Goal: Task Accomplishment & Management: Use online tool/utility

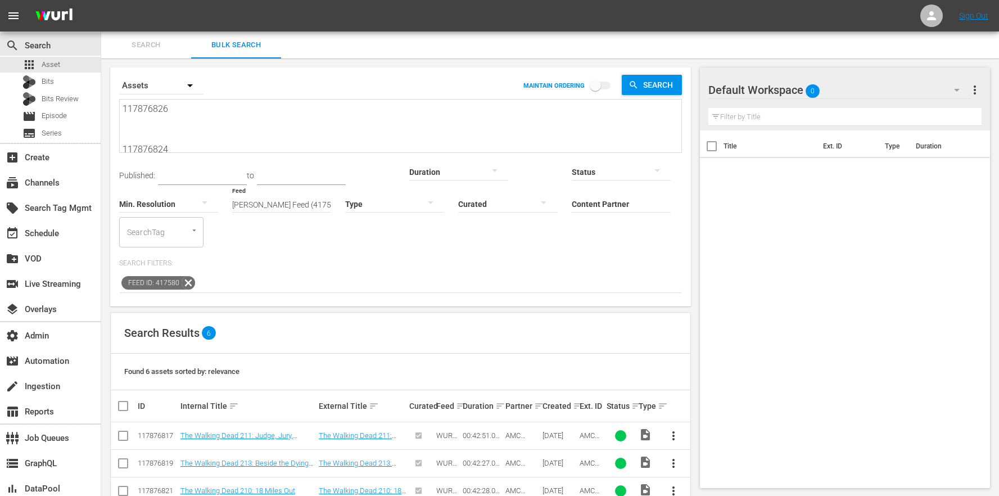
click at [272, 136] on textarea "117876826 117876824 117876823 117876821 117876817 117876819" at bounding box center [402, 127] width 559 height 51
click at [292, 123] on textarea "117876826 117876824 117876823 117876821 117876817 117876819" at bounding box center [402, 127] width 559 height 51
click at [224, 133] on textarea "117876826 117876824 117876823 117876821 117876817 117876819" at bounding box center [402, 127] width 559 height 51
drag, startPoint x: 196, startPoint y: 145, endPoint x: 144, endPoint y: 7, distance: 146.8
click at [144, 7] on div "menu Sign Out search Search apps Asset Bits Bits Review movie Episode subtitles…" at bounding box center [499, 304] width 999 height 608
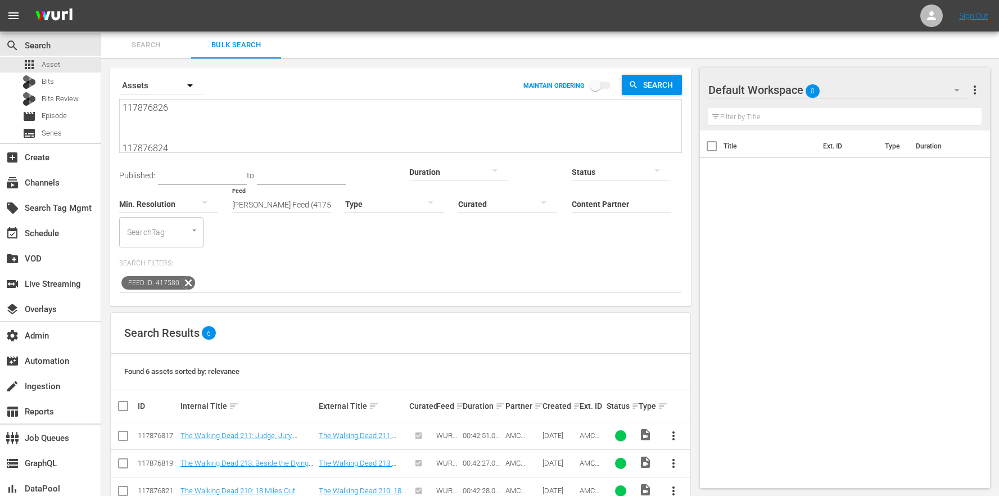
drag, startPoint x: 172, startPoint y: 65, endPoint x: 93, endPoint y: -42, distance: 132.4
click at [93, 0] on html "menu Sign Out search Search apps Asset Bits Bits Review movie Episode subtitles…" at bounding box center [499, 248] width 999 height 496
paste textarea "AMCNVR0000020838 AMCNVR0000020841 AMCNVR0000020844 AMCNVR0000020846 AMCNVR00000…"
click at [276, 134] on textarea "AMCNVR0000020838 AMCNVR0000020841 AMCNVR0000020844 AMCNVR0000020846 AMCNVR00000…" at bounding box center [402, 126] width 559 height 51
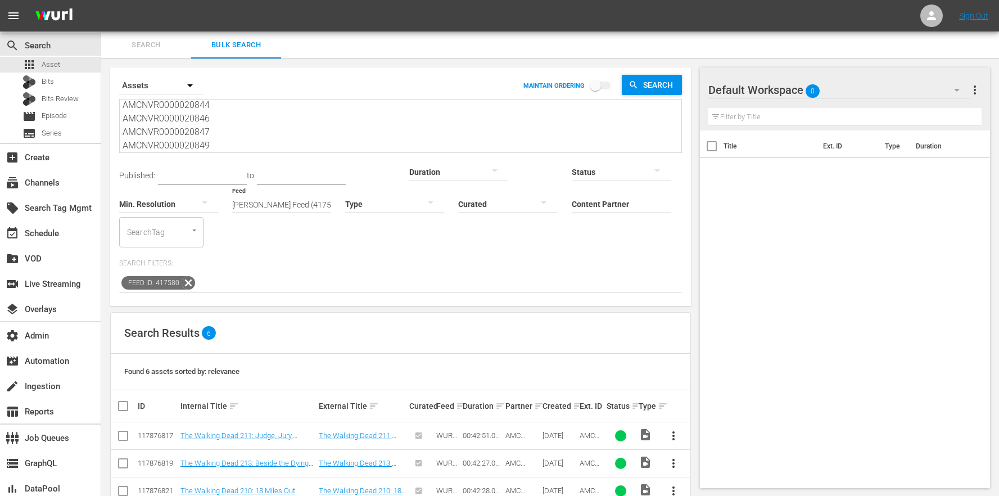
scroll to position [0, 0]
drag, startPoint x: 250, startPoint y: 143, endPoint x: 199, endPoint y: 7, distance: 145.1
click at [199, 7] on div "menu Sign Out search Search apps Asset Bits Bits Review movie Episode subtitles…" at bounding box center [499, 304] width 999 height 608
paste textarea "117876826 117876824 117876823 117876821 117876817 11787681"
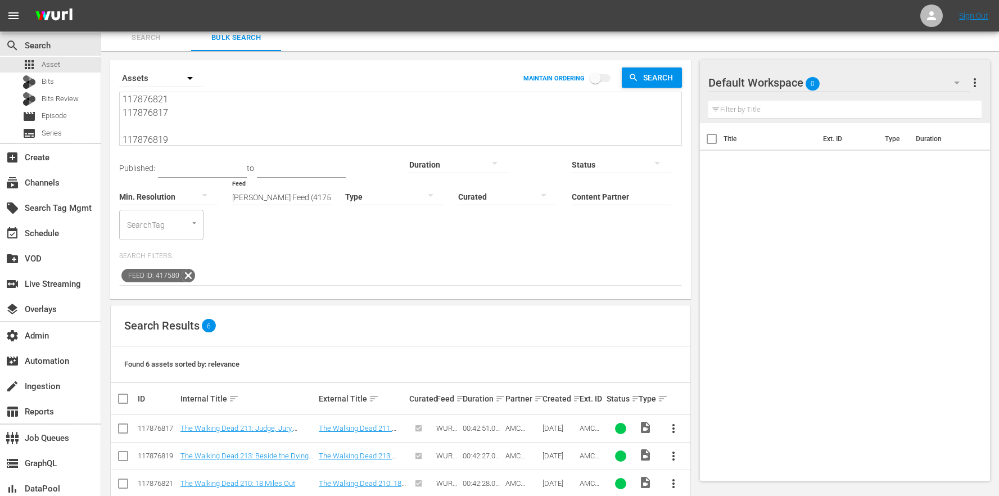
scroll to position [82, 0]
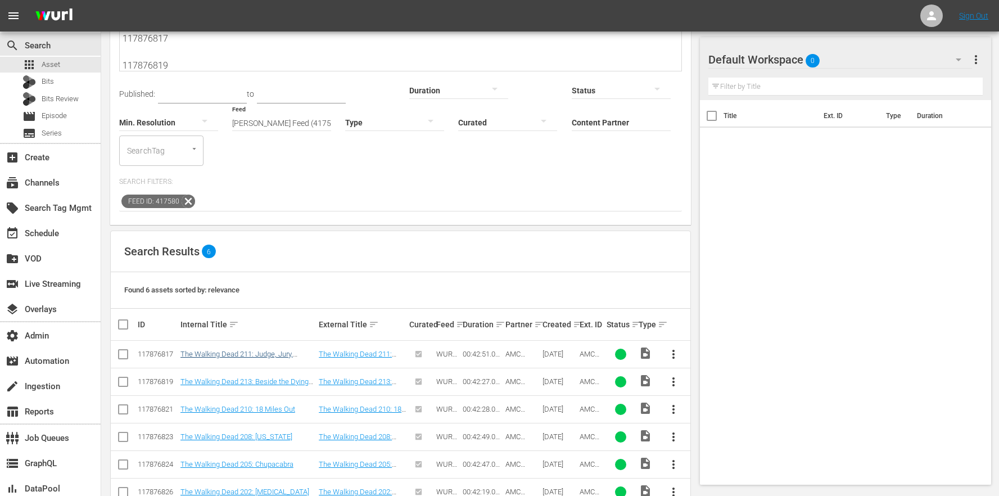
type textarea "117876826 117876824 117876823 117876821 117876817 117876819"
click at [265, 350] on link "The Walking Dead 211: Judge, Jury, Executioner" at bounding box center [237, 358] width 112 height 17
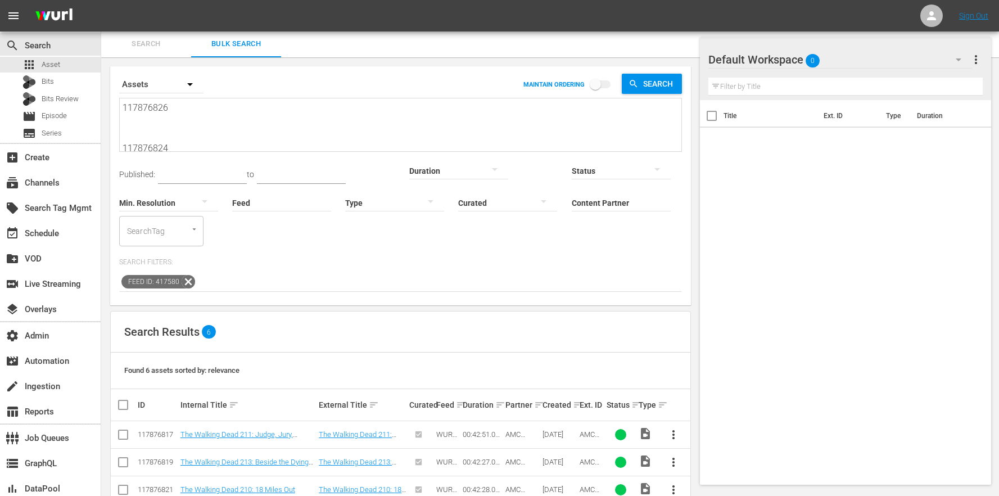
scroll to position [82, 0]
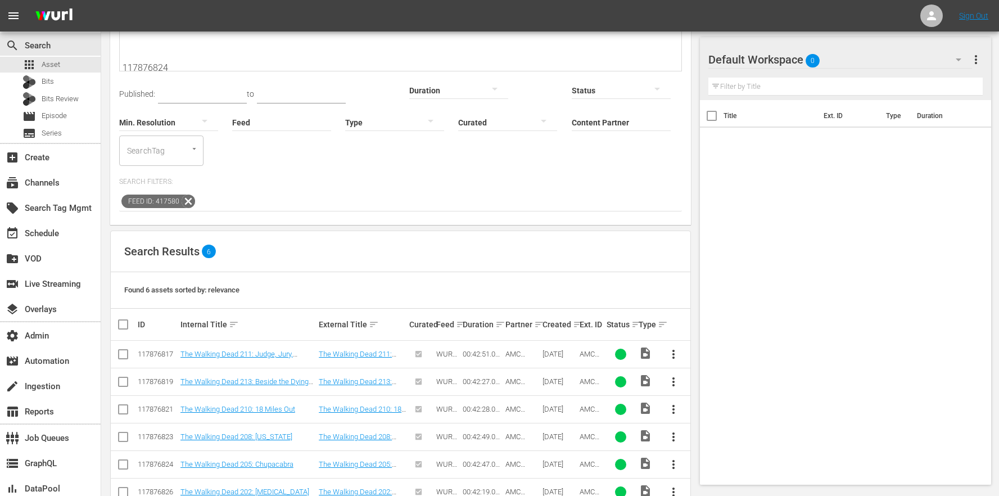
click at [263, 368] on td "The Walking Dead 213: Beside the Dying Fire" at bounding box center [248, 382] width 138 height 28
click at [264, 377] on link "The Walking Dead 213: Beside the Dying Fire" at bounding box center [245, 385] width 128 height 17
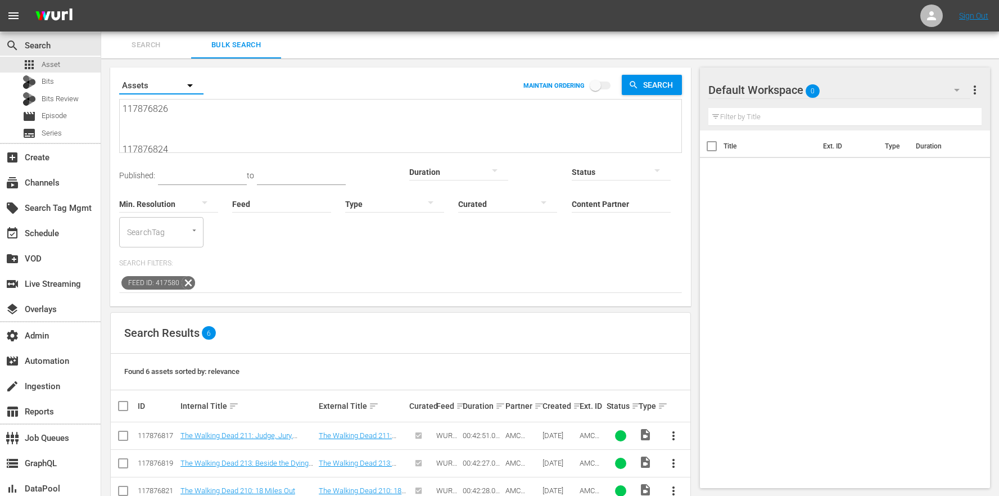
click at [202, 86] on button "button" at bounding box center [190, 85] width 27 height 27
click at [321, 134] on div "Episodes Bits Assets" at bounding box center [499, 248] width 999 height 496
click at [273, 125] on textarea "117876826 117876824 117876823 117876821 117876817 117876819" at bounding box center [402, 127] width 559 height 51
click at [216, 136] on textarea "117876826 117876824 117876823 117876821 117876817 117876819" at bounding box center [402, 127] width 559 height 51
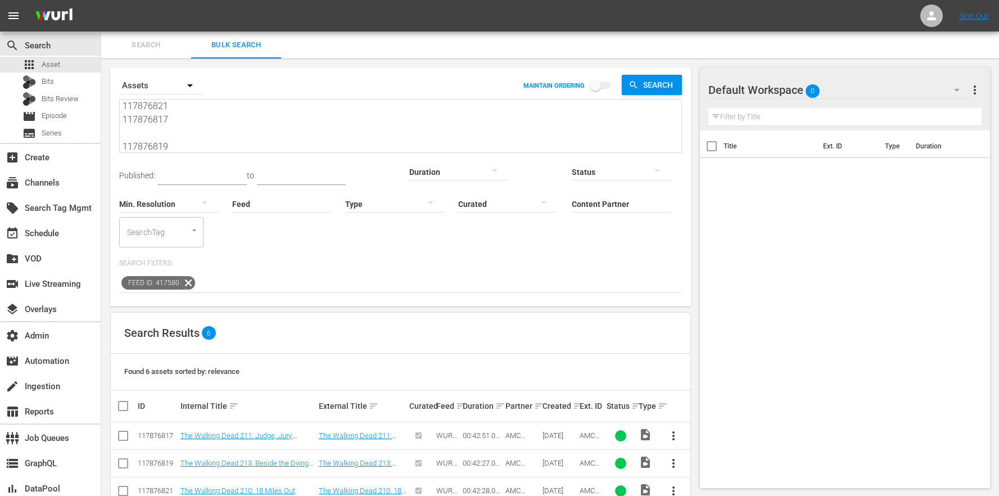
scroll to position [0, 0]
drag, startPoint x: 194, startPoint y: 143, endPoint x: 147, endPoint y: 42, distance: 111.5
click at [147, 42] on div "Search Bulk Search Search By Assets MAINTAIN ORDERING Search 117876826 11787682…" at bounding box center [550, 319] width 898 height 577
paste textarea "AMCNVR0000020838 AMCNVR0000020841 AMCNVR0000020844 AMCNVR0000020846 AMCNVR00000…"
type textarea "AMCNVR0000020838 AMCNVR0000020841 AMCNVR0000020844 AMCNVR0000020846 AMCNVR00000…"
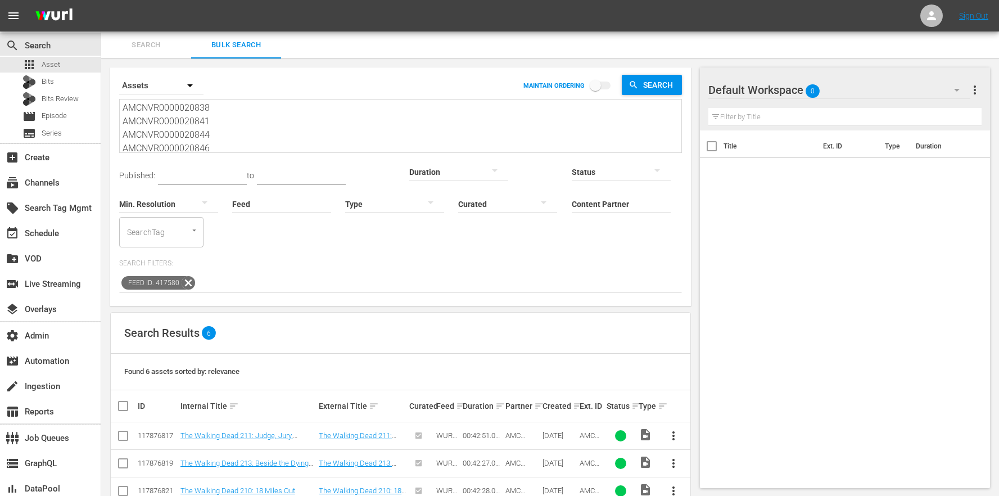
click at [231, 124] on textarea "AMCNVR0000020838 AMCNVR0000020841 AMCNVR0000020844 AMCNVR0000020846 AMCNVR00000…" at bounding box center [402, 126] width 559 height 51
click at [227, 137] on textarea "AMCNVR0000020838 AMCNVR0000020841 AMCNVR0000020844 AMCNVR0000020846 AMCNVR00000…" at bounding box center [402, 126] width 559 height 51
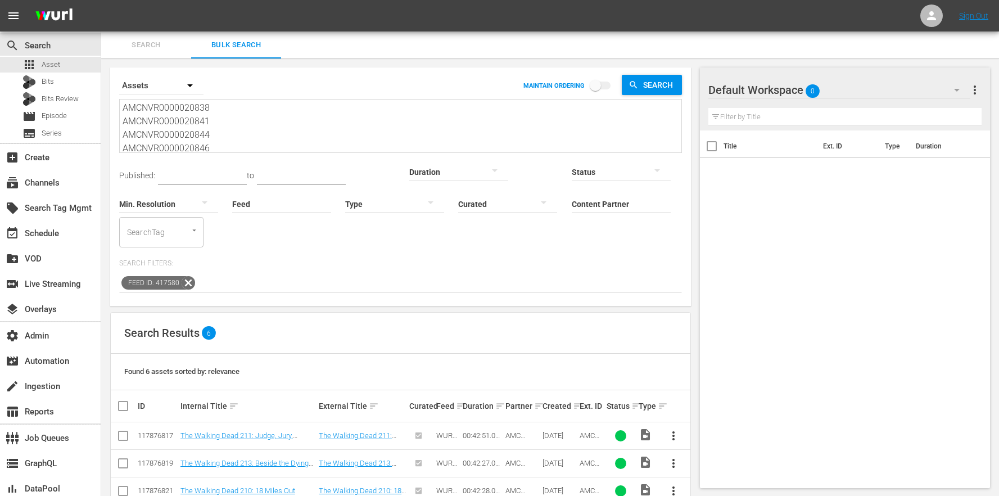
drag, startPoint x: 222, startPoint y: 144, endPoint x: 176, endPoint y: 66, distance: 90.3
click at [176, 66] on div "Search By Assets MAINTAIN ORDERING Search AMCNVR0000020838 AMCNVR0000020841 AMC…" at bounding box center [400, 333] width 599 height 550
type textarea "AMCNVR0000020838 AMCNVR0000020841 AMCNVR0000020844 AMCNVR0000020846 AMCNVR00000…"
click at [361, 280] on div "Search By Assets MAINTAIN ORDERING Search AMCNVR0000020838 AMCNVR0000020841 AMC…" at bounding box center [400, 333] width 599 height 550
click at [147, 47] on span "Search" at bounding box center [146, 45] width 76 height 13
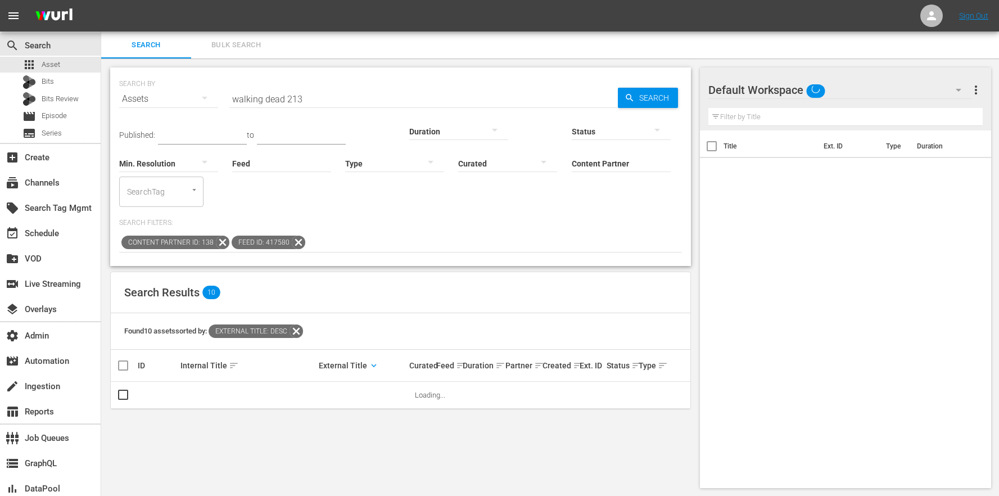
click at [325, 94] on input "walking dead 213" at bounding box center [423, 98] width 389 height 27
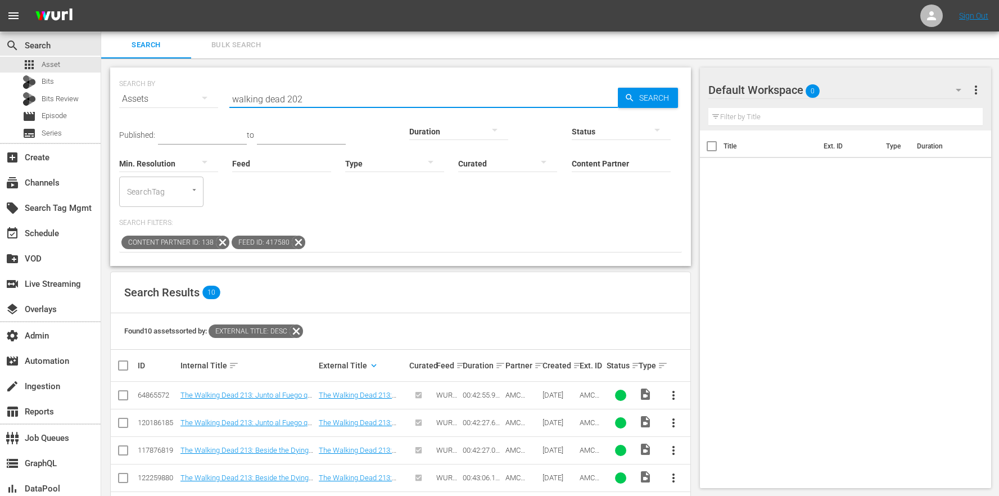
type input "walking dead 202"
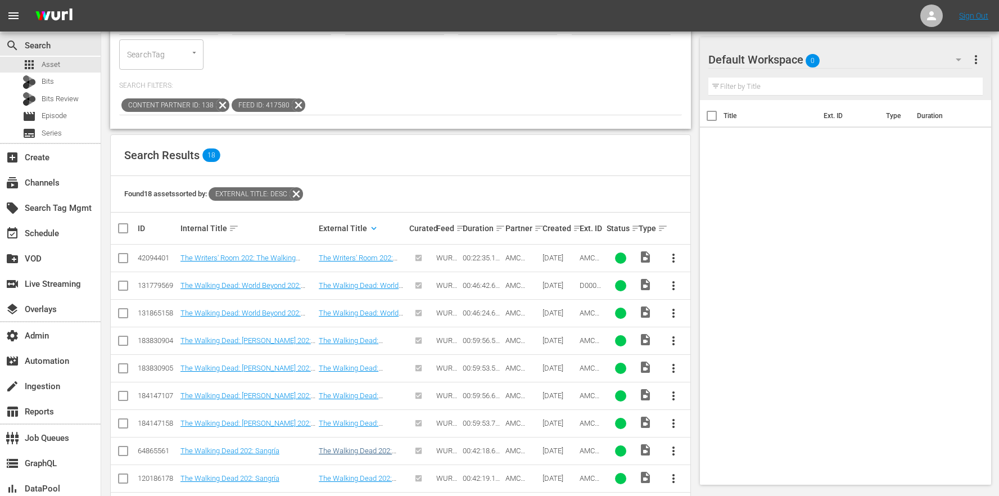
scroll to position [372, 0]
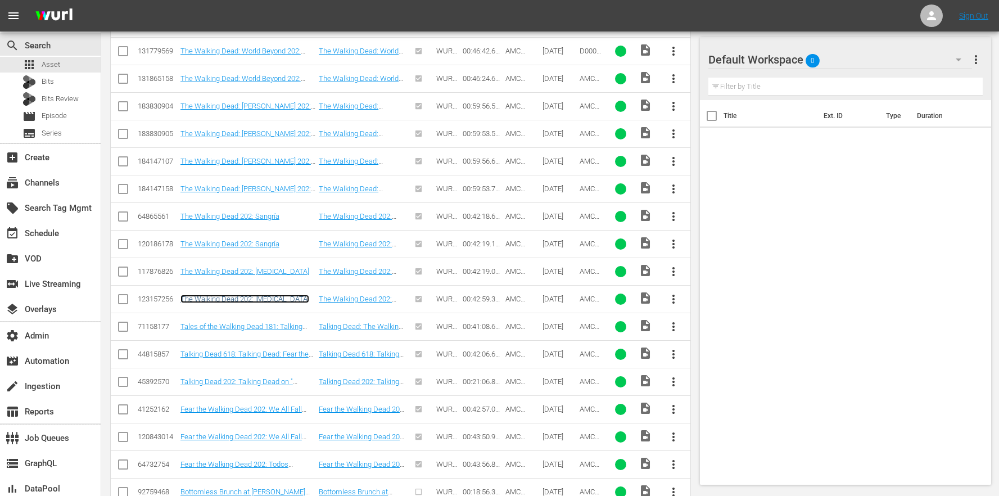
click at [264, 295] on link "The Walking Dead 202: Bloodletting" at bounding box center [245, 299] width 129 height 8
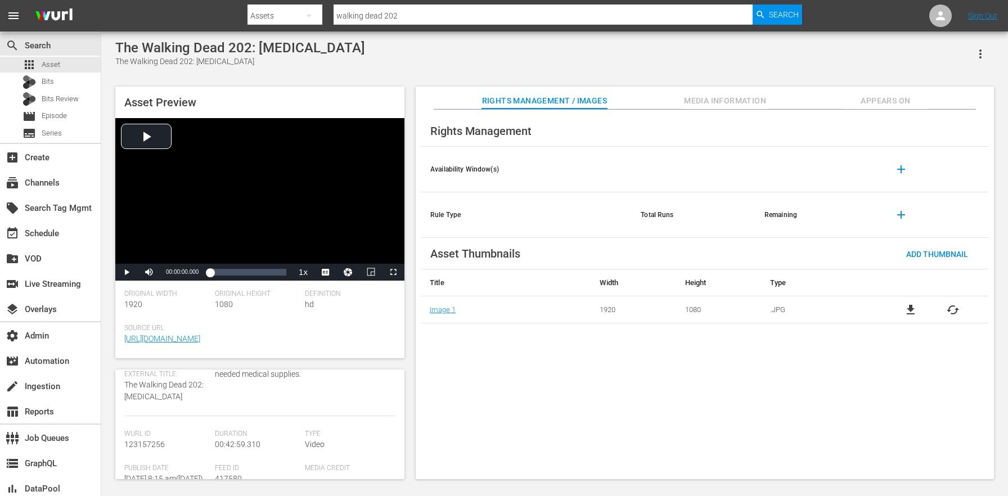
scroll to position [315, 0]
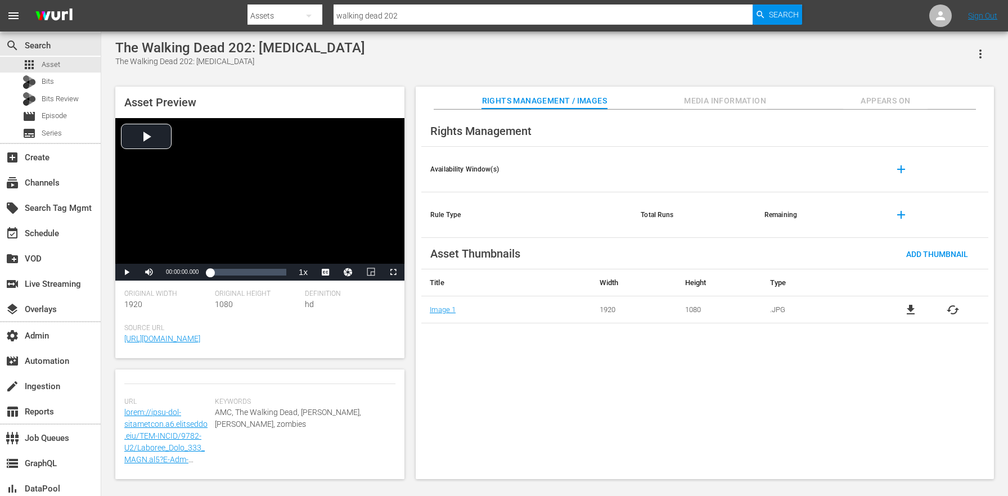
drag, startPoint x: 873, startPoint y: 116, endPoint x: 875, endPoint y: 105, distance: 10.8
click at [873, 116] on div "Rights Management" at bounding box center [704, 130] width 567 height 31
click at [876, 99] on span "Appears On" at bounding box center [885, 101] width 84 height 14
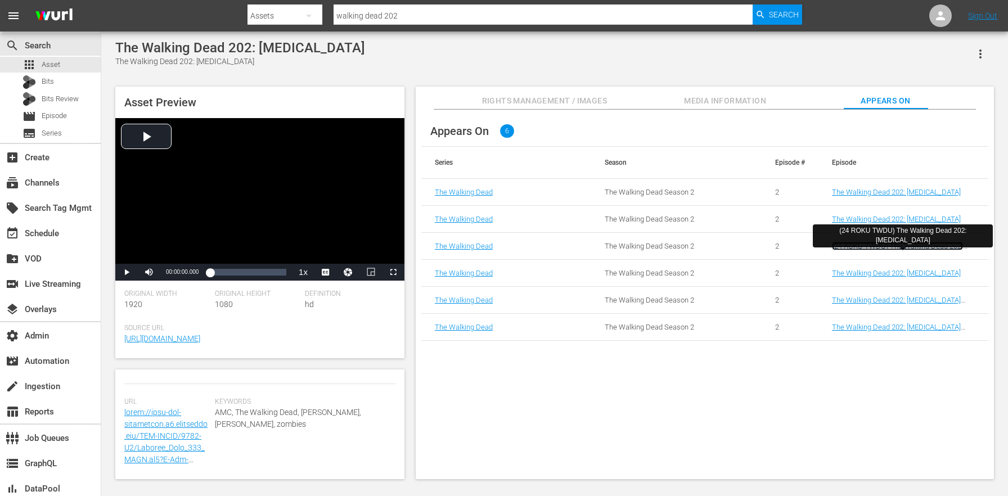
click at [900, 245] on link "(24 ROKU TWDU) The Walking Dead 202: Bloodletting" at bounding box center [897, 250] width 131 height 17
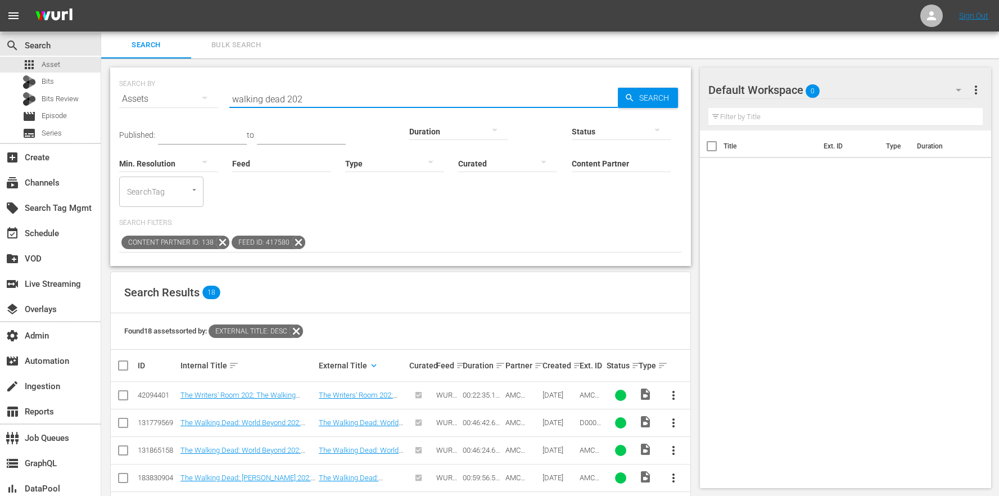
click at [309, 85] on input "walking dead 202" at bounding box center [423, 98] width 389 height 27
drag, startPoint x: 319, startPoint y: 97, endPoint x: 191, endPoint y: 94, distance: 127.7
click at [191, 94] on div "SEARCH BY Search By Assets Search ID, Title, Description, Keywords, or Category…" at bounding box center [400, 92] width 563 height 40
paste input "AMCNVR0000015470"
type input "AMCNVR0000015470"
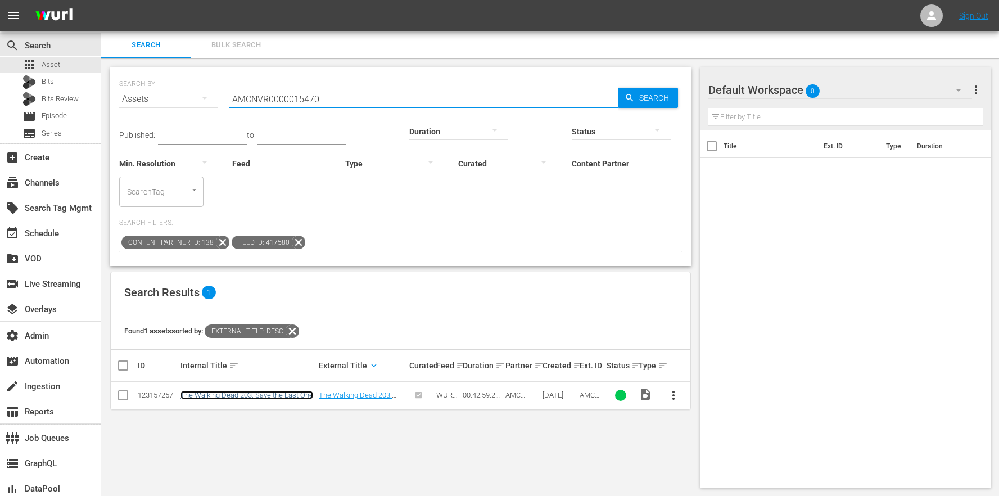
click at [267, 391] on link "The Walking Dead 203: Save the Last One" at bounding box center [247, 395] width 133 height 8
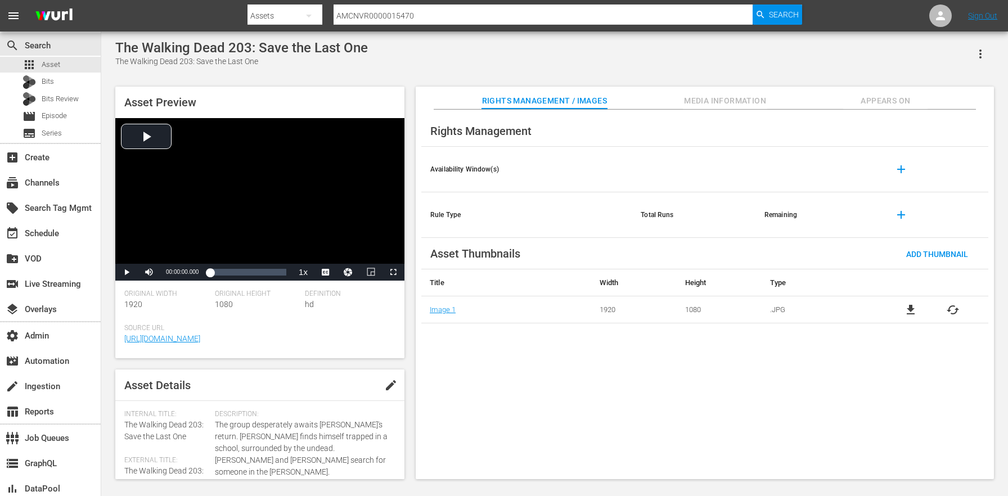
click at [886, 110] on div "Rights Management Availability Window(s) add Rule Type Total Runs Remaining add…" at bounding box center [705, 295] width 578 height 370
click at [884, 102] on span "Appears On" at bounding box center [885, 101] width 84 height 14
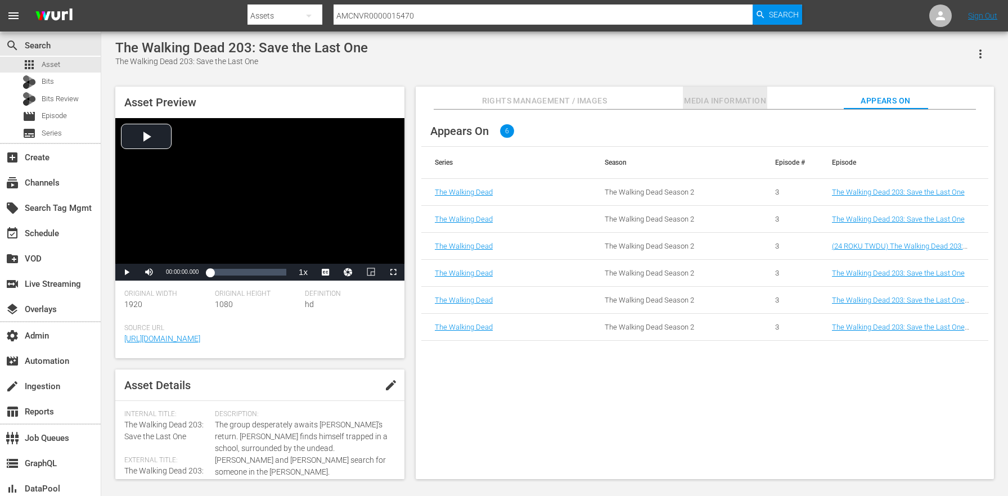
click at [688, 95] on span "Media Information" at bounding box center [725, 101] width 84 height 14
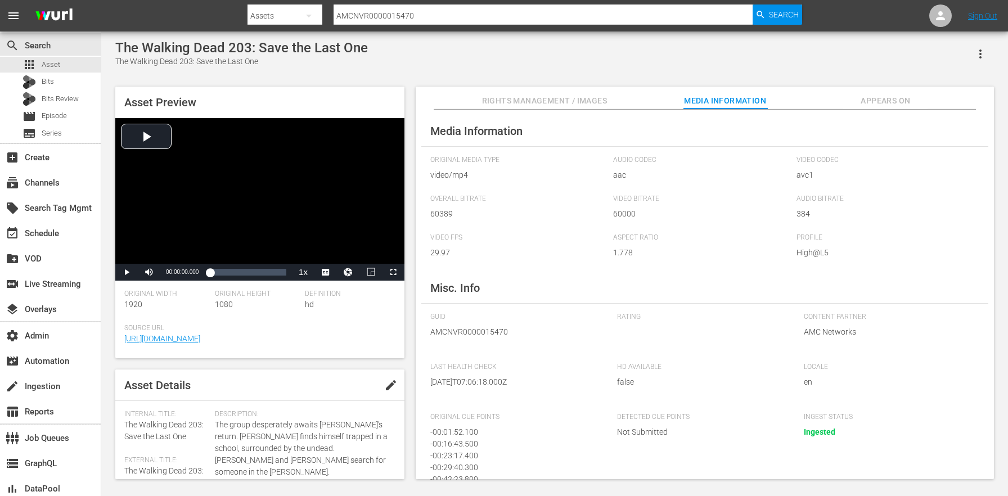
click at [891, 102] on span "Appears On" at bounding box center [885, 101] width 84 height 14
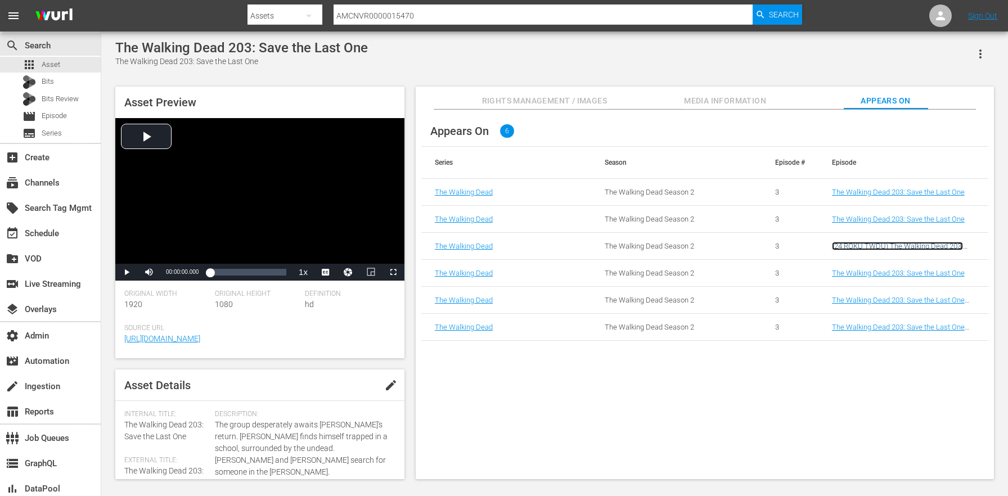
click at [883, 245] on link "(24 ROKU TWDU) The Walking Dead 203: Save the Last One" at bounding box center [897, 250] width 131 height 17
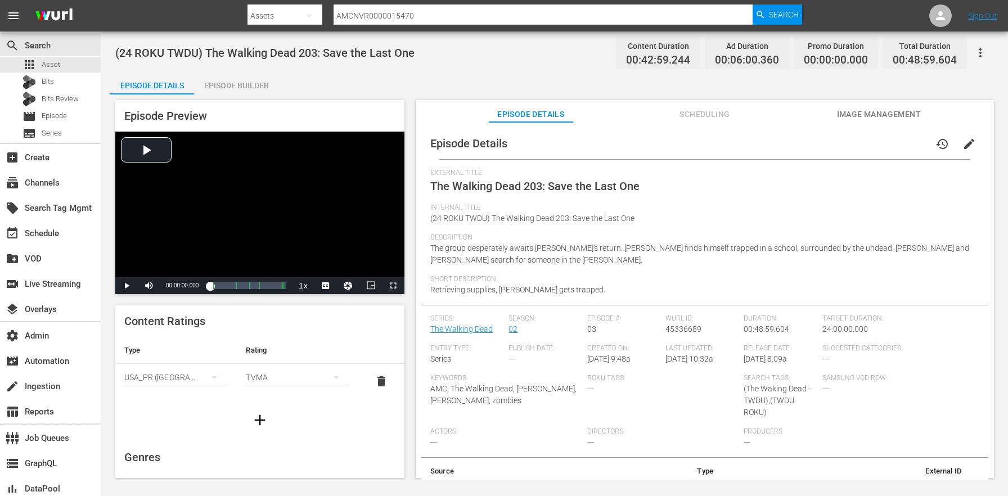
scroll to position [88, 0]
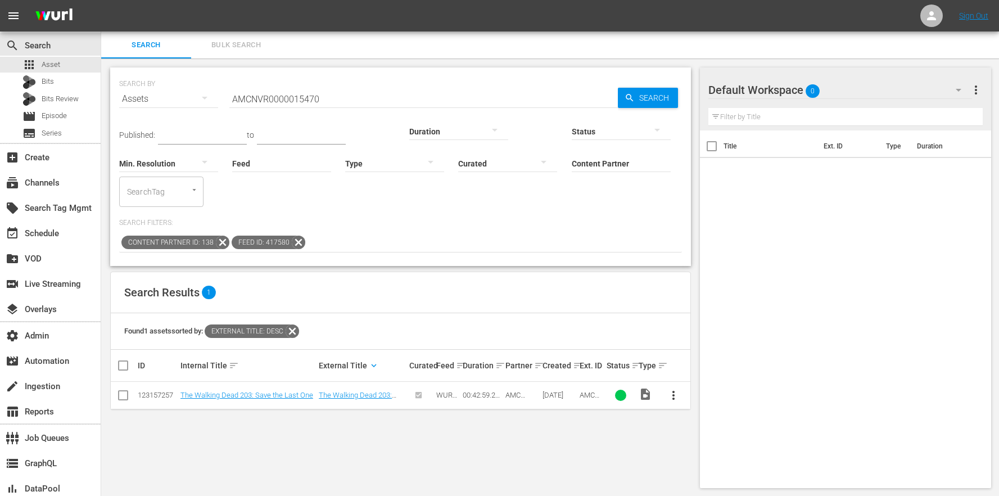
click at [326, 102] on input "AMCNVR0000015470" at bounding box center [423, 98] width 389 height 27
click at [201, 391] on link "The Walking Dead 203: Save the Last One" at bounding box center [247, 395] width 133 height 8
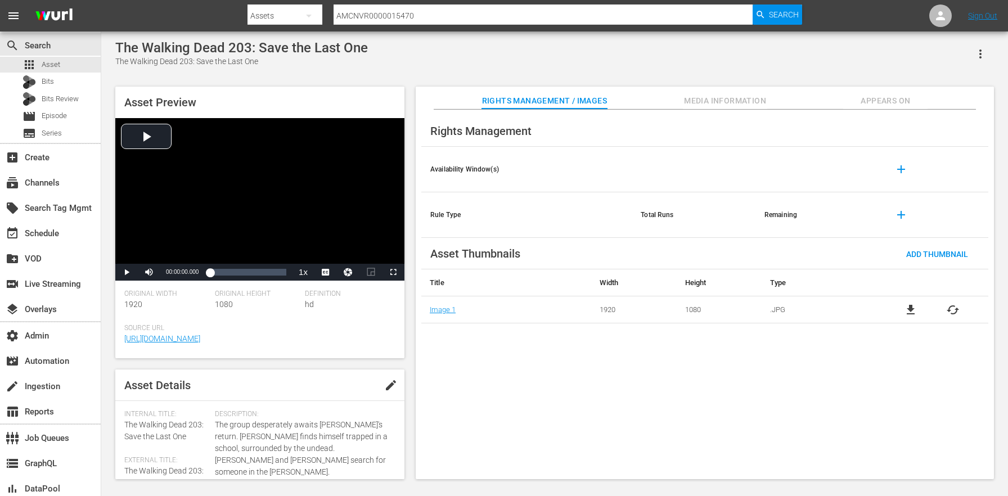
click at [881, 89] on button "Appears On" at bounding box center [885, 98] width 84 height 22
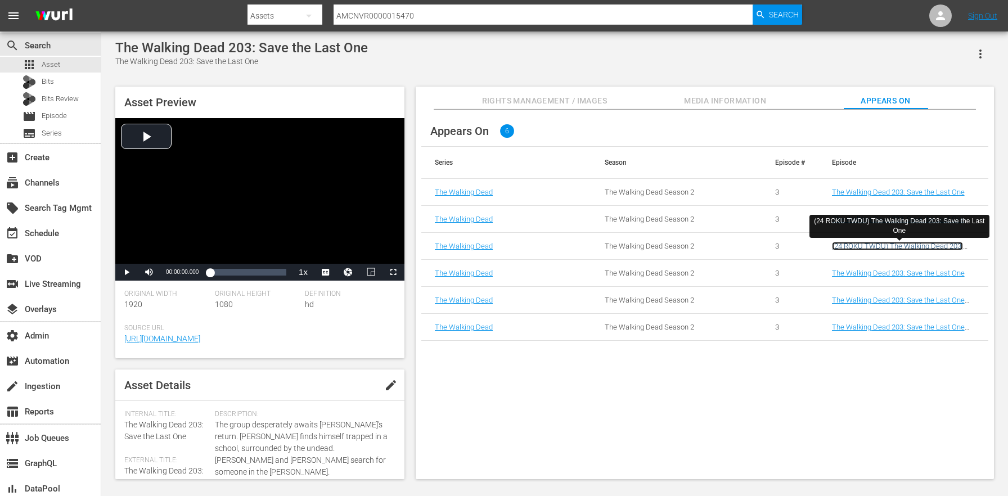
click at [877, 248] on link "(24 ROKU TWDU) The Walking Dead 203: Save the Last One" at bounding box center [897, 250] width 131 height 17
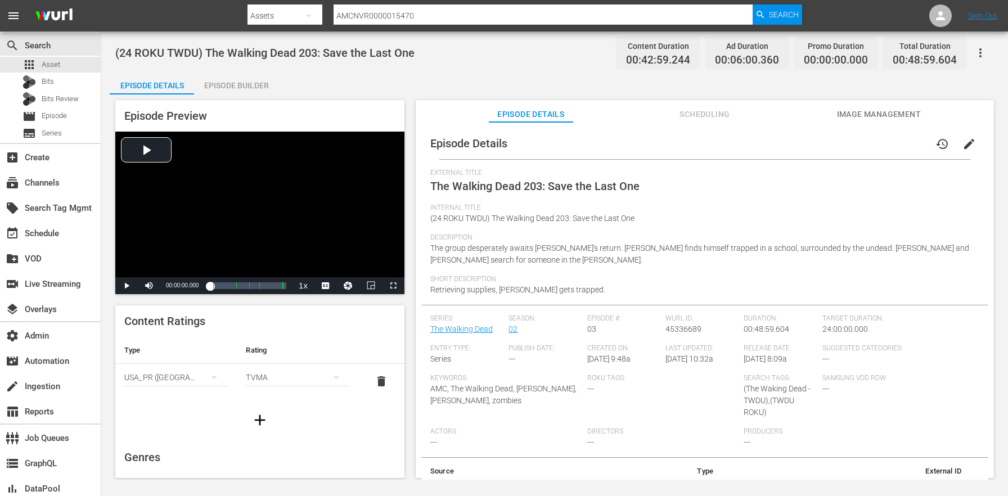
click at [980, 58] on icon "button" at bounding box center [979, 52] width 13 height 13
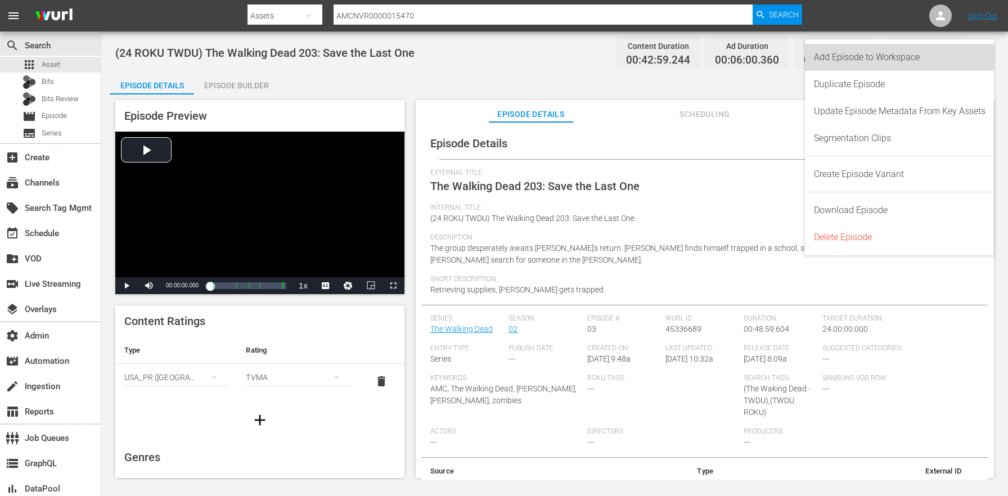
click at [907, 52] on div "Add Episode to Workspace" at bounding box center [900, 57] width 172 height 27
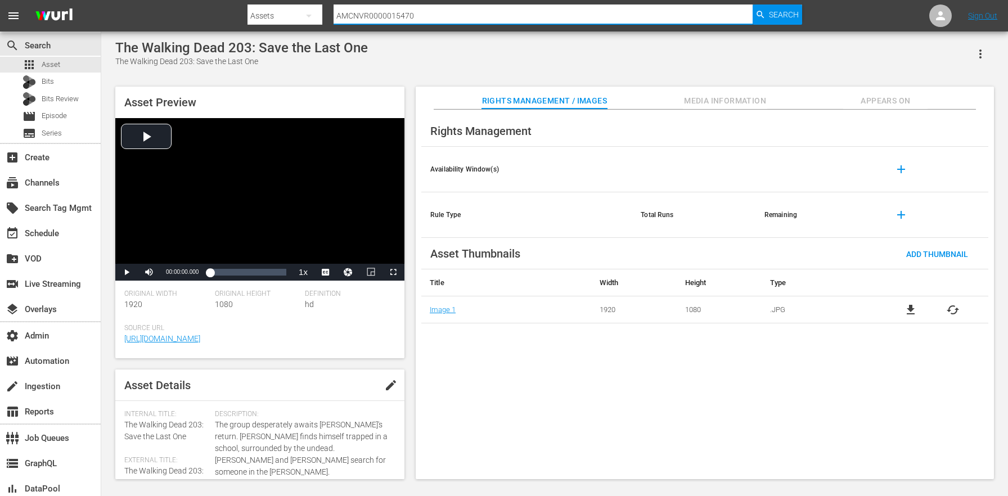
drag, startPoint x: 416, startPoint y: 20, endPoint x: 232, endPoint y: 3, distance: 185.2
click at [232, 3] on nav "menu Search By Assets Search ID, Title, Description, Keywords, or Category AMCN…" at bounding box center [504, 15] width 1008 height 31
paste input "3"
type input "AMCNVR0000015473"
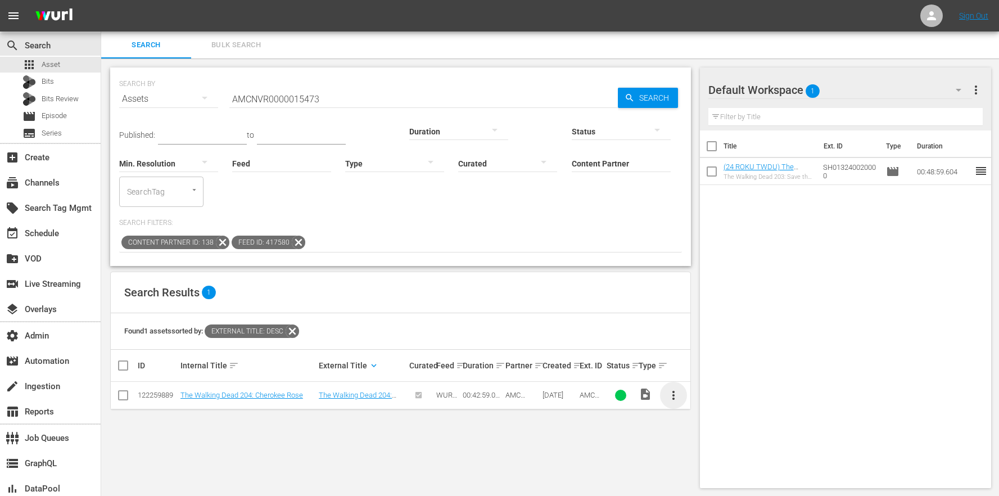
click at [678, 389] on span "more_vert" at bounding box center [673, 395] width 13 height 13
click at [309, 350] on th "Internal Title sort" at bounding box center [248, 365] width 138 height 31
click at [280, 391] on link "The Walking Dead 204: Cherokee Rose" at bounding box center [242, 395] width 123 height 8
click at [676, 389] on span "more_vert" at bounding box center [673, 395] width 13 height 13
click at [710, 391] on div "Workspace" at bounding box center [734, 396] width 76 height 27
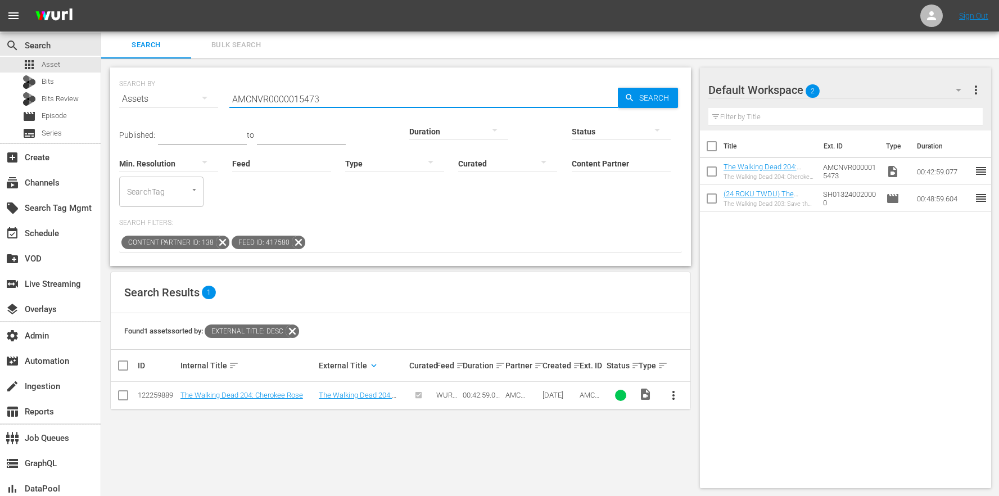
drag, startPoint x: 341, startPoint y: 98, endPoint x: 107, endPoint y: 84, distance: 234.4
click at [107, 84] on div "SEARCH BY Search By Assets Search ID, Title, Description, Keywords, or Category…" at bounding box center [400, 277] width 599 height 439
paste input "8"
type input "AMCNVR0000015483"
click at [228, 391] on link "The Walking Dead 206: Secrets" at bounding box center [231, 395] width 100 height 8
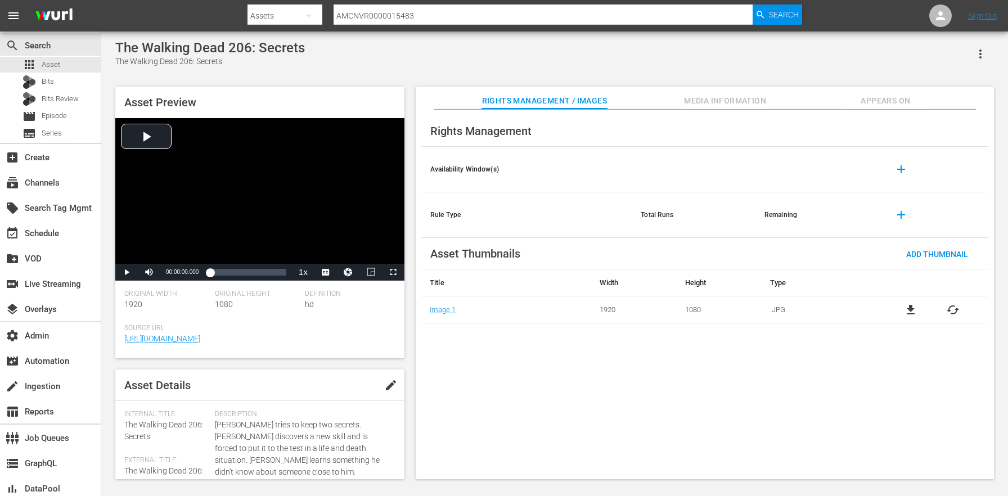
click at [885, 111] on div "Rights Management Availability Window(s) add Rule Type Total Runs Remaining add…" at bounding box center [705, 295] width 578 height 370
click at [886, 109] on button "Appears On" at bounding box center [885, 98] width 84 height 22
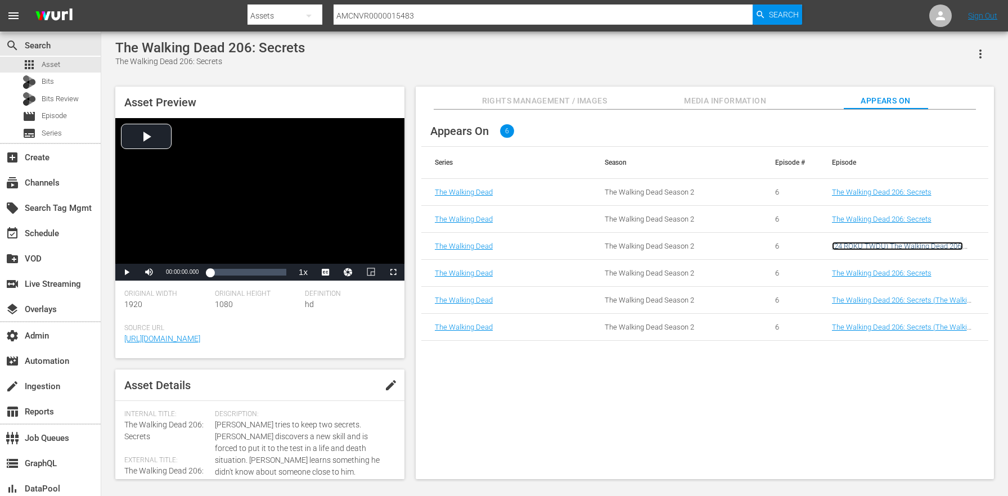
click at [894, 249] on link "(24 ROKU TWDU) The Walking Dead 206: Secrets" at bounding box center [897, 250] width 131 height 17
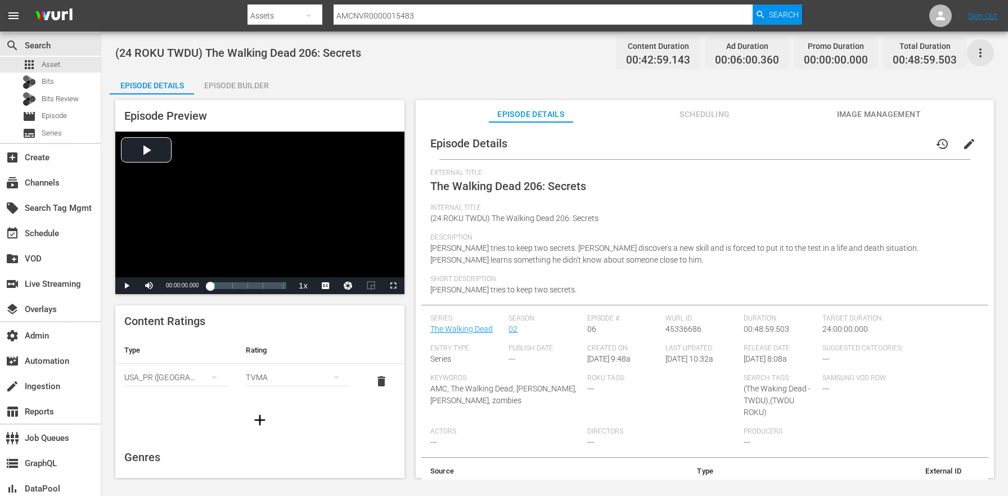
click at [978, 56] on icon "button" at bounding box center [979, 52] width 13 height 13
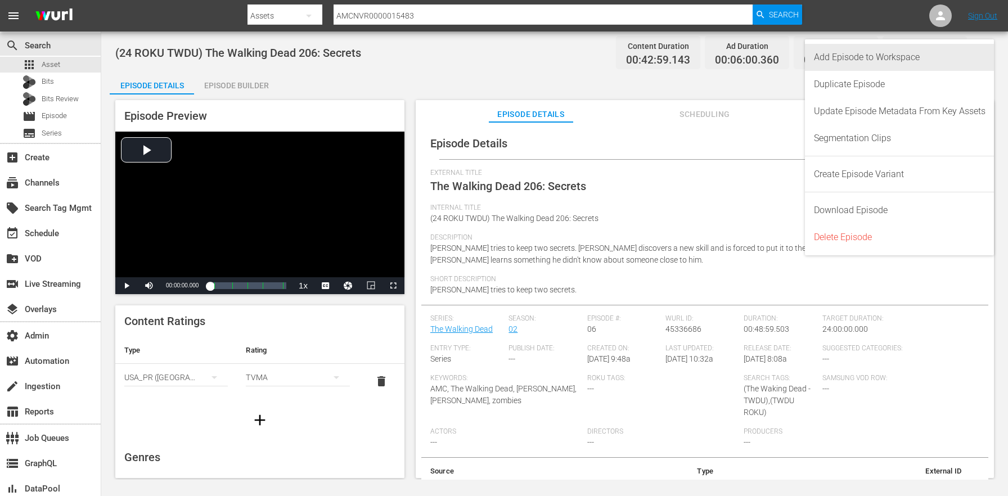
click at [937, 58] on div "Add Episode to Workspace" at bounding box center [900, 57] width 172 height 27
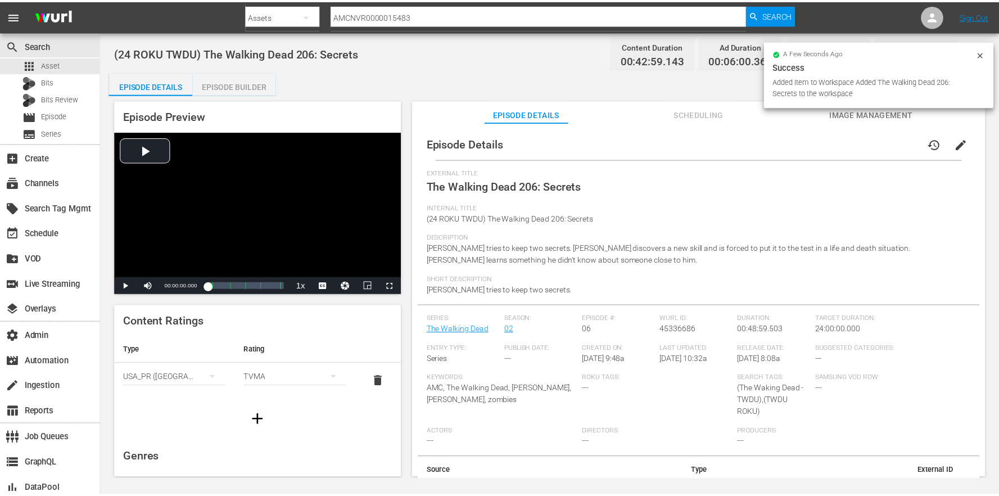
scroll to position [88, 0]
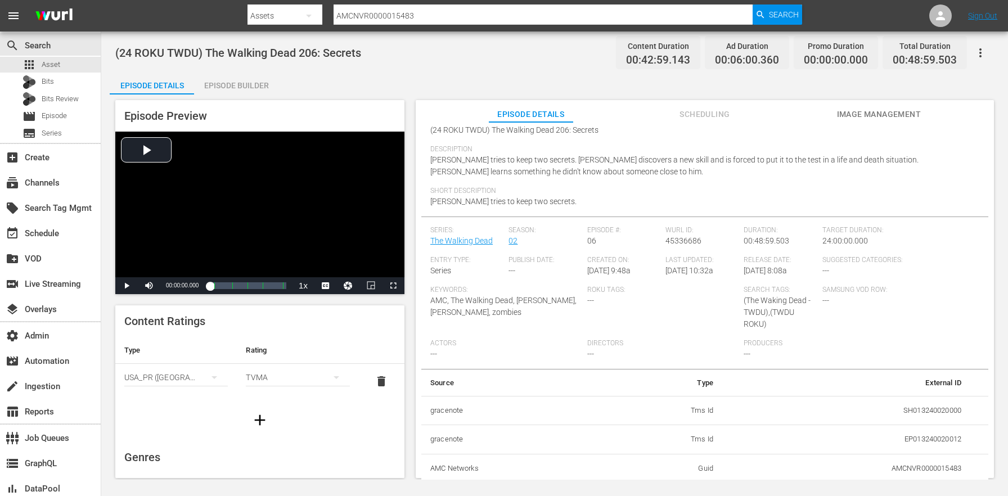
click at [261, 82] on div "Episode Builder" at bounding box center [236, 85] width 84 height 27
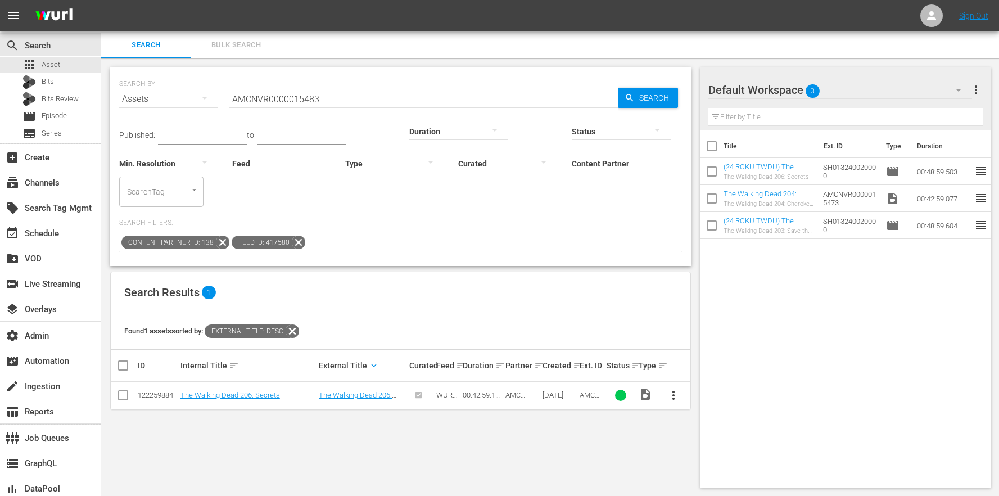
click at [712, 199] on input "checkbox" at bounding box center [712, 201] width 24 height 24
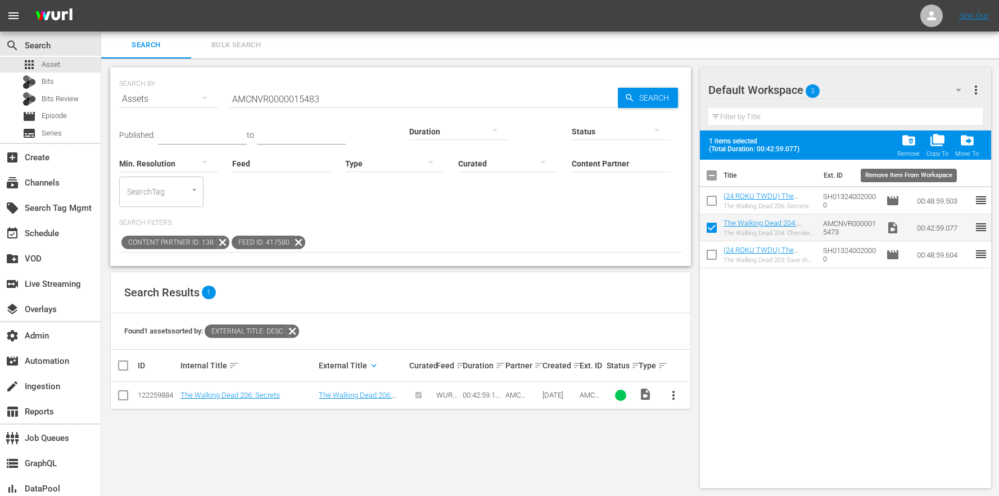
click at [909, 142] on span "folder_delete" at bounding box center [908, 140] width 15 height 15
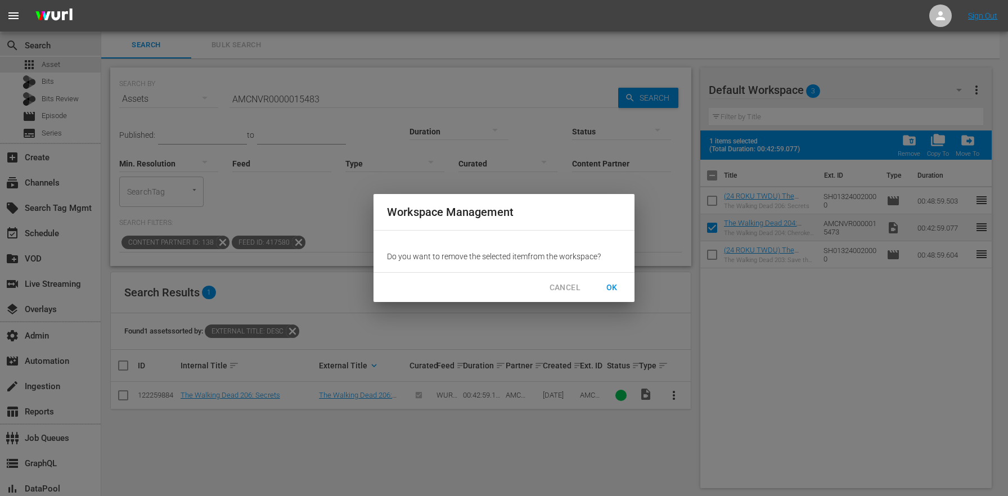
click at [611, 288] on span "OK" at bounding box center [612, 288] width 18 height 14
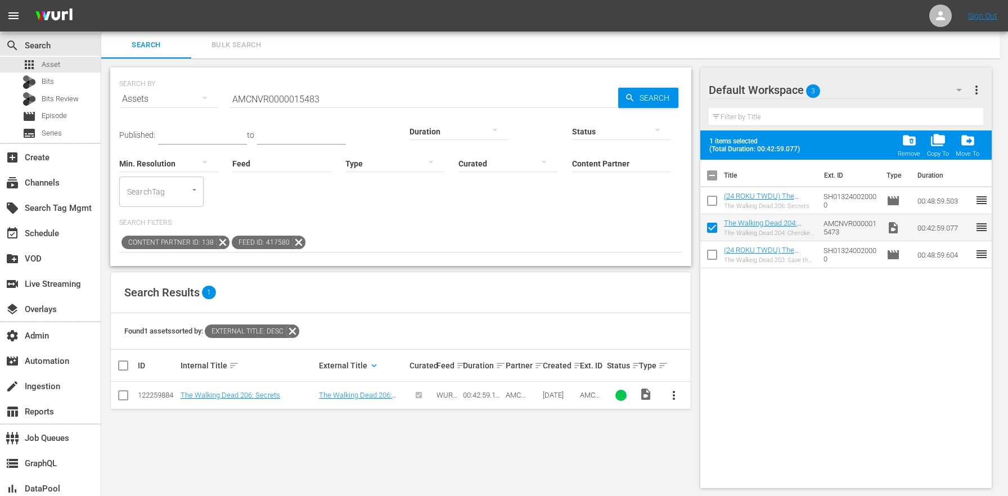
checkbox input "false"
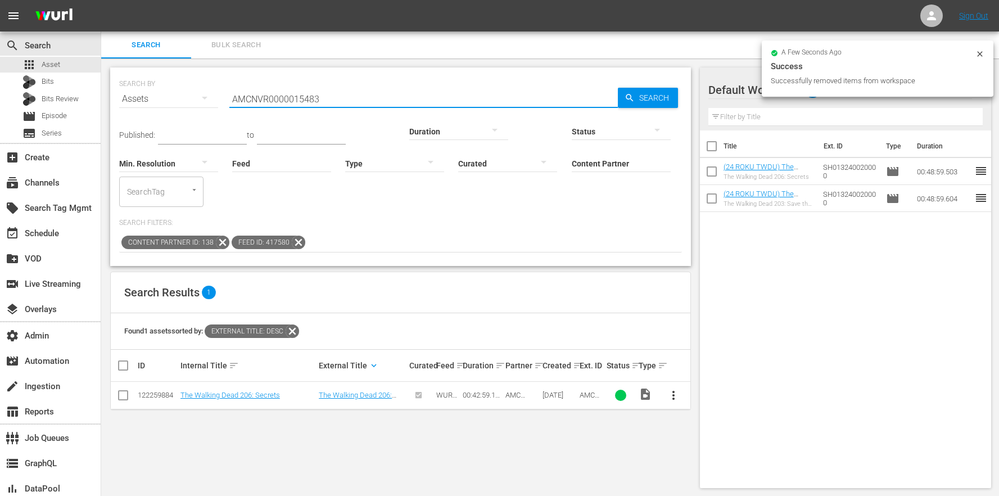
drag, startPoint x: 373, startPoint y: 98, endPoint x: 179, endPoint y: 96, distance: 194.0
click at [179, 97] on div "SEARCH BY Search By Assets Search ID, Title, Description, Keywords, or Category…" at bounding box center [400, 92] width 563 height 40
paste input "7"
type input "AMCNVR0000015473"
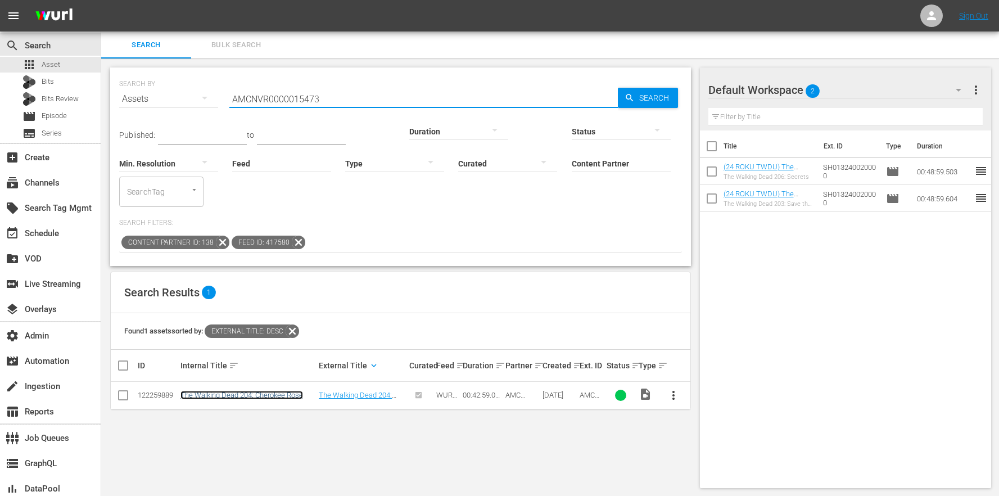
click at [273, 391] on link "The Walking Dead 204: Cherokee Rose" at bounding box center [242, 395] width 123 height 8
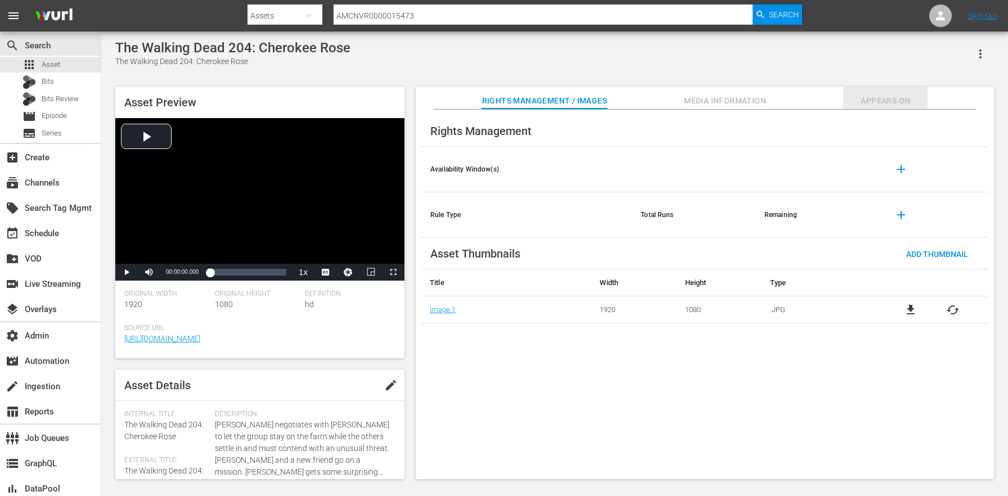
click at [880, 96] on span "Appears On" at bounding box center [885, 101] width 84 height 14
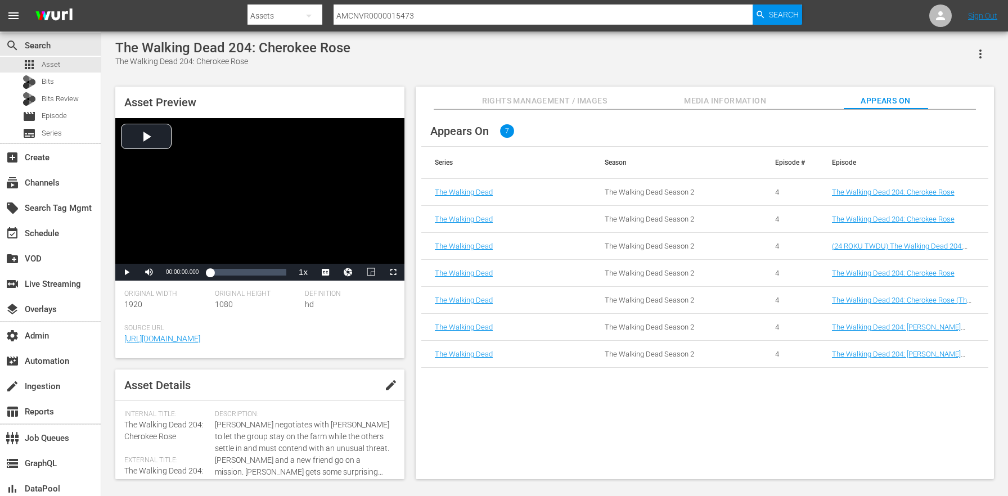
click at [892, 254] on td "(24 ROKU TWDU) The Walking Dead 204: Cherokee Rose" at bounding box center [903, 246] width 170 height 27
click at [892, 249] on link "(24 ROKU TWDU) The Walking Dead 204: Cherokee Rose" at bounding box center [897, 250] width 131 height 17
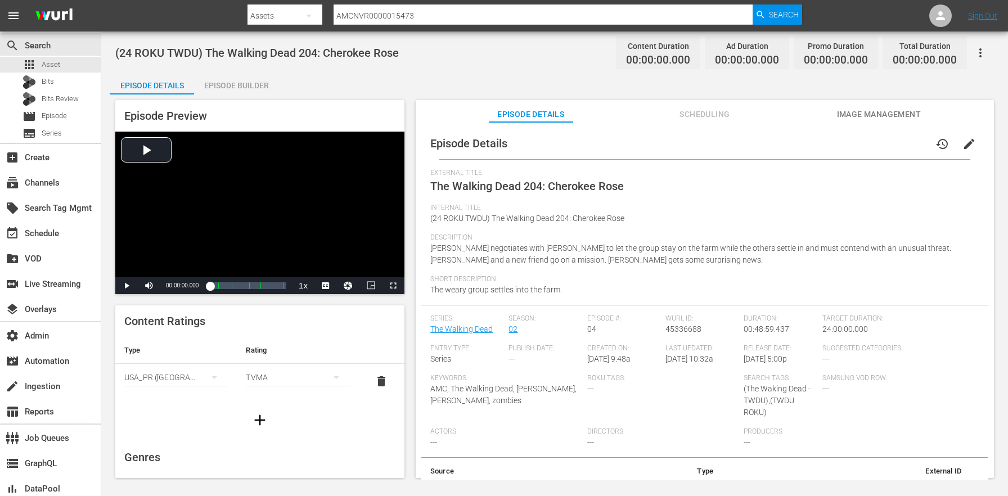
click at [246, 87] on div "Episode Builder" at bounding box center [236, 85] width 84 height 27
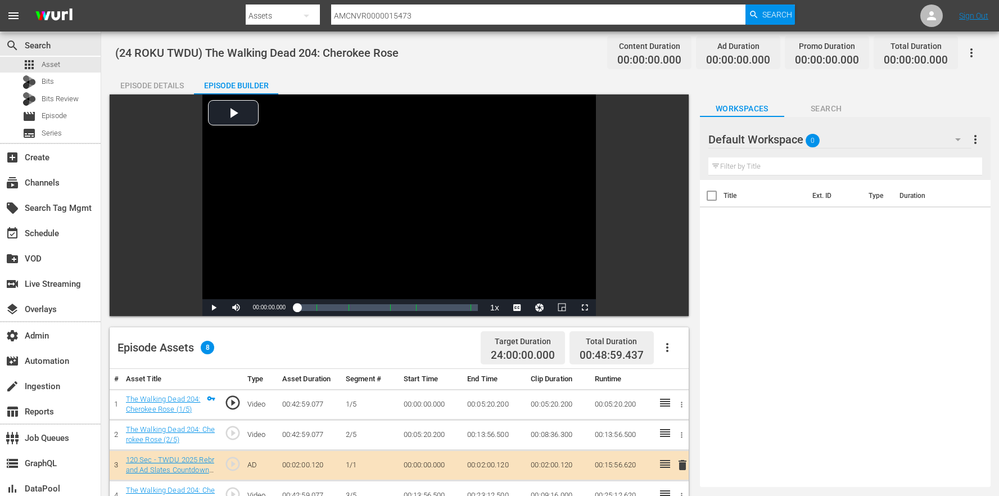
click at [973, 58] on icon "button" at bounding box center [971, 52] width 13 height 13
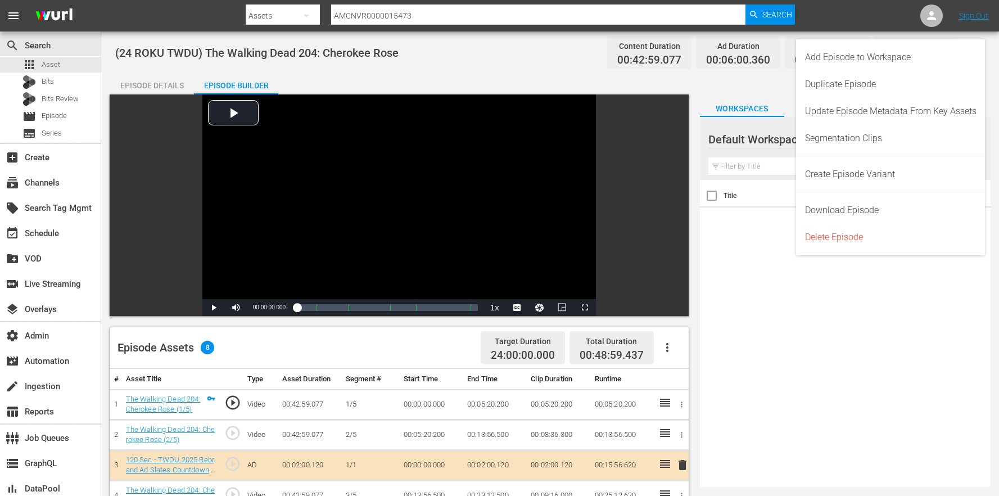
click at [907, 62] on div "Add Episode to Workspace" at bounding box center [891, 57] width 172 height 27
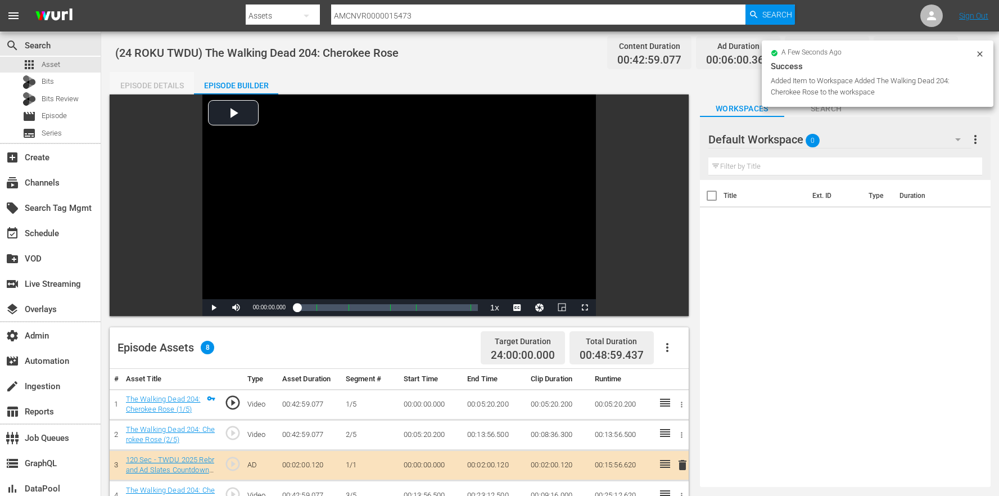
click at [124, 84] on div "Episode Details" at bounding box center [152, 85] width 84 height 27
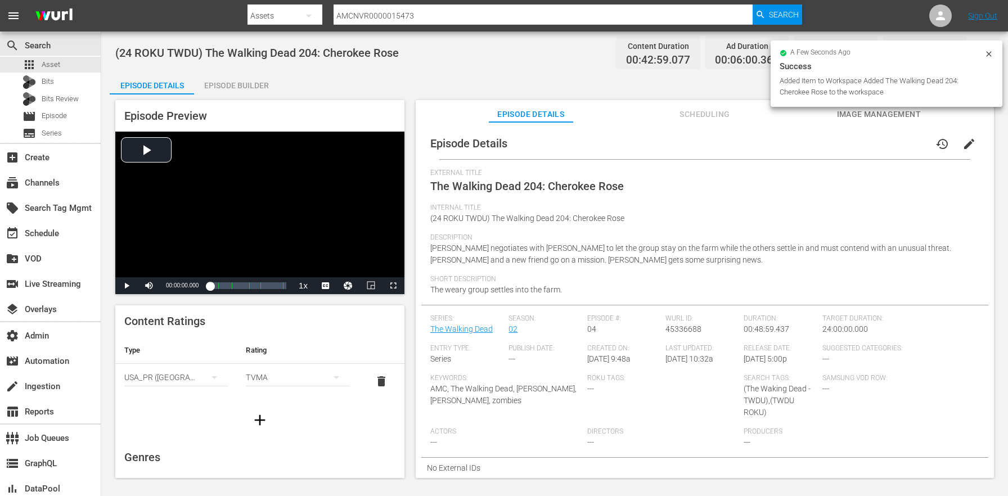
click at [720, 109] on span "Scheduling" at bounding box center [704, 114] width 84 height 14
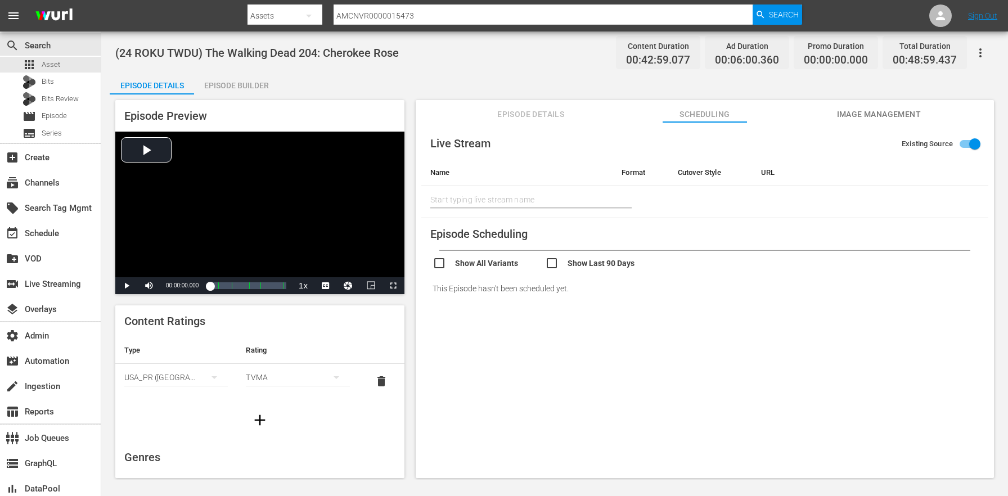
click at [540, 123] on div "Live Stream Existing Source Name Format Cutover Style URL Start typing live str…" at bounding box center [705, 305] width 578 height 367
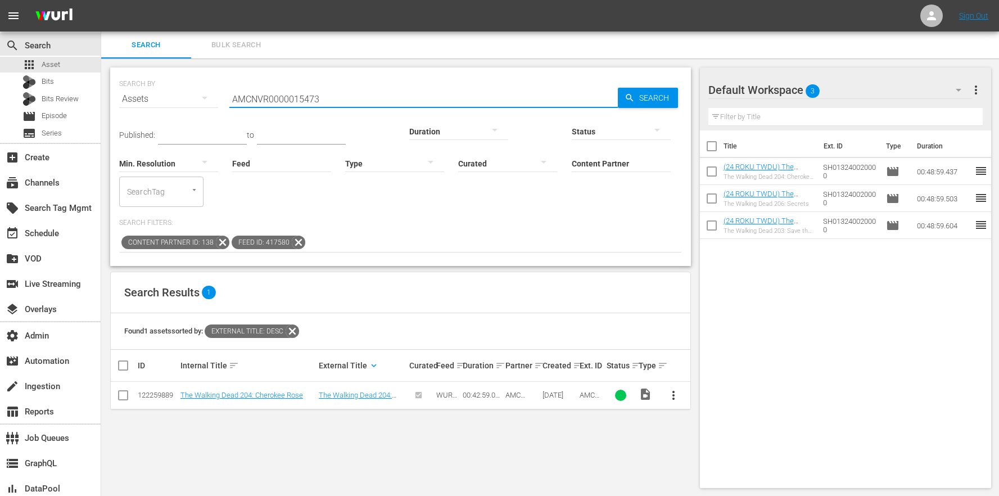
drag, startPoint x: 333, startPoint y: 101, endPoint x: 128, endPoint y: 92, distance: 205.4
click at [128, 92] on div "SEARCH BY Search By Assets Search ID, Title, Description, Keywords, or Category…" at bounding box center [400, 92] width 563 height 40
paste input "8"
type input "AMCNVR0000015483"
click at [368, 391] on link "The Walking Dead 206: Secrets" at bounding box center [355, 399] width 73 height 17
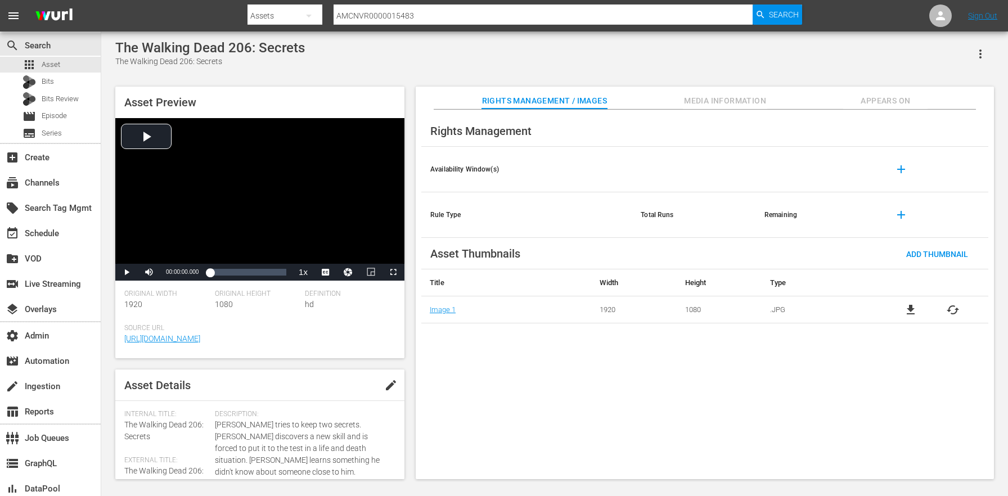
click at [896, 107] on button "Appears On" at bounding box center [885, 98] width 84 height 22
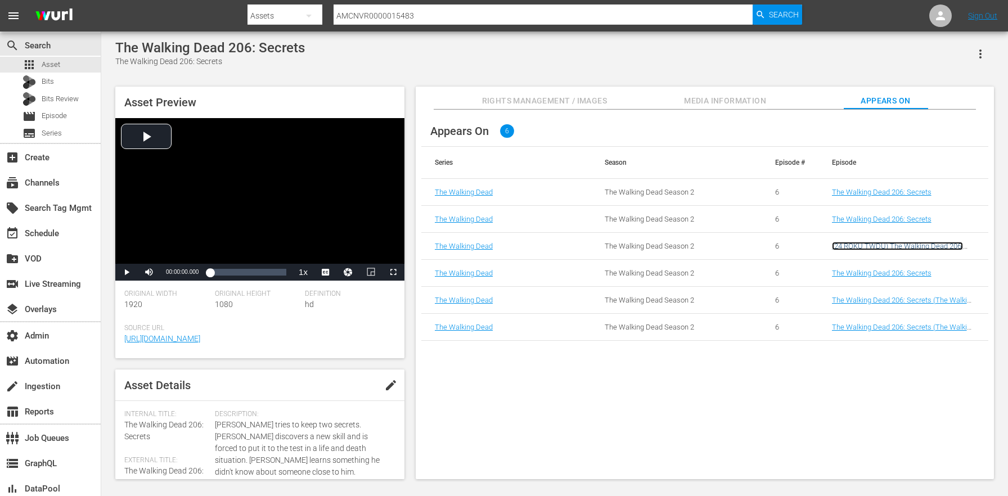
click at [901, 249] on link "(24 ROKU TWDU) The Walking Dead 206: Secrets" at bounding box center [897, 250] width 131 height 17
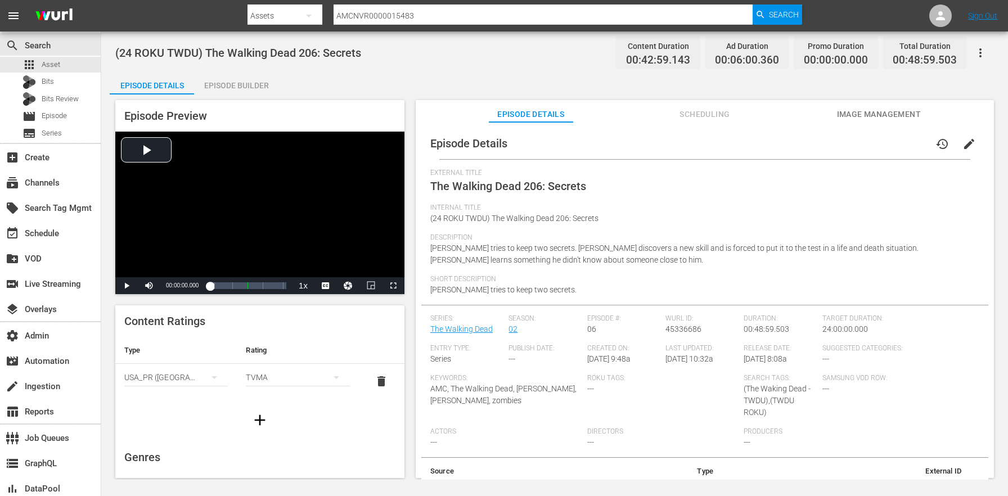
click at [964, 55] on div "Total Duration 00:48:59.503" at bounding box center [924, 52] width 84 height 33
click at [999, 56] on div "(24 ROKU TWDU) The Walking Dead 206: Secrets Content Duration 00:42:59.143 Ad D…" at bounding box center [554, 255] width 906 height 448
click at [982, 56] on icon "button" at bounding box center [979, 52] width 13 height 13
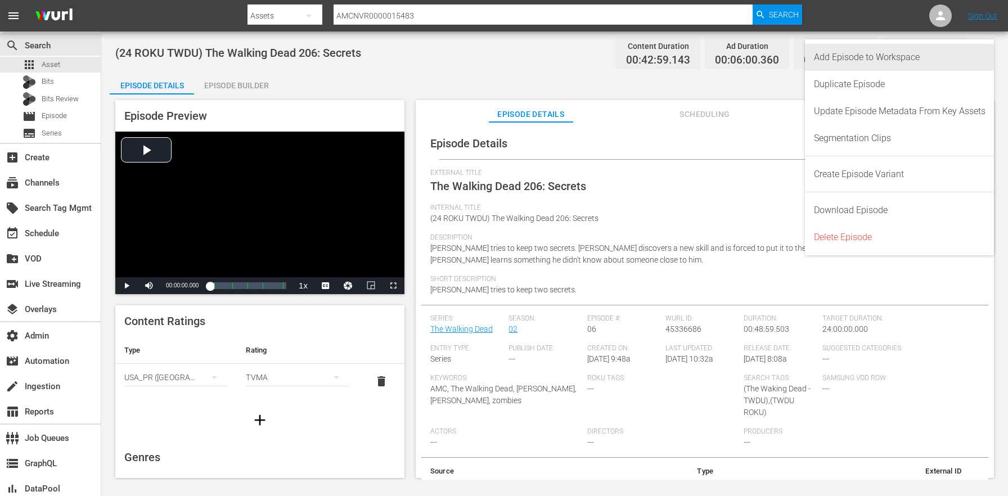
click at [903, 55] on div "Add Episode to Workspace" at bounding box center [900, 57] width 172 height 27
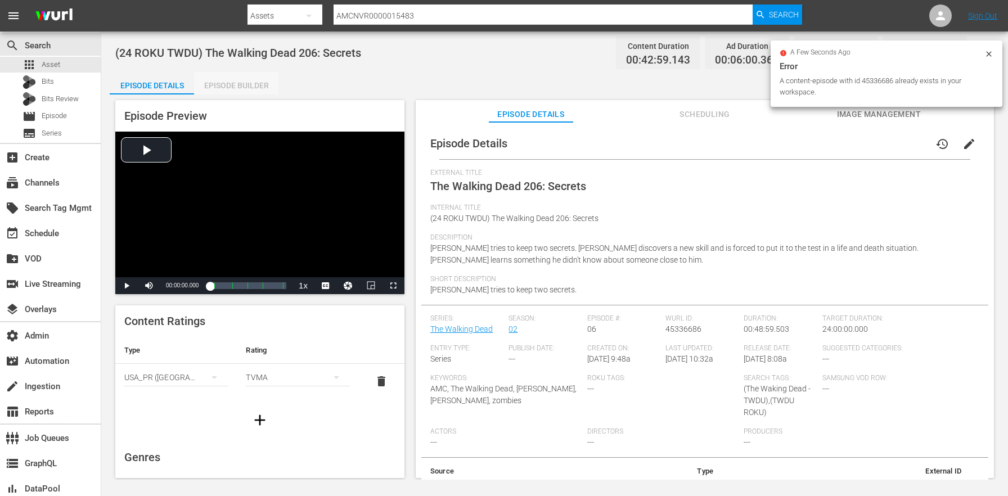
click at [269, 75] on div "Episode Builder" at bounding box center [236, 85] width 84 height 27
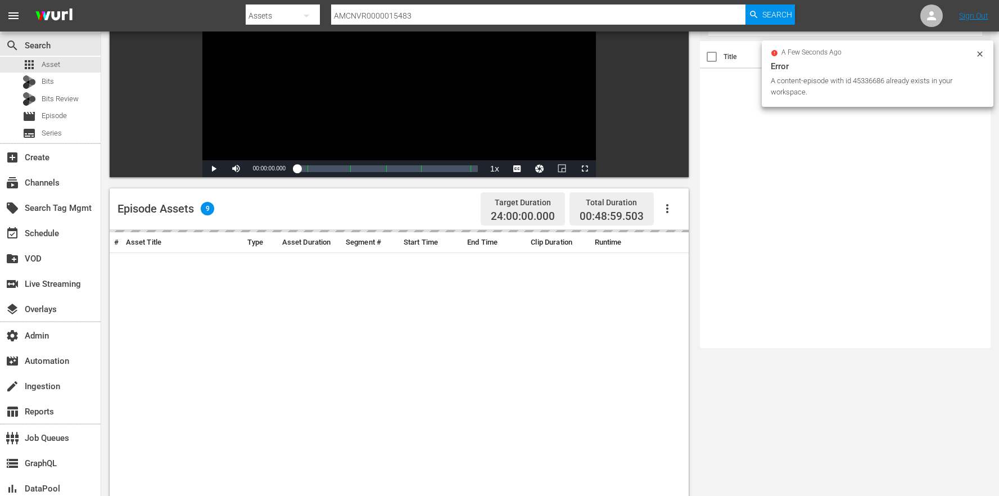
scroll to position [264, 0]
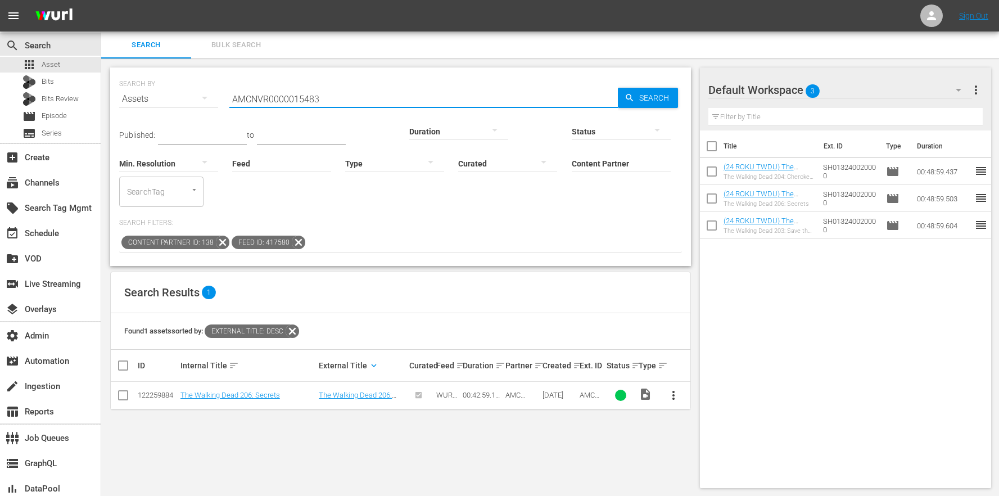
click at [345, 93] on input "AMCNVR0000015483" at bounding box center [423, 98] width 389 height 27
drag, startPoint x: 345, startPoint y: 95, endPoint x: 161, endPoint y: 69, distance: 185.8
click at [161, 69] on div "SEARCH BY Search By Assets Search ID, Title, Description, Keywords, or Category…" at bounding box center [400, 166] width 581 height 199
paste input "4"
type input "AMCNVR0000015484"
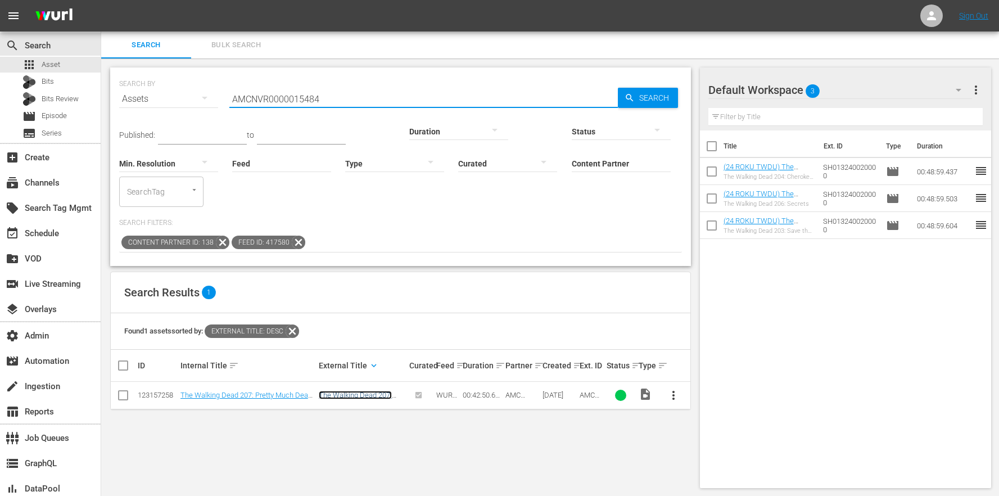
click at [336, 391] on link "The Walking Dead 207: Pretty Much Dead Already" at bounding box center [360, 399] width 82 height 17
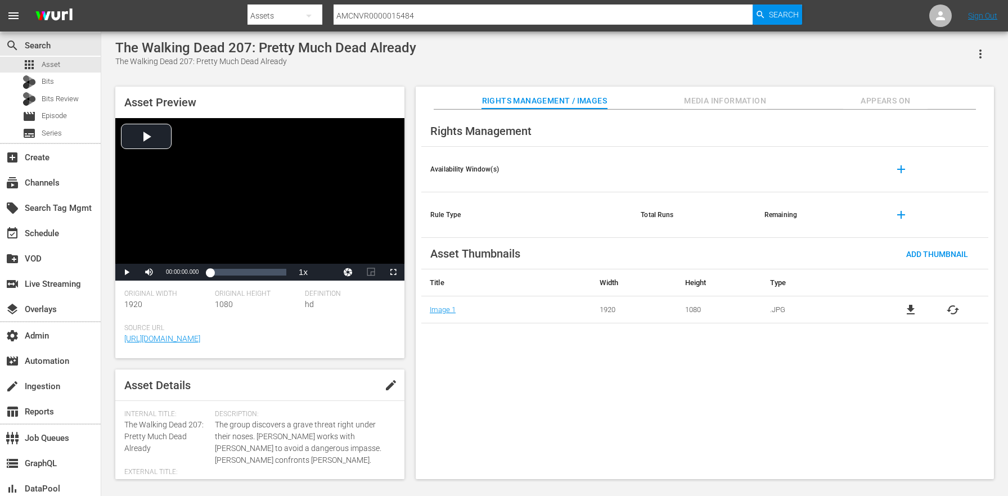
click at [907, 100] on span "Appears On" at bounding box center [885, 101] width 84 height 14
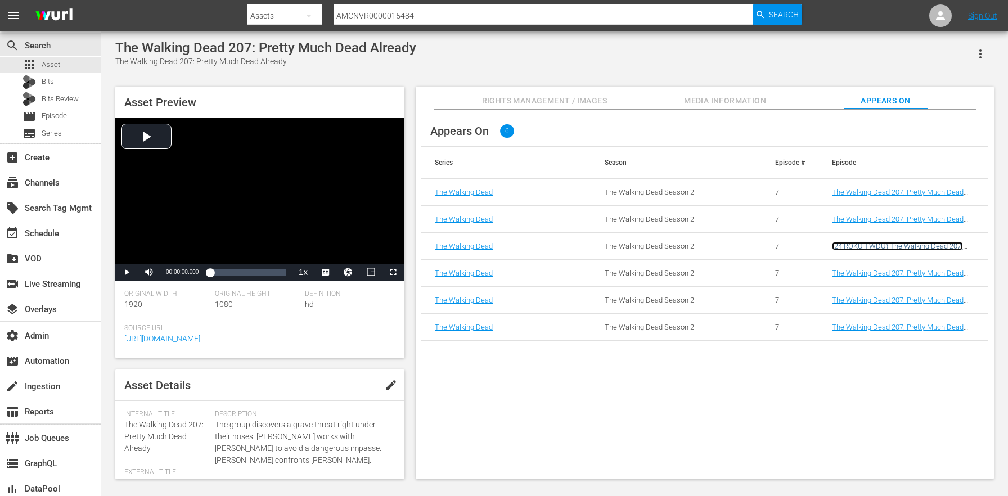
click at [891, 250] on link "(24 ROKU TWDU) The Walking Dead 207: Pretty Much Dead Already" at bounding box center [897, 250] width 131 height 17
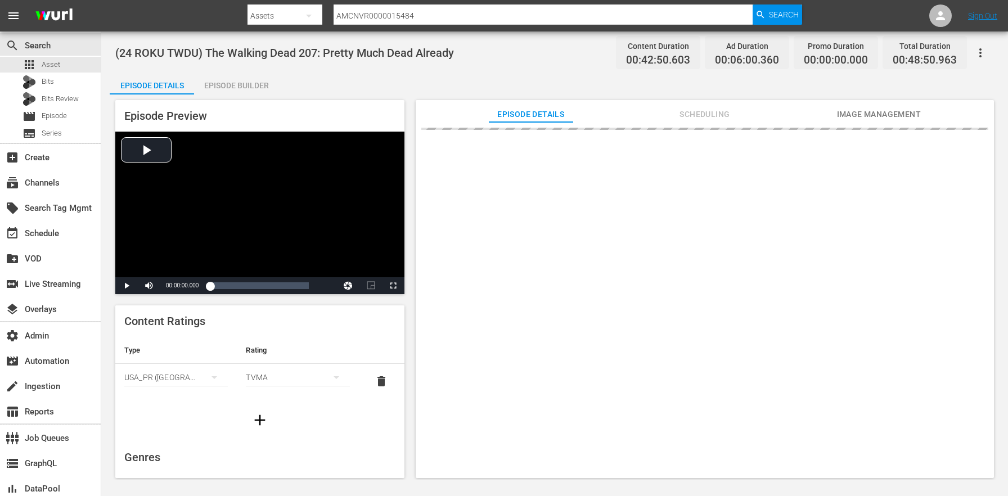
click at [976, 60] on button "button" at bounding box center [980, 52] width 27 height 27
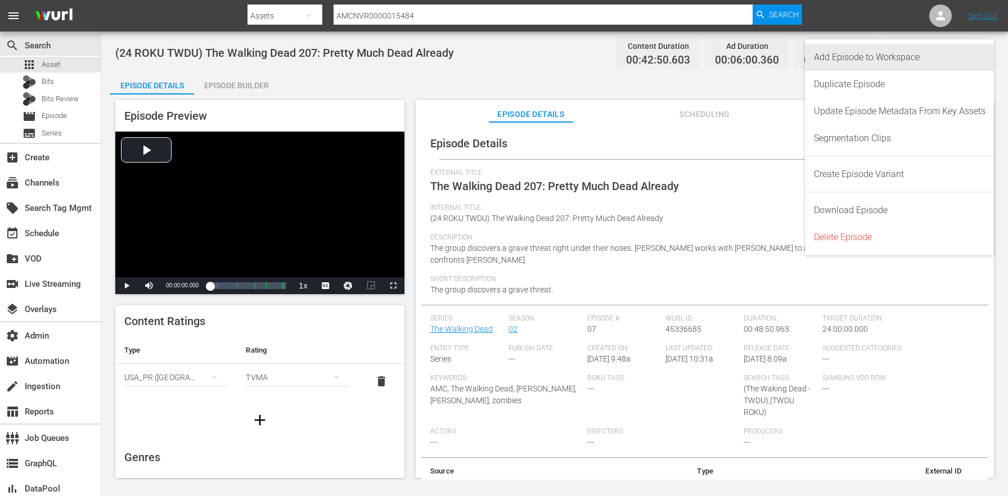
click at [914, 65] on div "Add Episode to Workspace" at bounding box center [900, 57] width 172 height 27
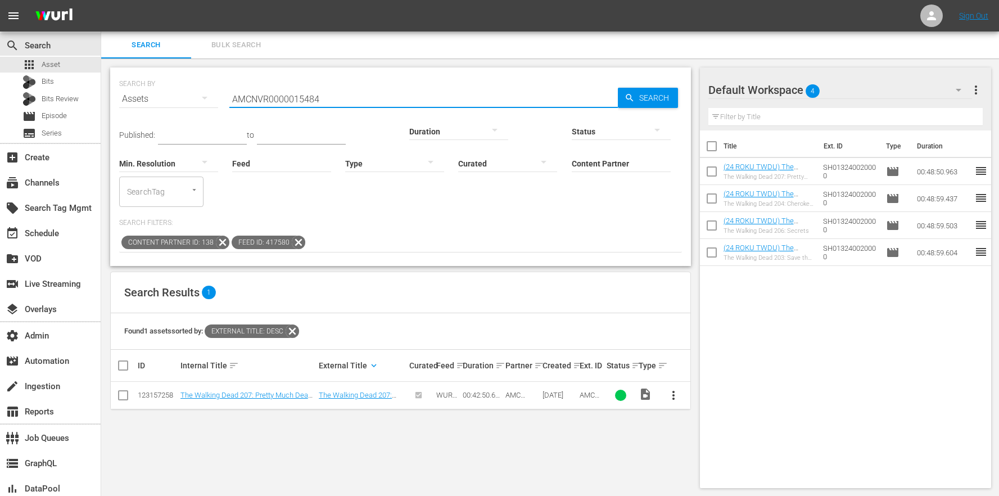
drag, startPoint x: 349, startPoint y: 94, endPoint x: 135, endPoint y: 89, distance: 213.7
click at [135, 89] on div "SEARCH BY Search By Assets Search ID, Title, Description, Keywords, or Category…" at bounding box center [400, 92] width 563 height 40
paste input "8"
type input "AMCNVR0000015488"
click at [344, 391] on link "The Walking Dead 209: Triggerfinger" at bounding box center [355, 399] width 73 height 17
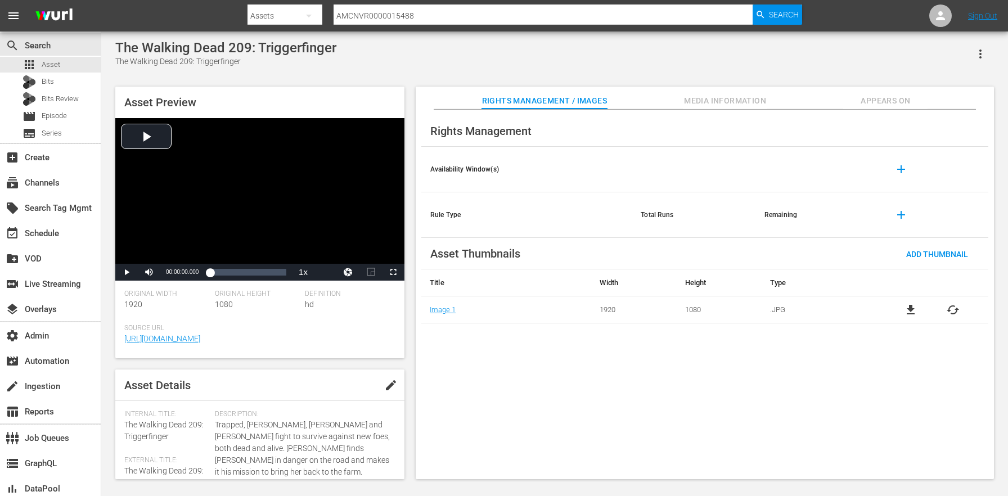
click at [987, 48] on button "button" at bounding box center [980, 53] width 27 height 27
click at [779, 122] on div "Rights Management" at bounding box center [704, 130] width 567 height 31
click at [878, 106] on span "Appears On" at bounding box center [885, 101] width 84 height 14
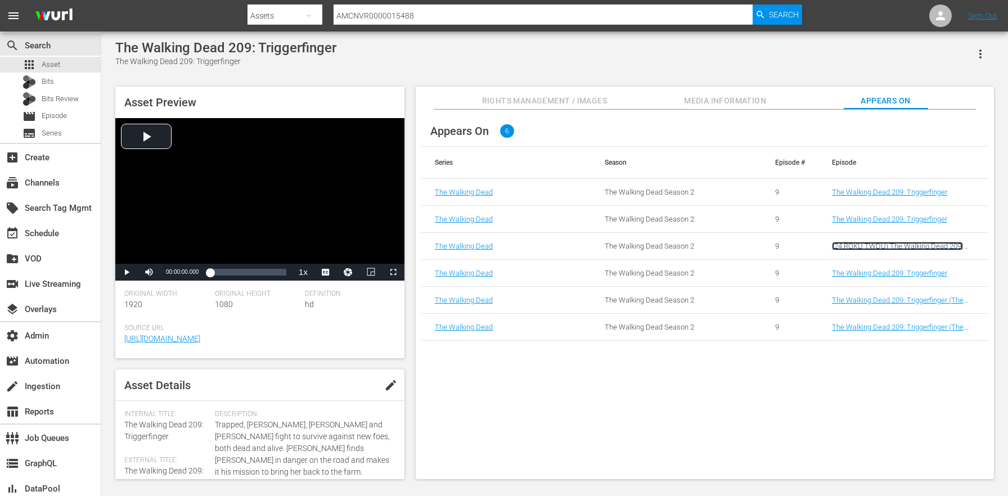
click at [888, 245] on link "(24 ROKU TWDU) The Walking Dead 209: Triggerfinger" at bounding box center [897, 250] width 131 height 17
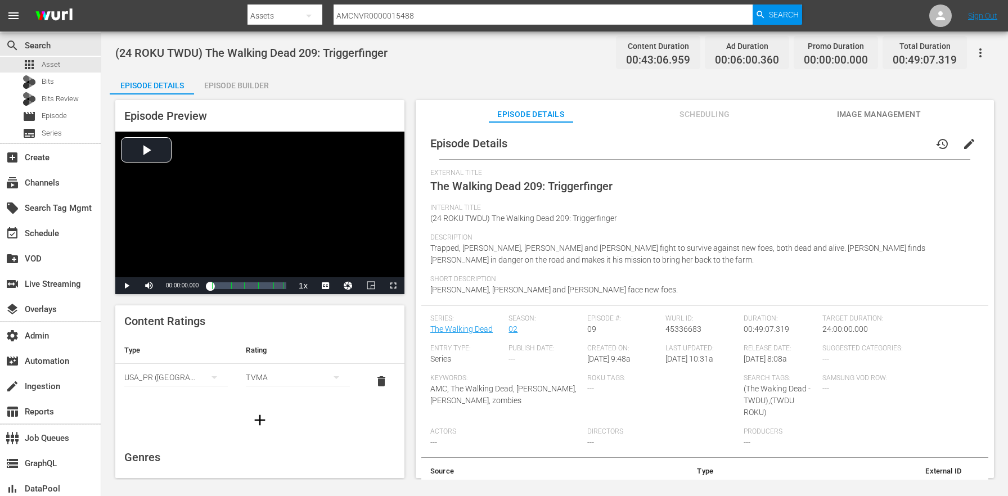
click at [739, 258] on div "Description Trapped, Rick, Hershel and Glenn fight to survive against new foes,…" at bounding box center [704, 254] width 549 height 42
click at [973, 52] on icon "button" at bounding box center [979, 52] width 13 height 13
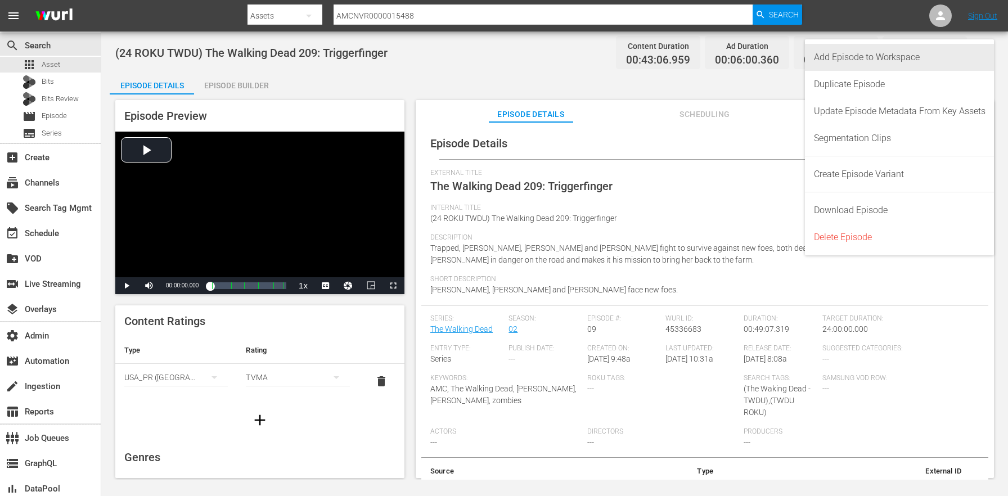
click at [929, 55] on div "Add Episode to Workspace" at bounding box center [900, 57] width 172 height 27
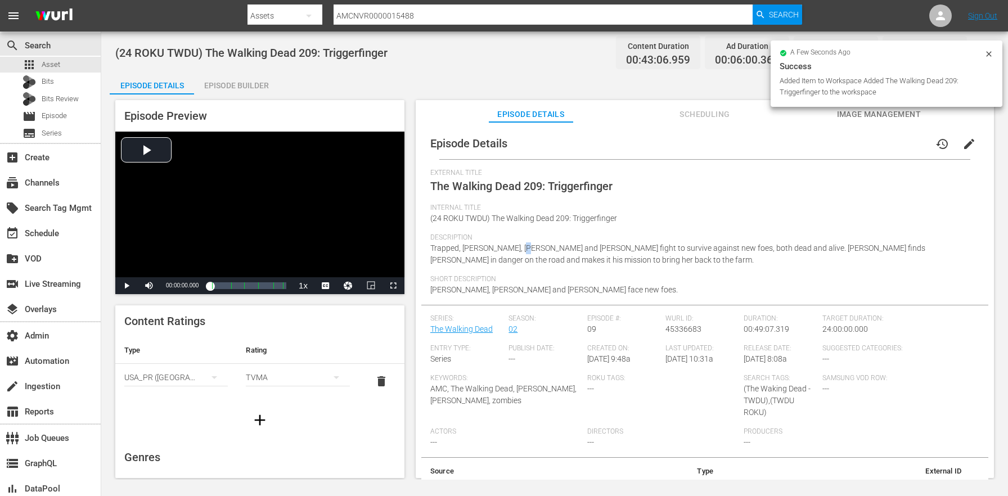
click at [520, 242] on div "Description Trapped, Rick, Hershel and Glenn fight to survive against new foes,…" at bounding box center [704, 254] width 549 height 42
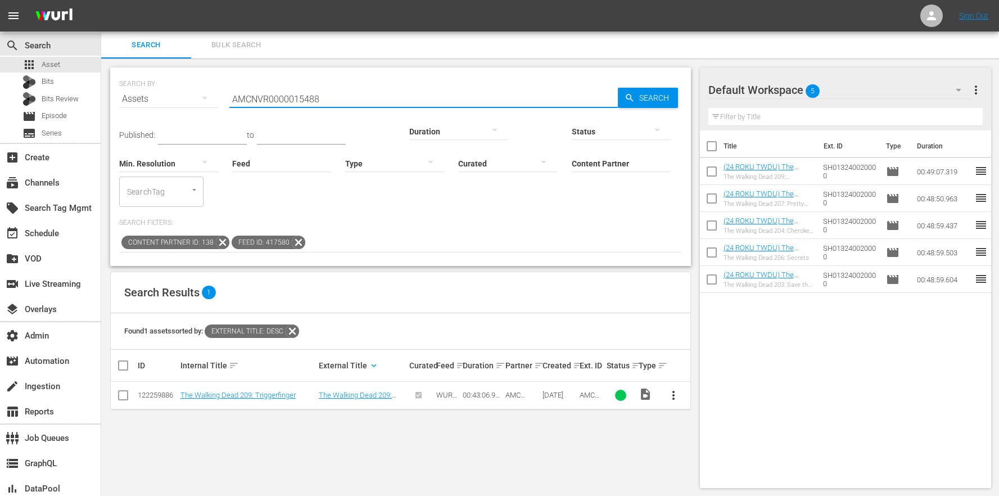
drag, startPoint x: 353, startPoint y: 101, endPoint x: 128, endPoint y: 79, distance: 225.4
click at [128, 79] on div "SEARCH BY Search By Assets Search ID, Title, Description, Keywords, or Category…" at bounding box center [400, 92] width 563 height 40
paste input "2084"
type input "AMCNVR0000020848"
click at [361, 391] on link "The Walking Dead 212: Better Angels" at bounding box center [355, 399] width 73 height 17
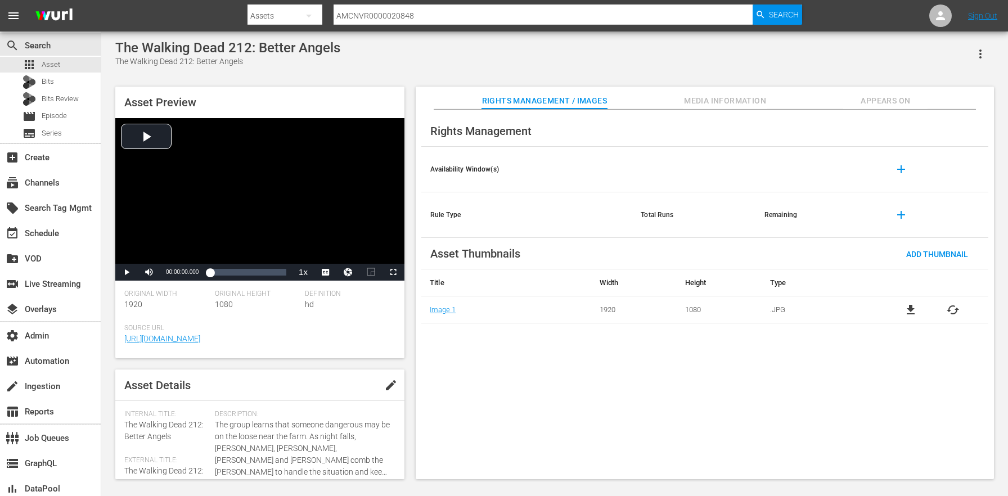
click at [894, 100] on span "Appears On" at bounding box center [885, 101] width 84 height 14
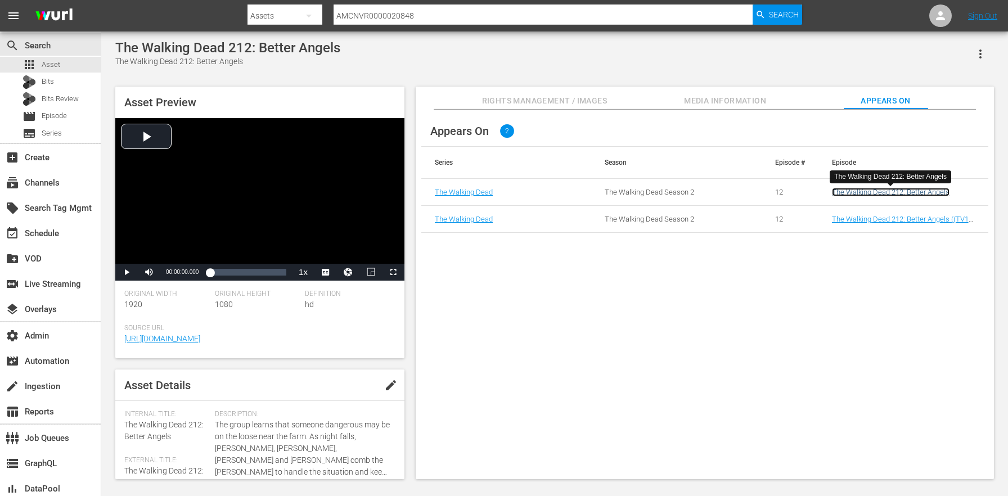
click at [878, 193] on link "The Walking Dead 212: Better Angels" at bounding box center [891, 192] width 118 height 8
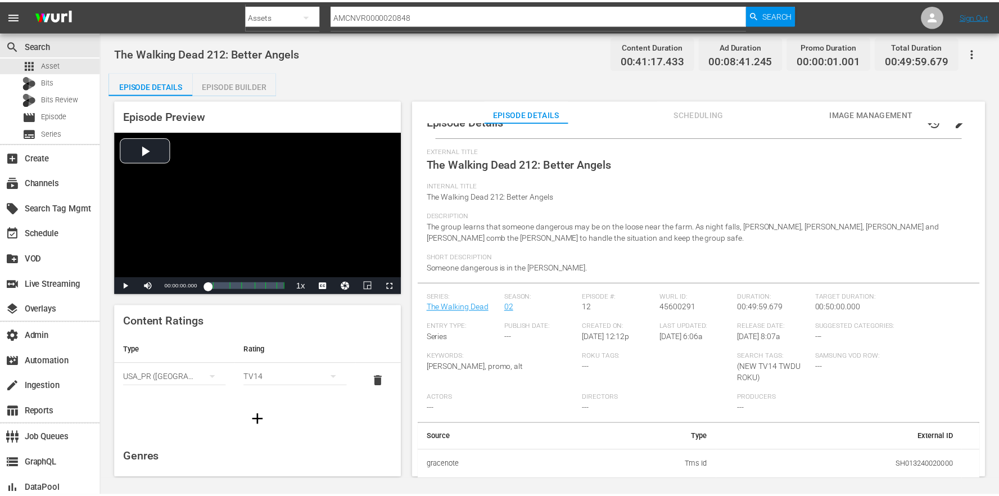
scroll to position [48, 0]
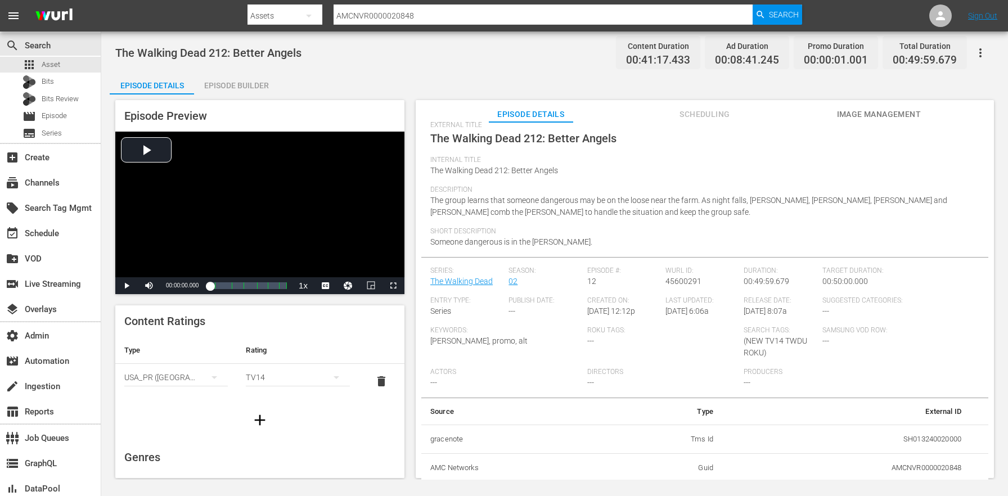
click at [248, 88] on div "Episode Builder" at bounding box center [236, 85] width 84 height 27
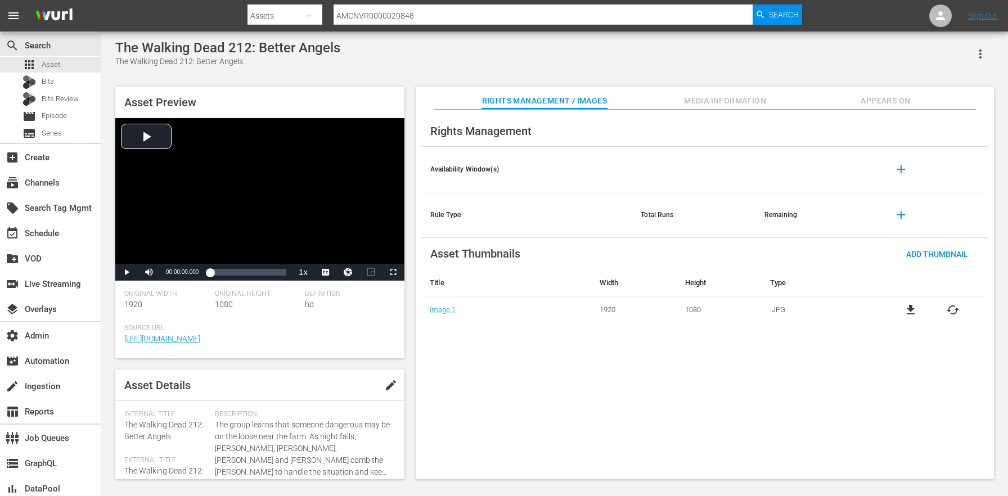
click at [879, 103] on span "Appears On" at bounding box center [885, 101] width 84 height 14
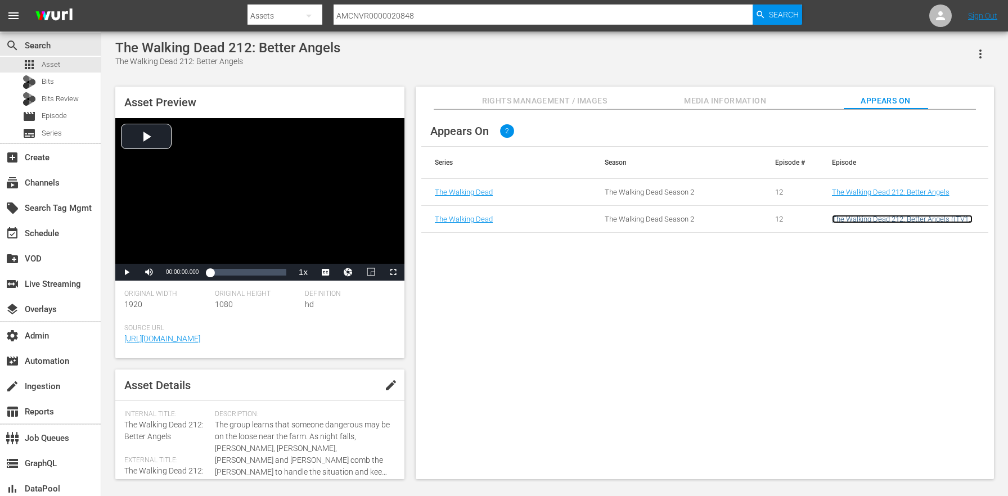
click at [886, 220] on link "The Walking Dead 212: Better Angels ((TV14 TWDU ROKU) The Walking Dead 212: Bet…" at bounding box center [902, 227] width 141 height 25
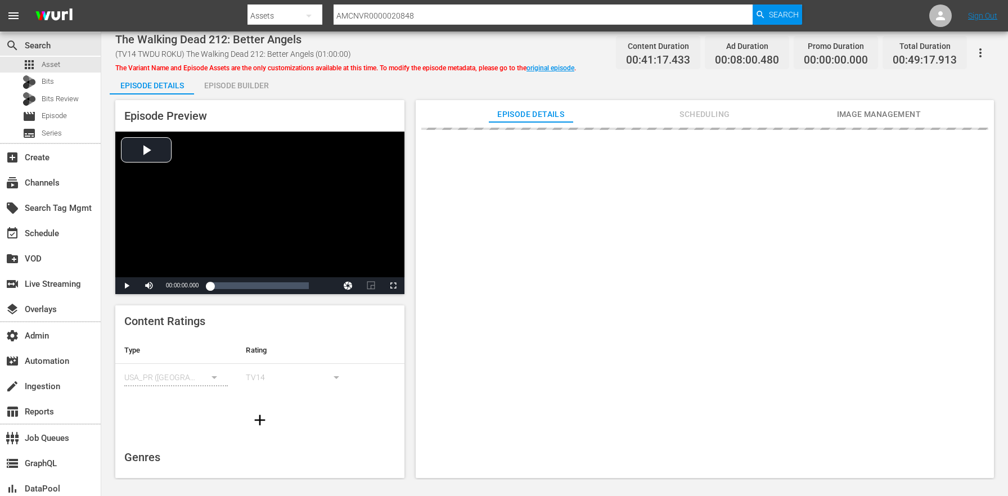
click at [250, 82] on div "Episode Builder" at bounding box center [236, 85] width 84 height 27
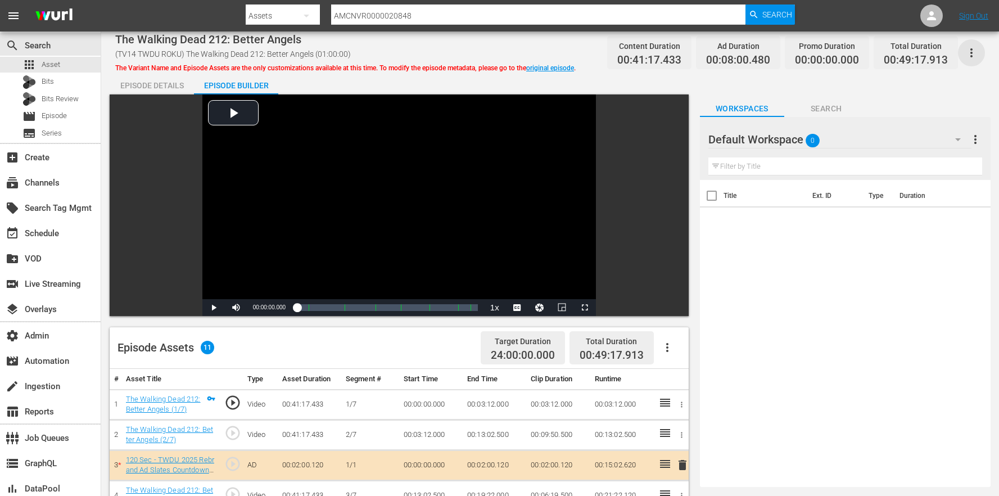
click at [977, 56] on icon "button" at bounding box center [971, 52] width 13 height 13
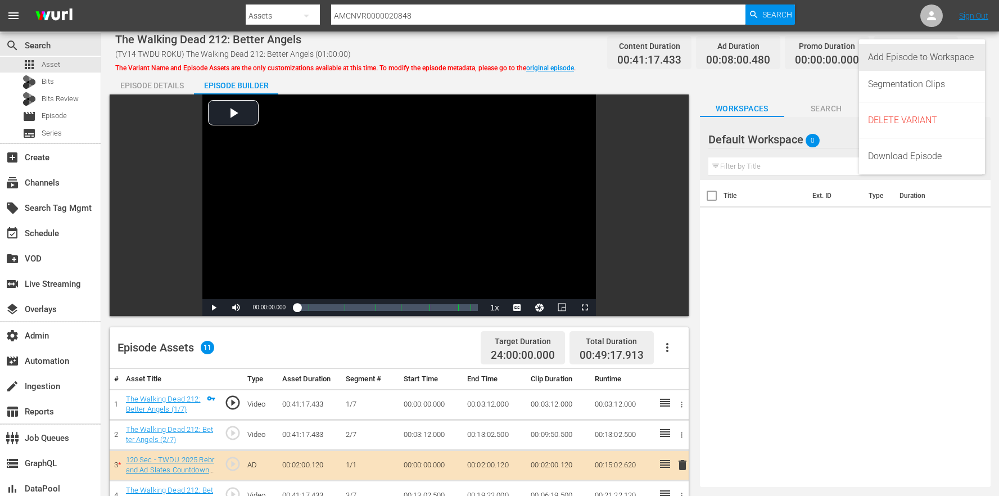
click at [930, 61] on div "Add Episode to Workspace" at bounding box center [922, 57] width 108 height 27
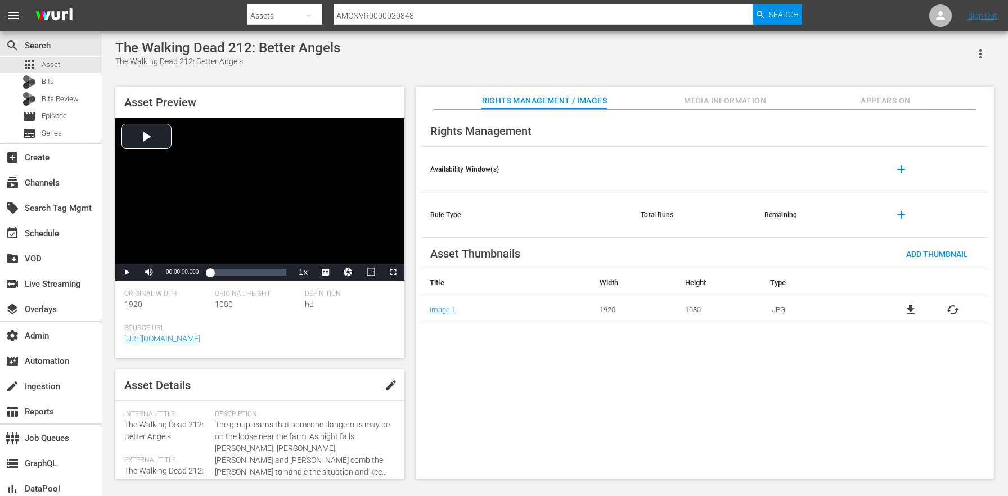
click at [367, 61] on div "The Walking Dead 212: Better Angels The Walking Dead 212: Better Angels" at bounding box center [554, 54] width 878 height 28
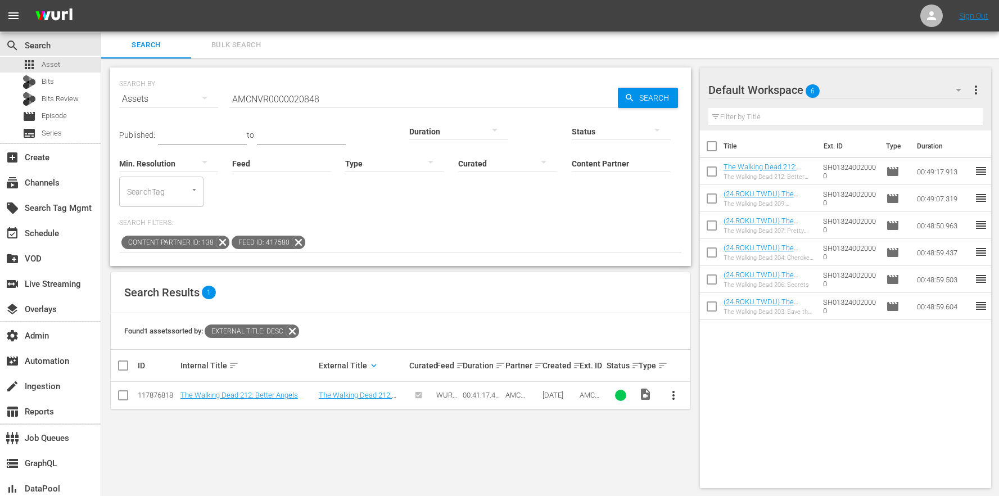
click at [292, 236] on icon at bounding box center [298, 242] width 13 height 13
click at [220, 235] on icon at bounding box center [222, 242] width 15 height 15
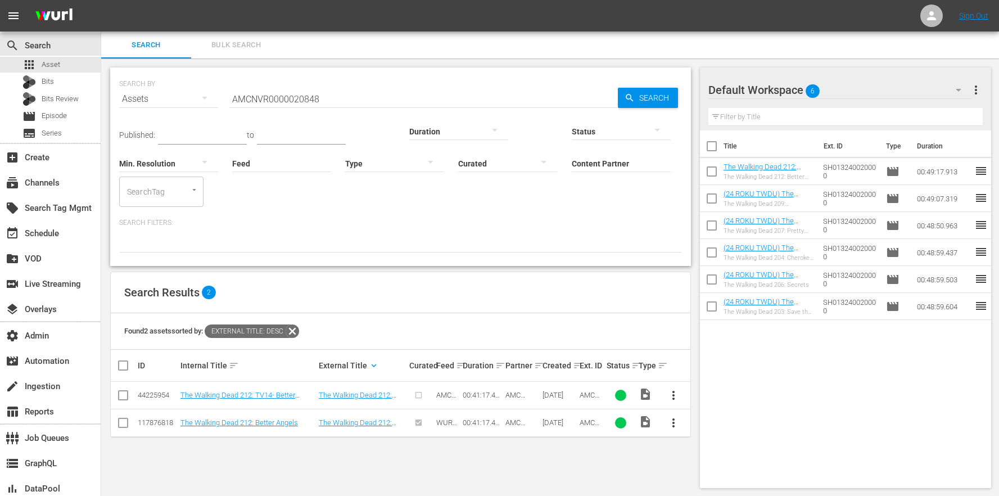
click at [596, 427] on div "SEARCH BY Search By Assets Search ID, Title, Description, Keywords, or Category…" at bounding box center [400, 277] width 599 height 439
click at [971, 92] on span "more_vert" at bounding box center [975, 89] width 13 height 13
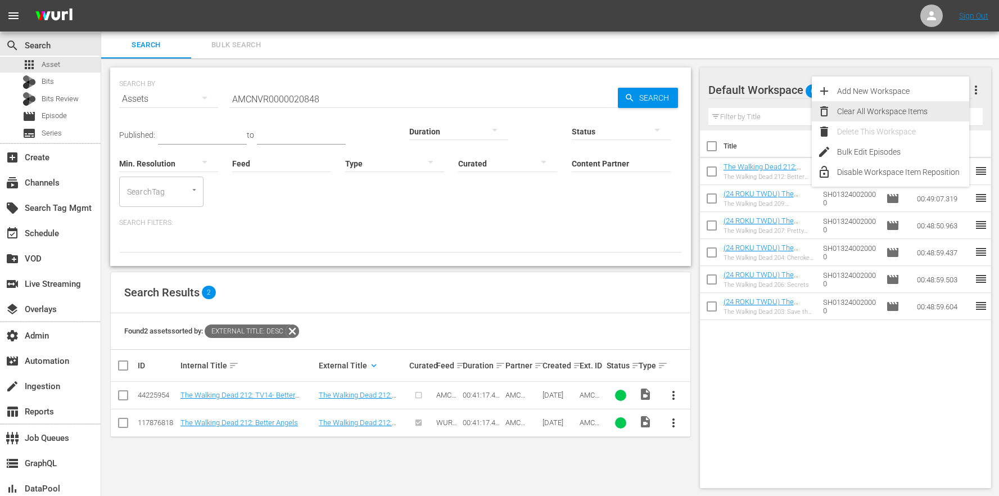
click at [907, 111] on div "Clear All Workspace Items" at bounding box center [903, 111] width 132 height 20
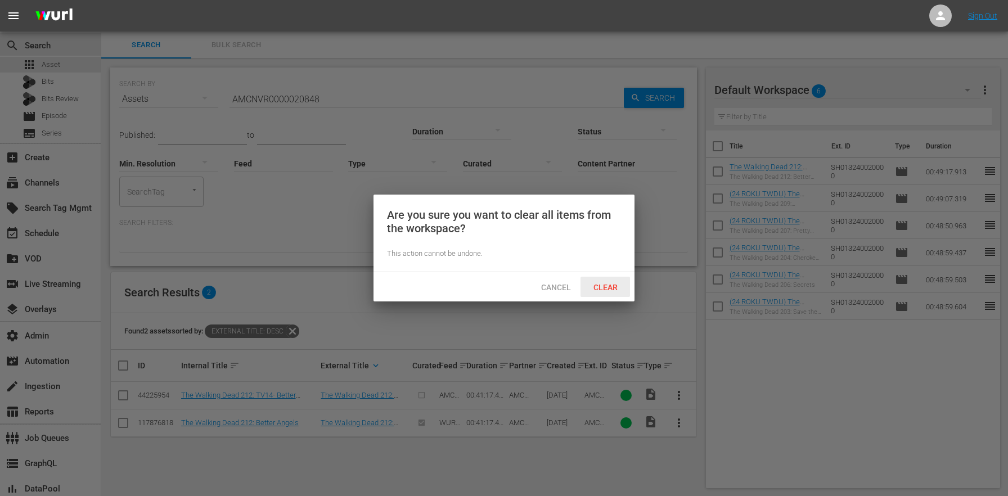
click at [607, 287] on span "Clear" at bounding box center [605, 287] width 42 height 9
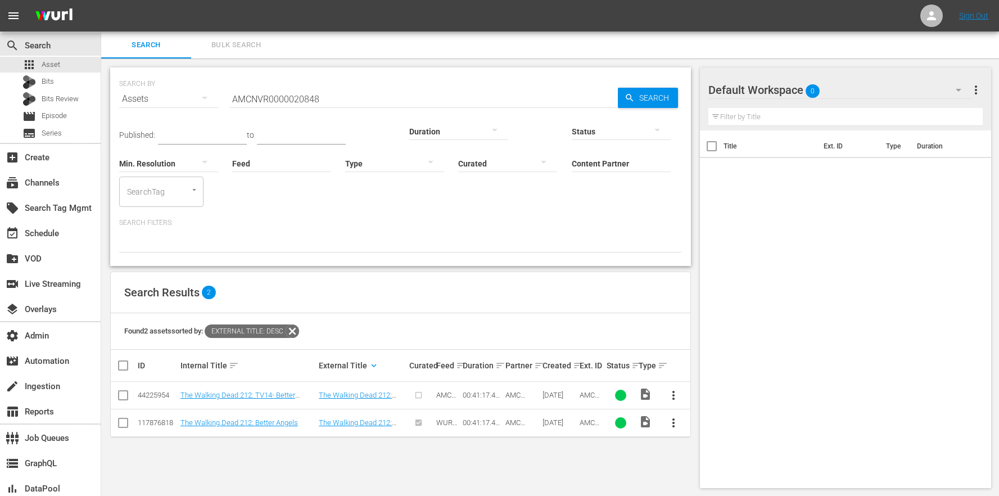
click at [228, 408] on div "SEARCH BY Search By Assets Search ID, Title, Description, Keywords, or Category…" at bounding box center [400, 277] width 599 height 439
click at [292, 418] on link "The Walking Dead 212: Better Angels" at bounding box center [240, 422] width 118 height 8
click at [544, 445] on div "SEARCH BY Search By Assets Search ID, Title, Description, Keywords, or Category…" at bounding box center [400, 277] width 599 height 439
click at [240, 382] on td "The Walking Dead 212: TV14- Better Angels" at bounding box center [248, 396] width 138 height 28
click at [240, 391] on link "The Walking Dead 212: TV14- Better Angels" at bounding box center [238, 399] width 115 height 17
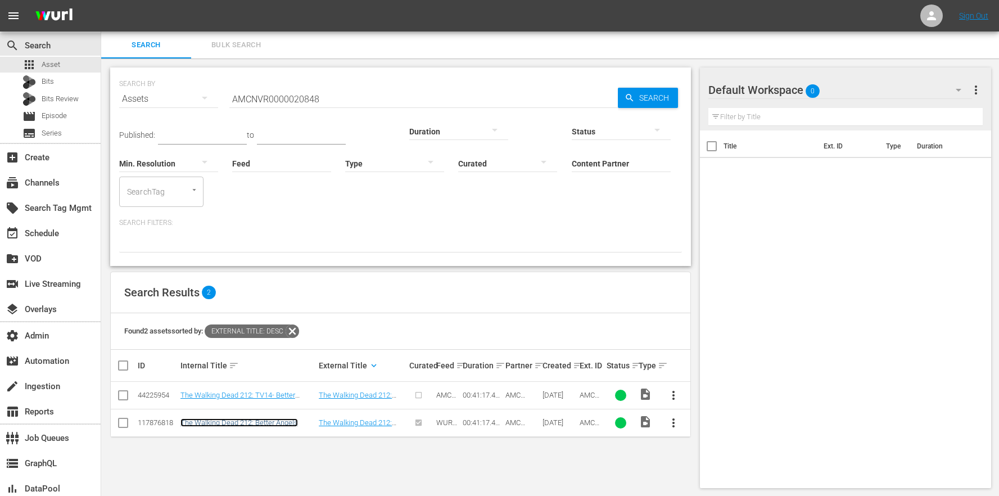
click at [239, 418] on link "The Walking Dead 212: Better Angels" at bounding box center [240, 422] width 118 height 8
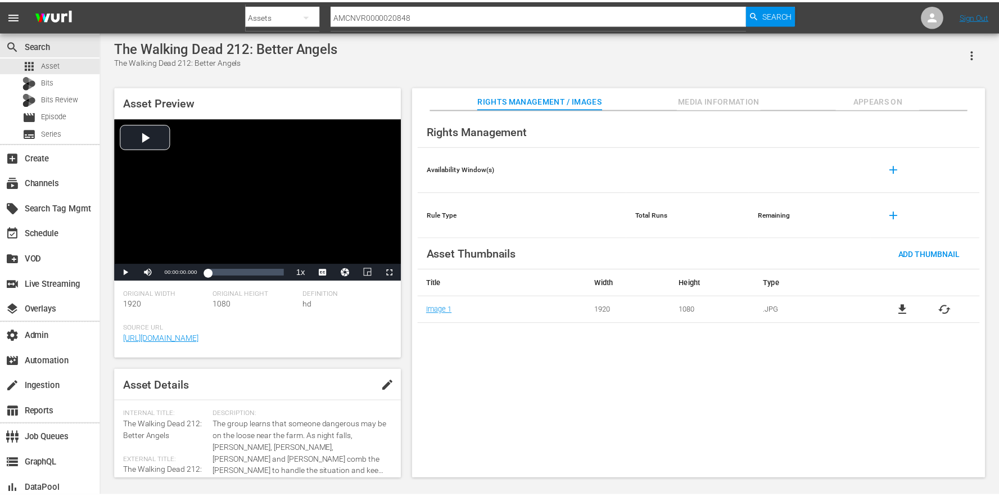
scroll to position [315, 0]
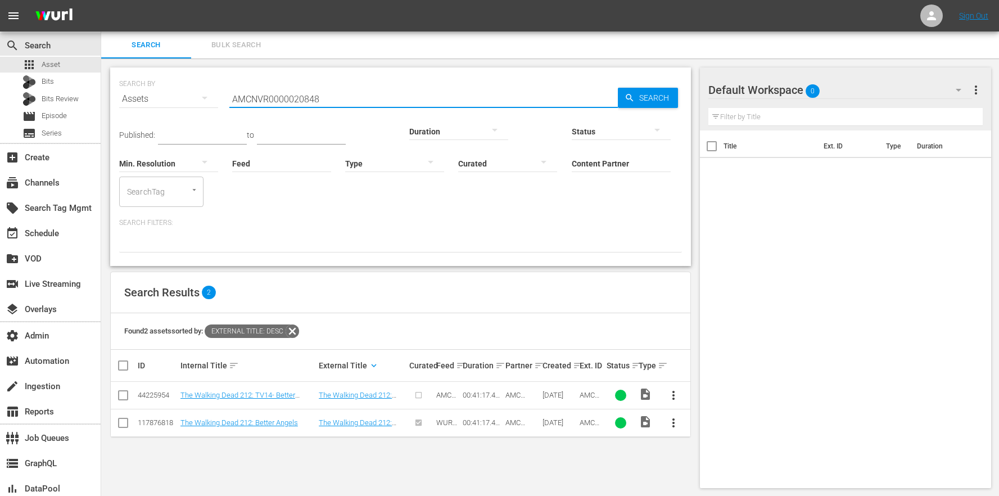
drag, startPoint x: 325, startPoint y: 100, endPoint x: 182, endPoint y: 100, distance: 142.8
click at [182, 100] on div "SEARCH BY Search By Assets Search ID, Title, Description, Keywords, or Category…" at bounding box center [400, 92] width 563 height 40
paste input "3"
type input "AMCNVR0000020838"
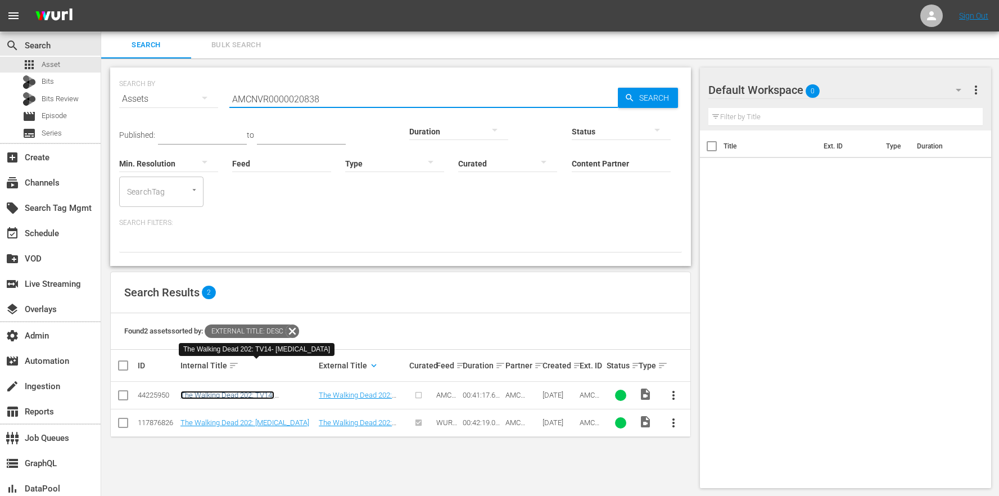
click at [274, 391] on link "The Walking Dead 202: TV14- Bloodletting" at bounding box center [228, 399] width 94 height 17
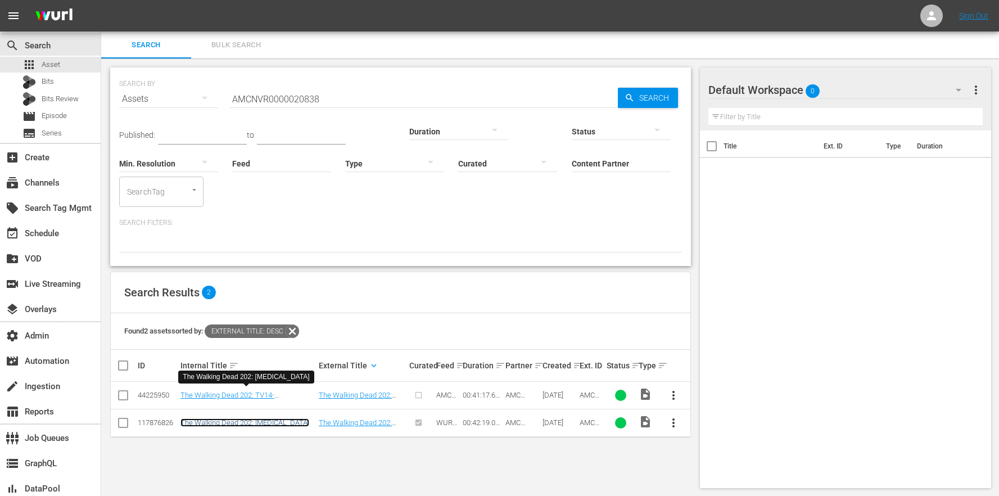
click at [224, 418] on link "The Walking Dead 202: [MEDICAL_DATA]" at bounding box center [245, 422] width 129 height 8
click at [299, 324] on icon at bounding box center [292, 331] width 15 height 15
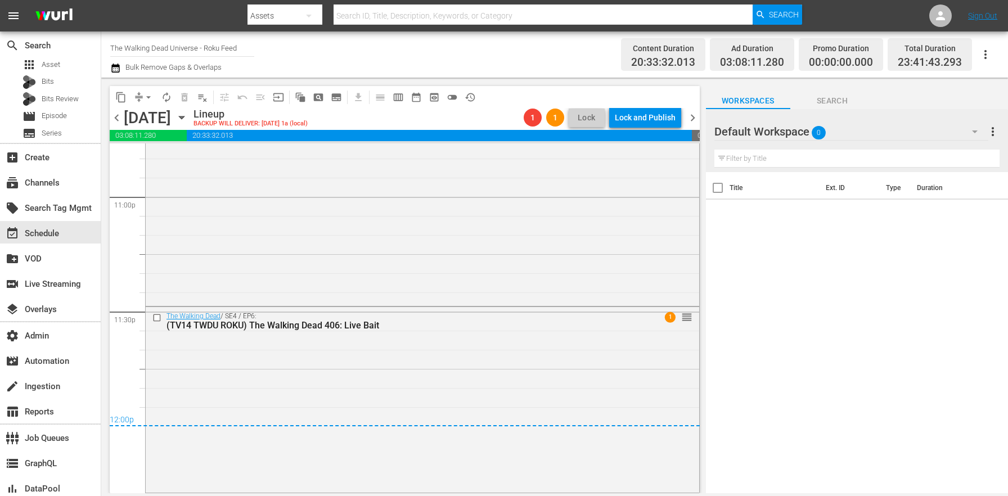
scroll to position [4787, 0]
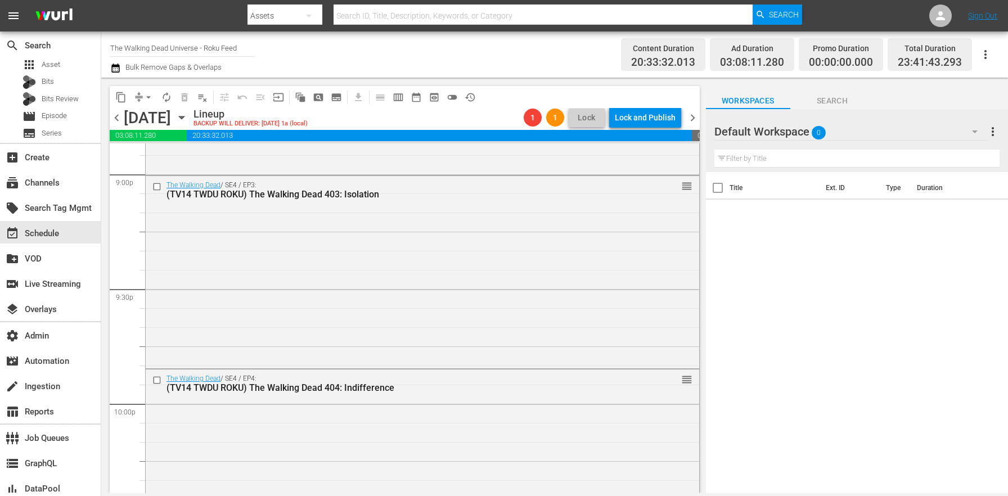
click at [120, 119] on span "chevron_left" at bounding box center [117, 118] width 14 height 14
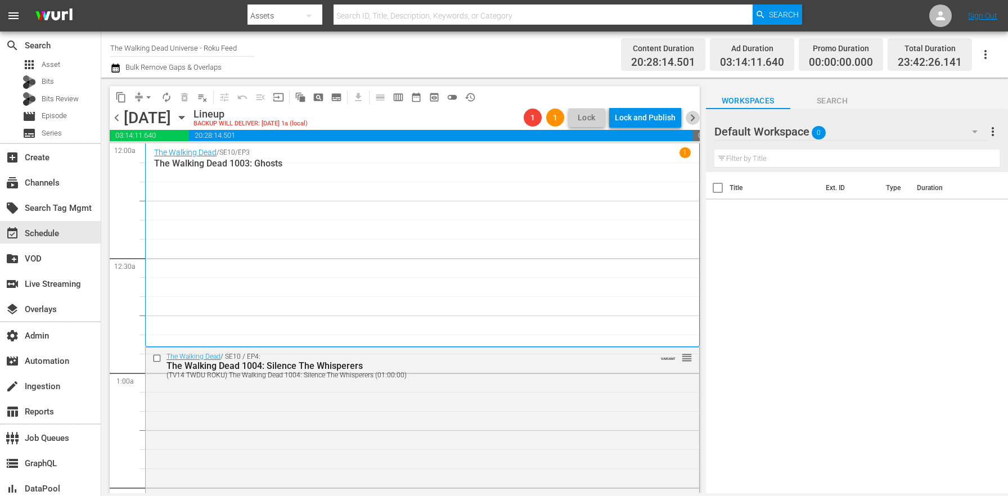
click at [692, 115] on span "chevron_right" at bounding box center [692, 118] width 14 height 14
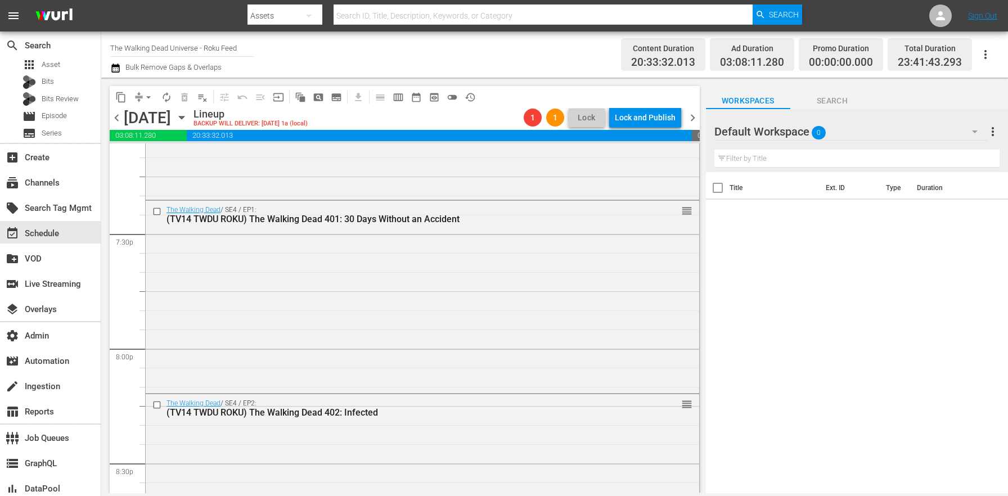
scroll to position [5224, 0]
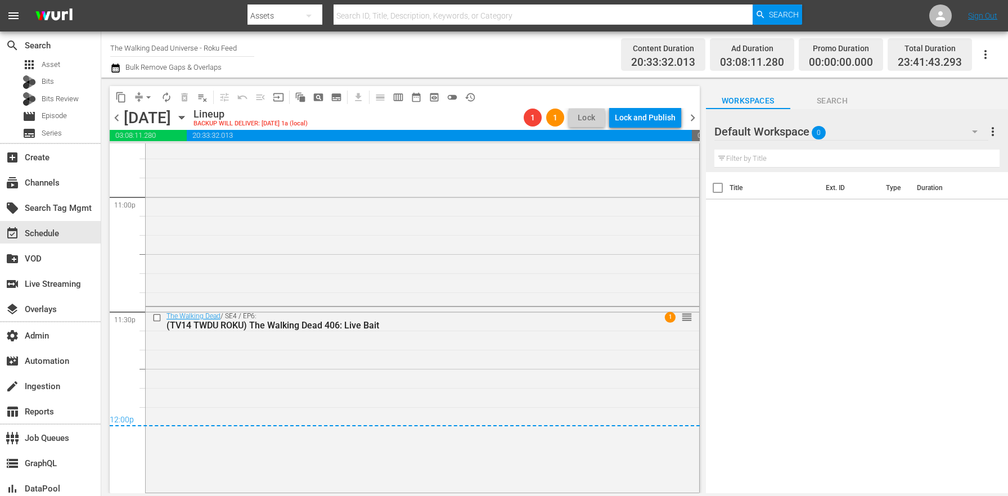
click at [691, 124] on span "chevron_right" at bounding box center [692, 118] width 14 height 14
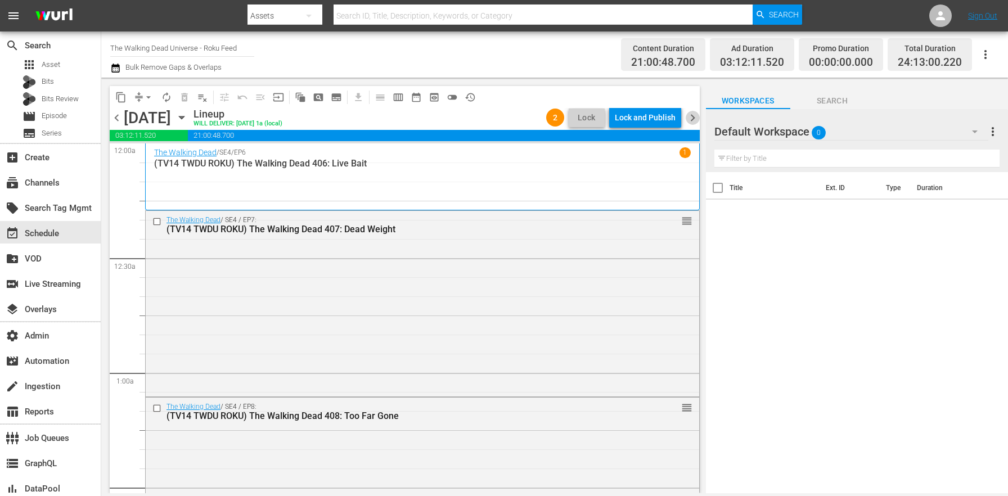
click at [696, 115] on span "chevron_right" at bounding box center [692, 118] width 14 height 14
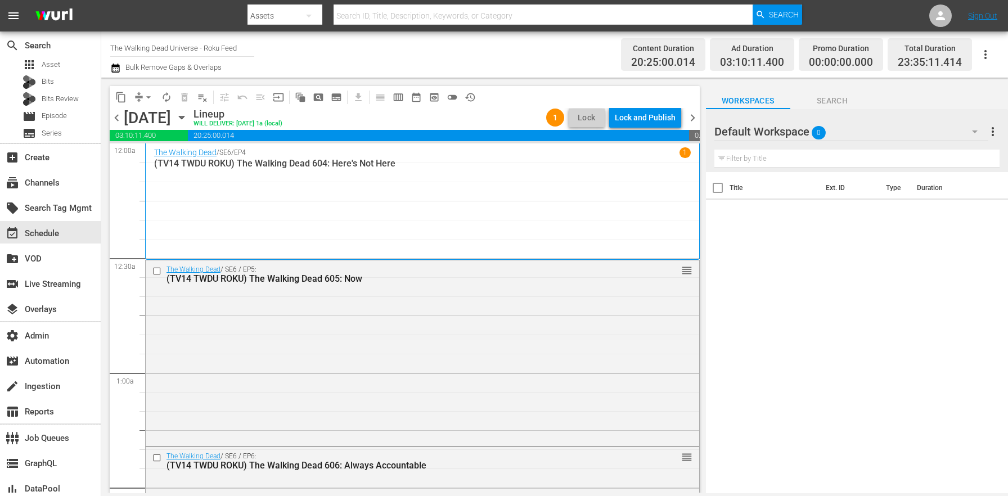
click at [696, 115] on span "chevron_right" at bounding box center [692, 118] width 14 height 14
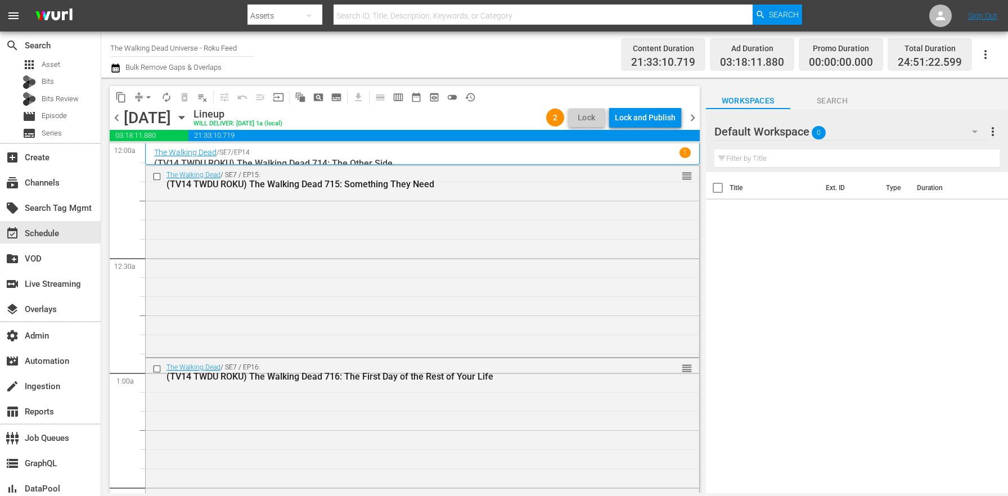
click at [696, 115] on span "chevron_right" at bounding box center [692, 118] width 14 height 14
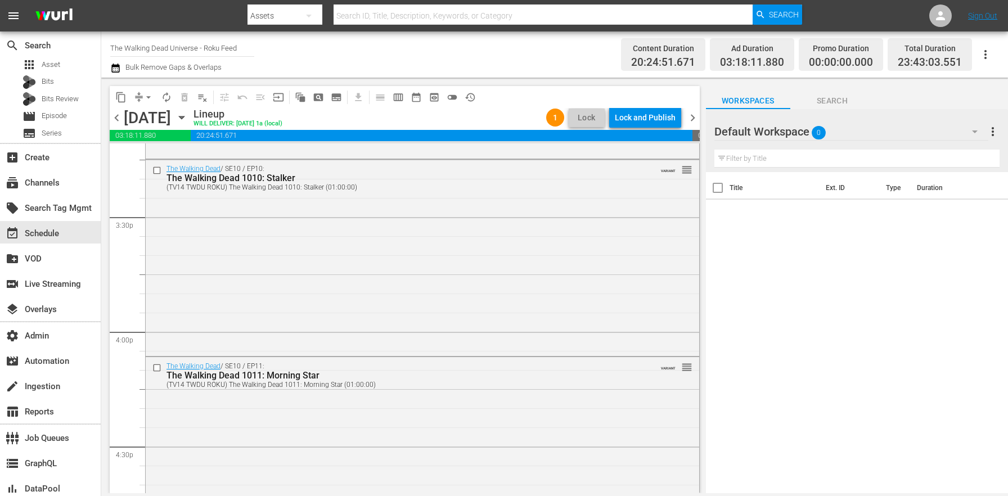
scroll to position [5310, 0]
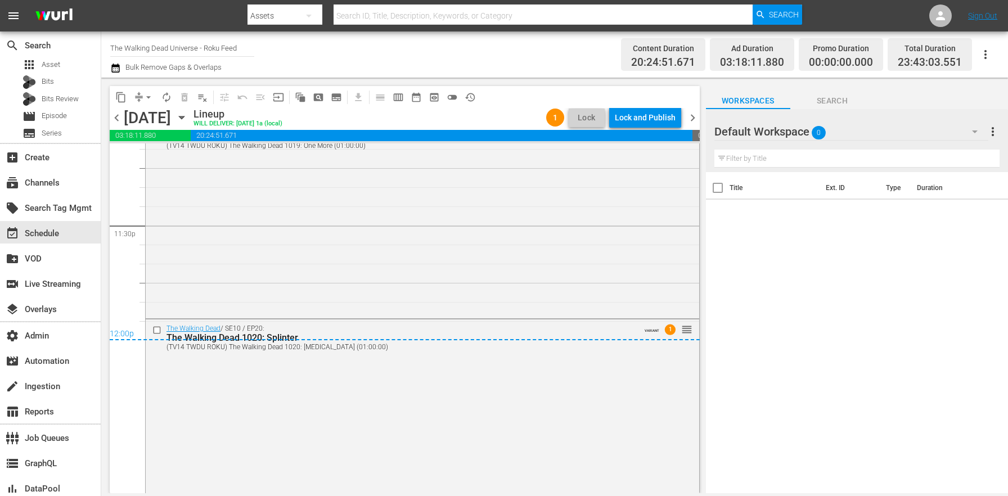
click at [696, 118] on span "chevron_right" at bounding box center [692, 118] width 14 height 14
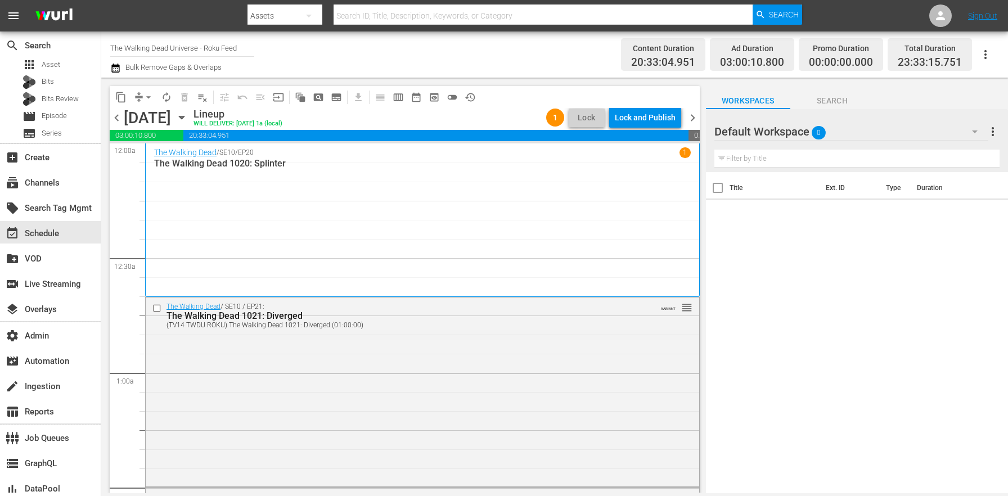
click at [690, 120] on span "chevron_right" at bounding box center [692, 118] width 14 height 14
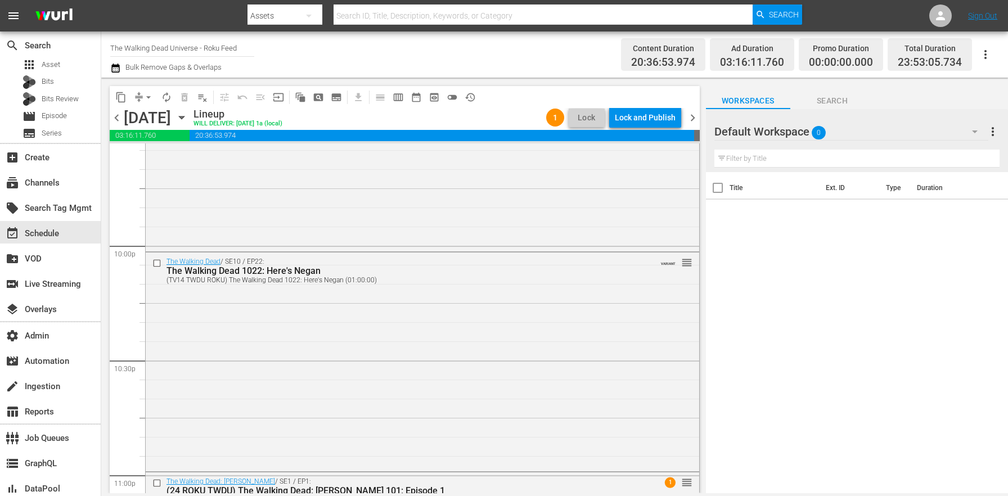
scroll to position [5181, 0]
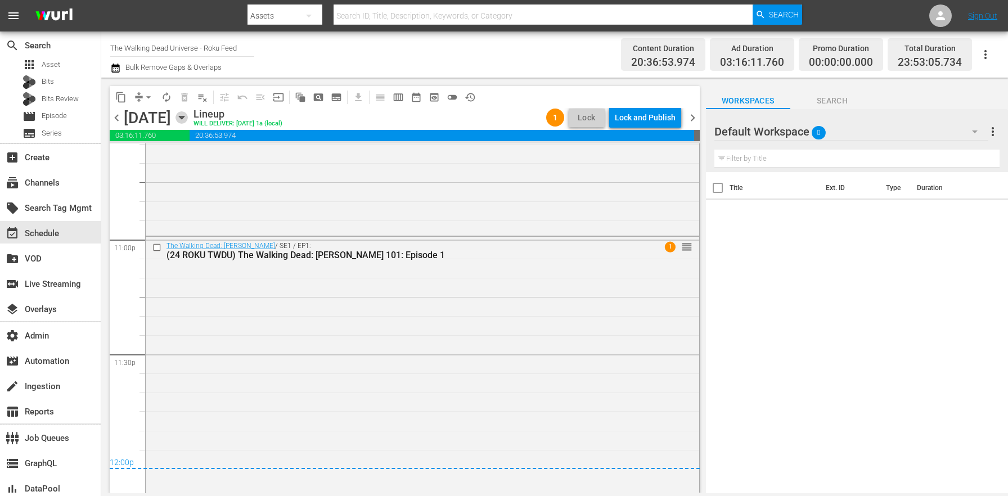
click at [188, 116] on icon "button" at bounding box center [181, 117] width 12 height 12
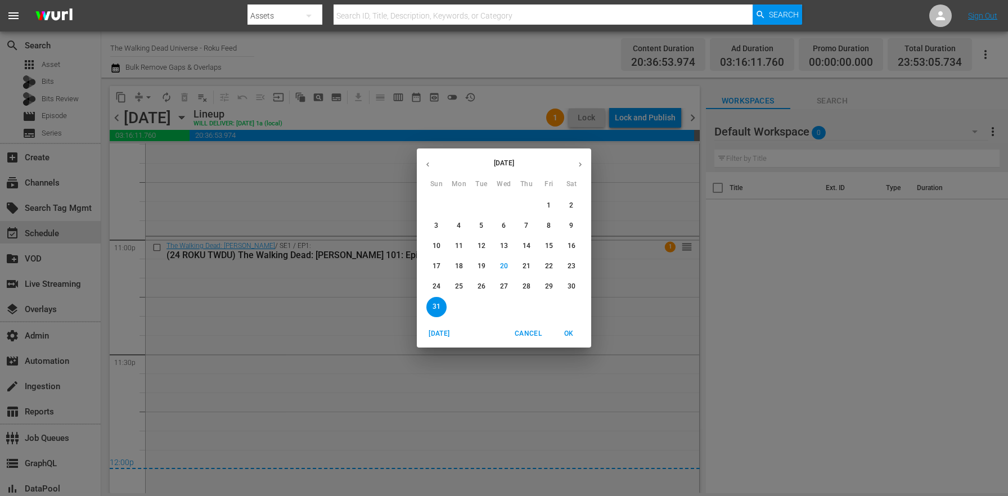
click at [571, 267] on p "23" at bounding box center [571, 266] width 8 height 10
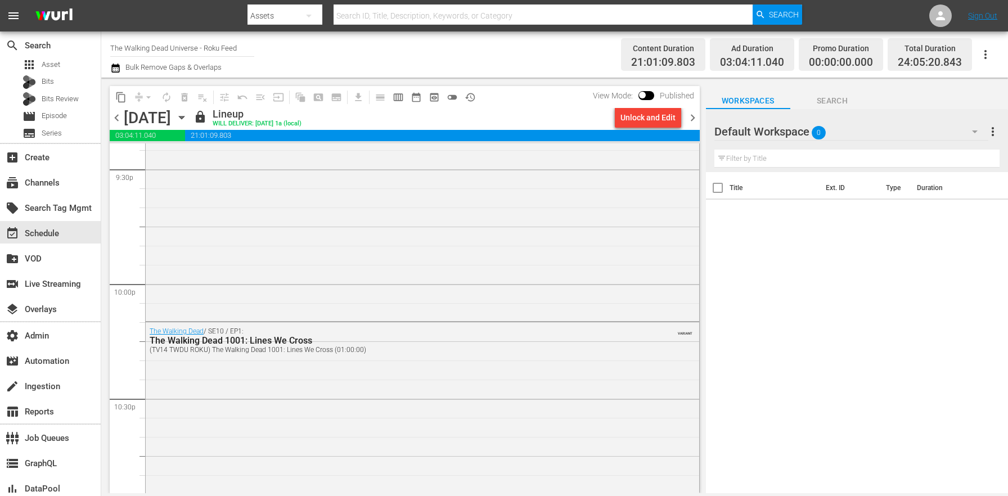
scroll to position [5360, 0]
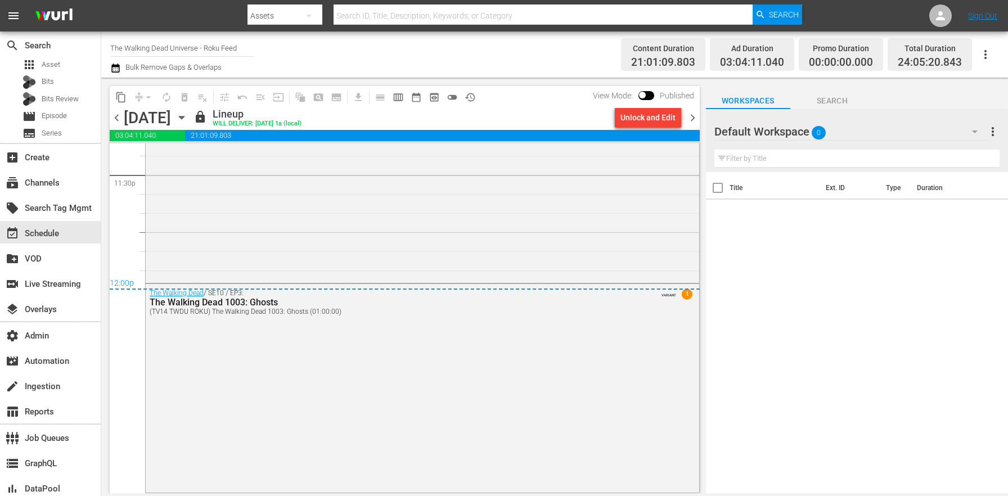
click at [694, 118] on span "chevron_right" at bounding box center [692, 118] width 14 height 14
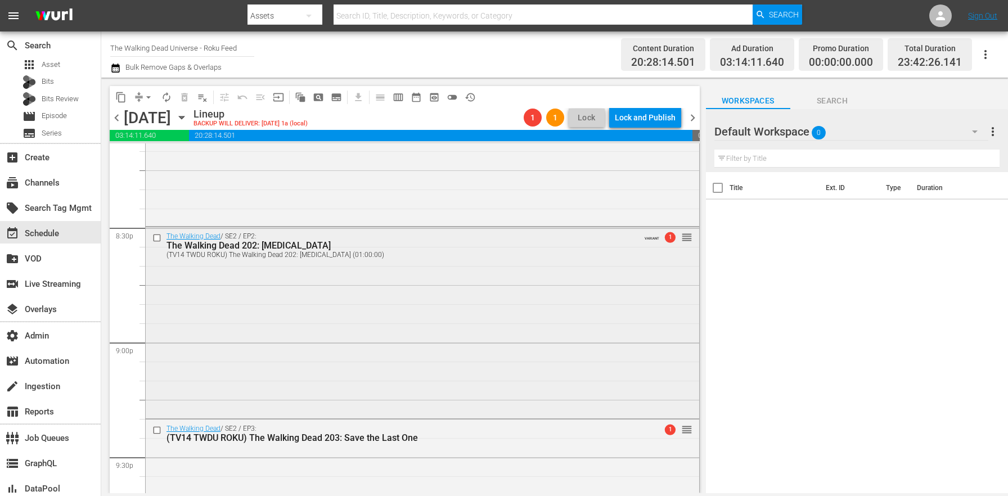
scroll to position [4736, 0]
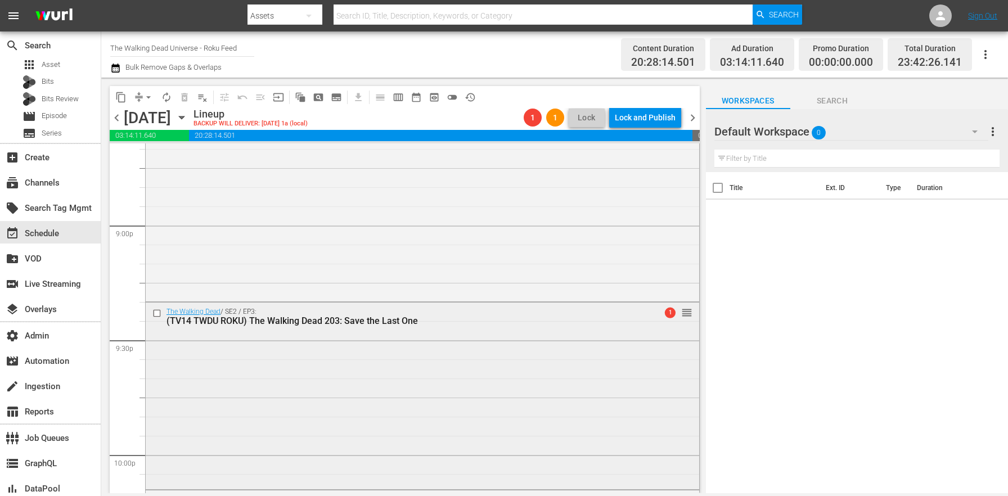
click at [419, 361] on div "The Walking Dead / SE2 / EP3: (TV14 TWDU ROKU) The Walking Dead 203: Save the L…" at bounding box center [422, 395] width 553 height 184
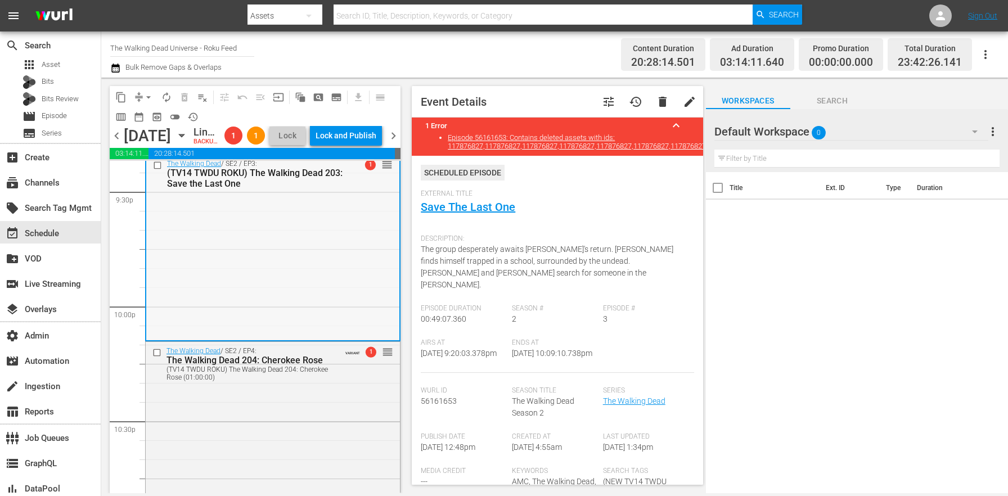
scroll to position [4895, 0]
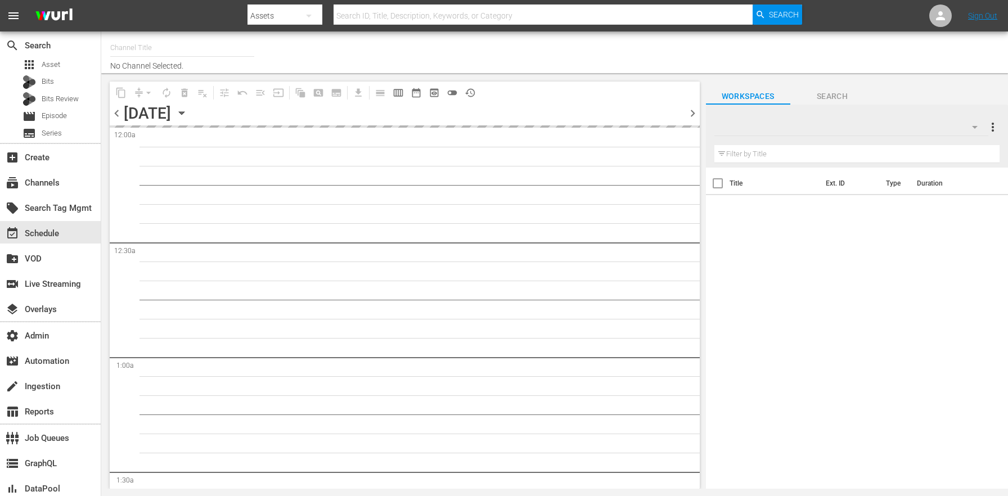
type input "The Walking Dead Universe - Roku Feed (1215)"
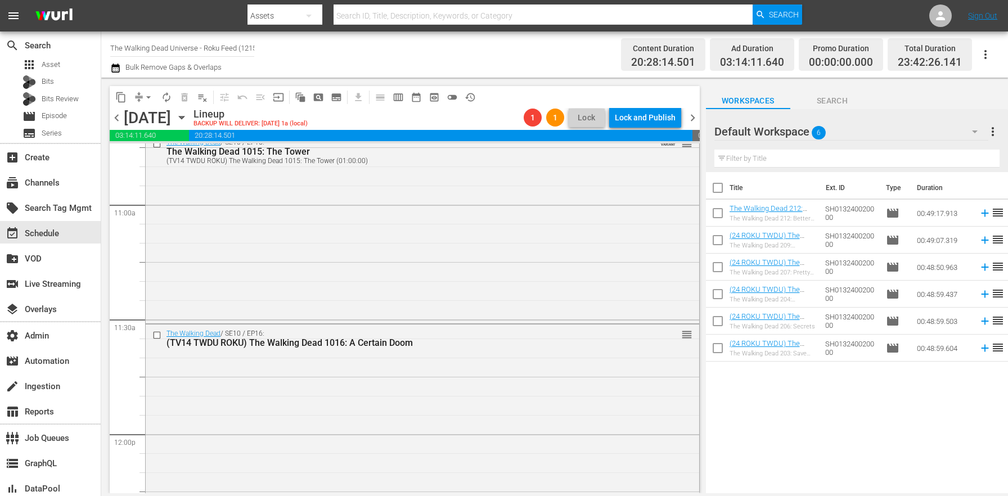
scroll to position [5293, 0]
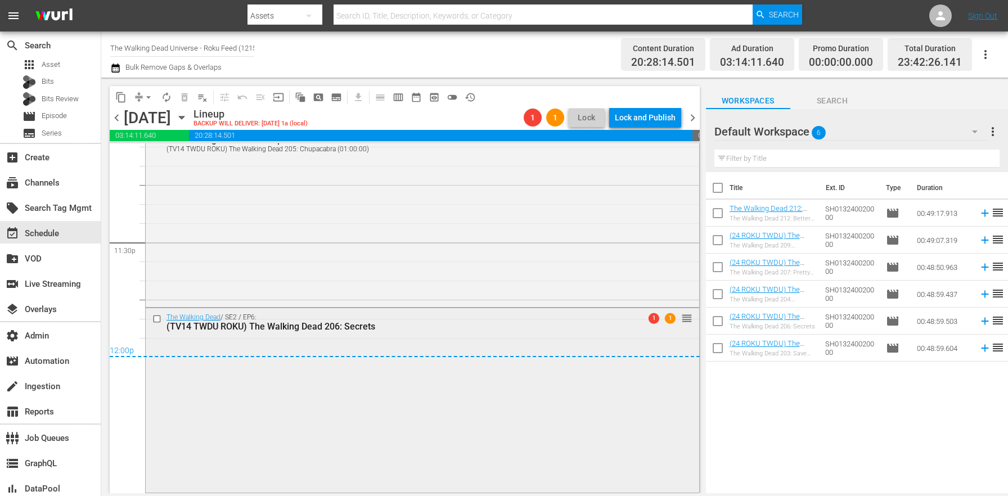
click at [244, 399] on div "The Walking Dead / SE2 / EP6: (TV14 TWDU ROKU) The Walking Dead 206: Secrets 1 …" at bounding box center [422, 399] width 553 height 183
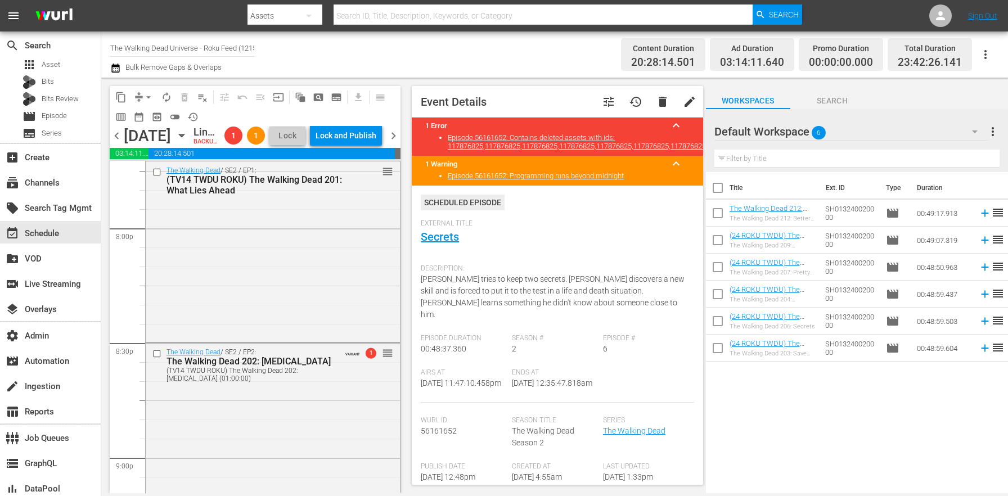
scroll to position [4671, 0]
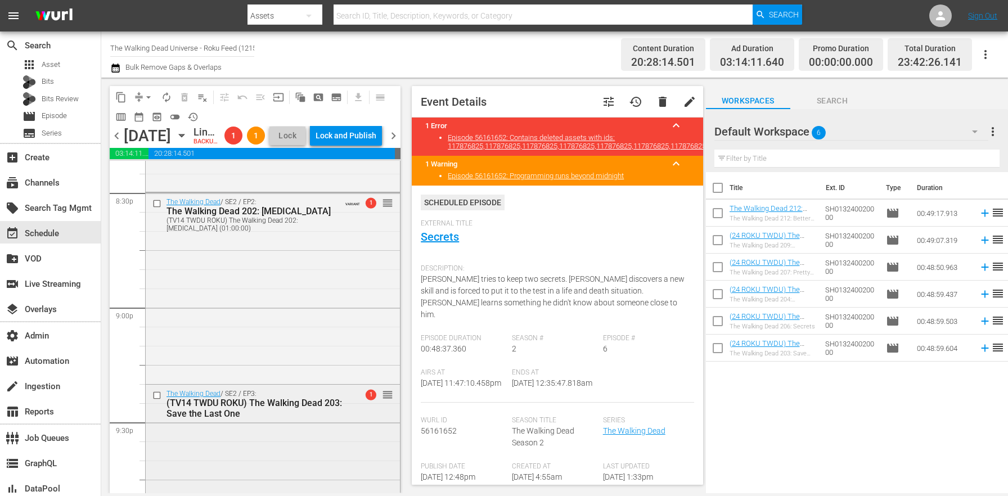
click at [271, 442] on div "The Walking Dead / SE2 / EP3: (TV14 TWDU ROKU) The Walking Dead 203: Save the L…" at bounding box center [273, 477] width 254 height 184
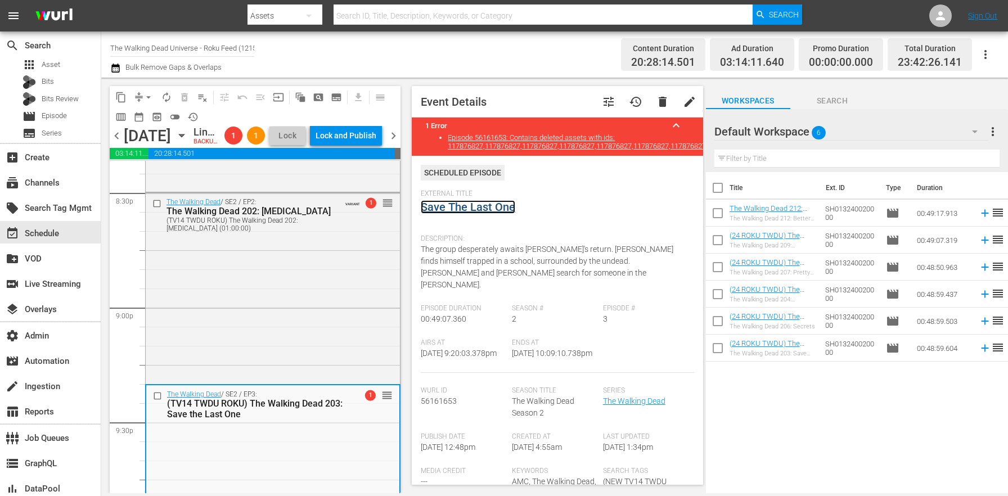
click at [488, 206] on link "Save The Last One" at bounding box center [468, 206] width 94 height 13
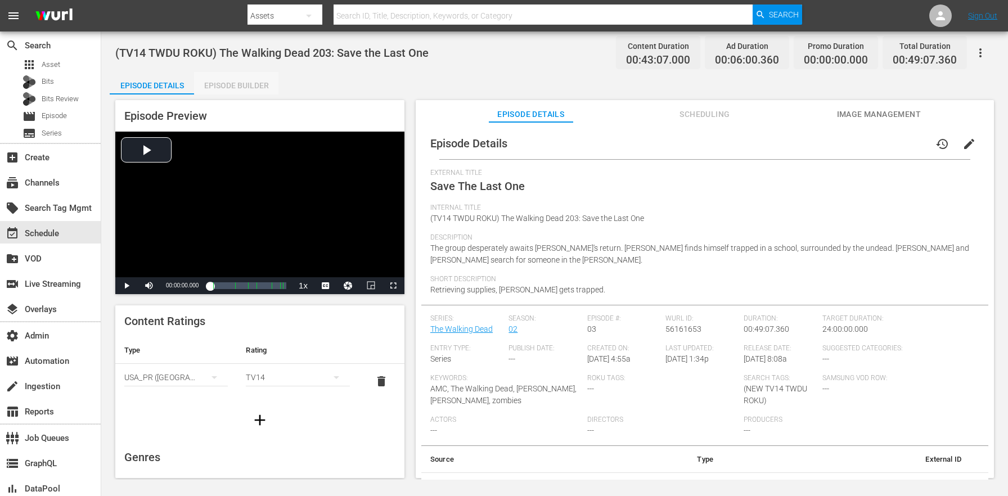
click at [229, 77] on div "Episode Builder" at bounding box center [236, 85] width 84 height 27
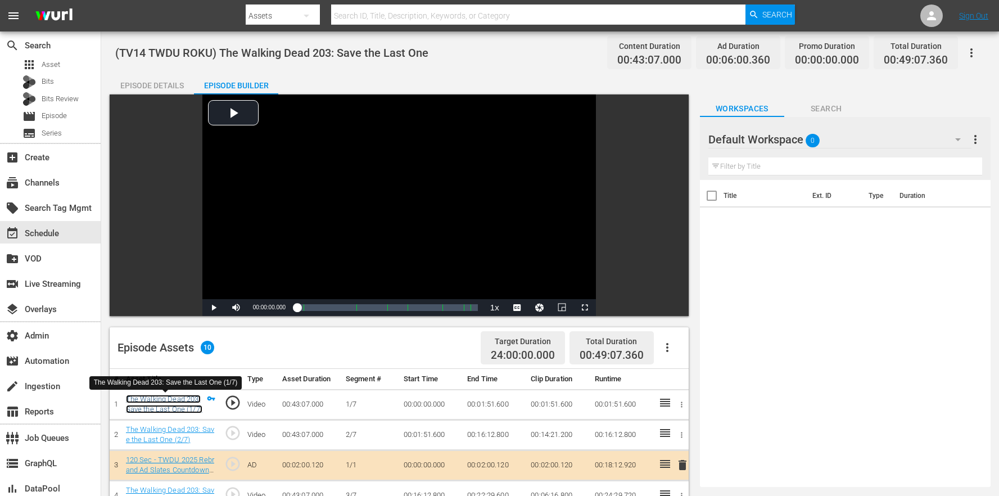
click at [164, 403] on link "The Walking Dead 203: Save the Last One (1/7)" at bounding box center [164, 404] width 76 height 19
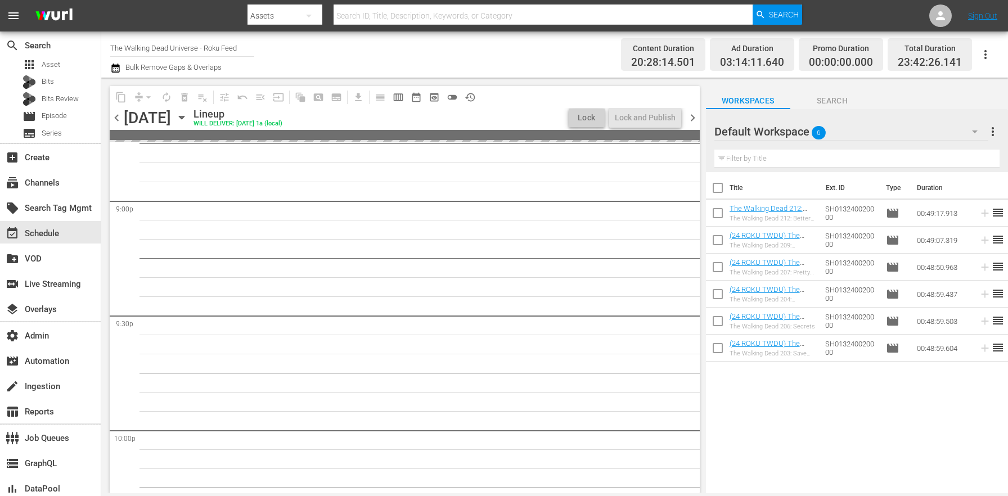
scroll to position [5155, 0]
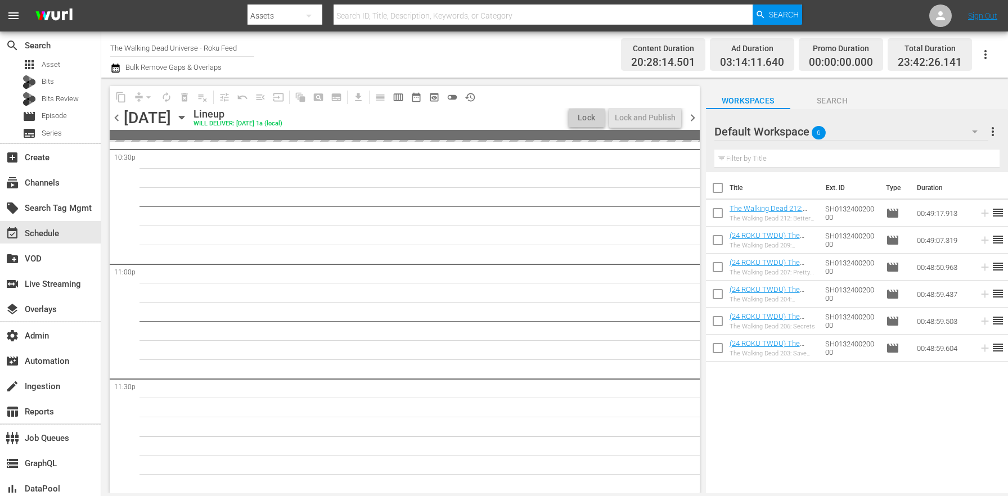
click at [331, 65] on div "Channel Title The Walking Dead Universe - Roku Feed Bulk Remove Gaps & Overlaps" at bounding box center [352, 54] width 485 height 40
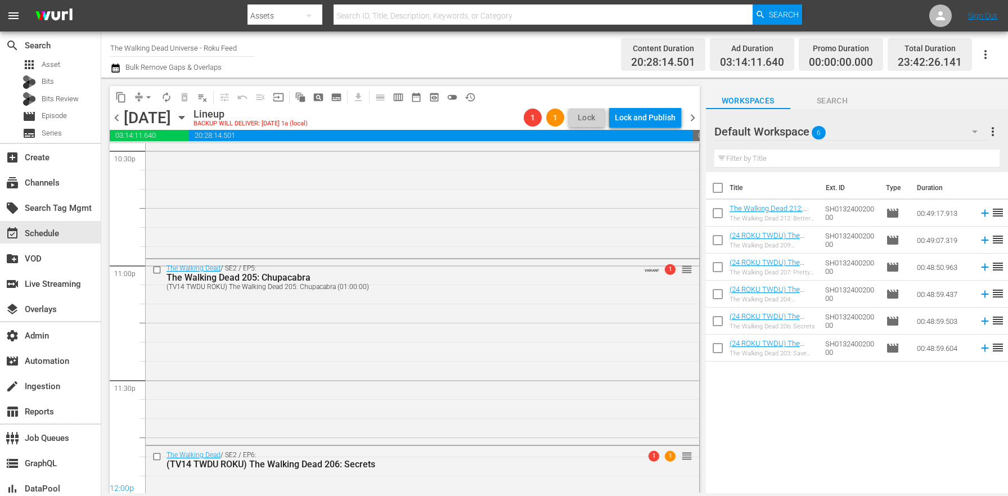
scroll to position [4925, 0]
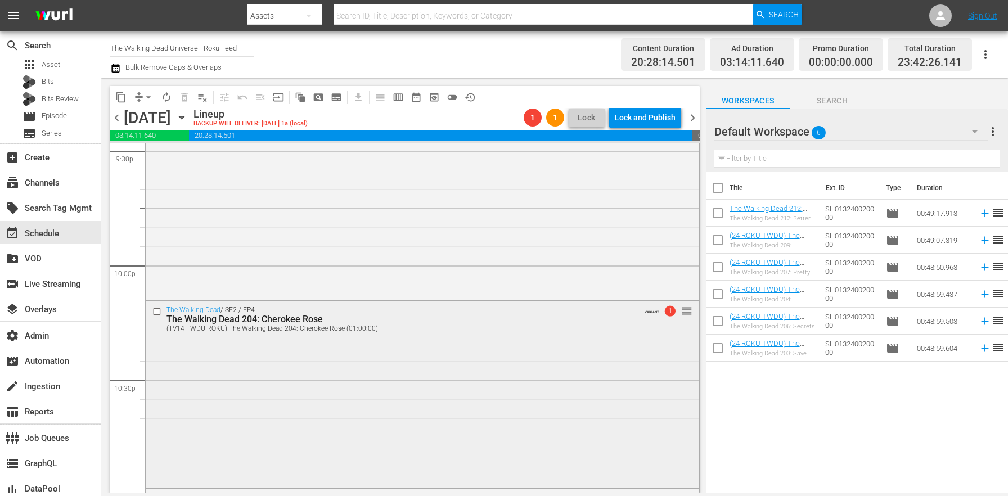
click at [353, 363] on div "The Walking Dead / SE2 / EP4: The Walking Dead 204: Cherokee Rose (TV14 TWDU RO…" at bounding box center [422, 393] width 553 height 185
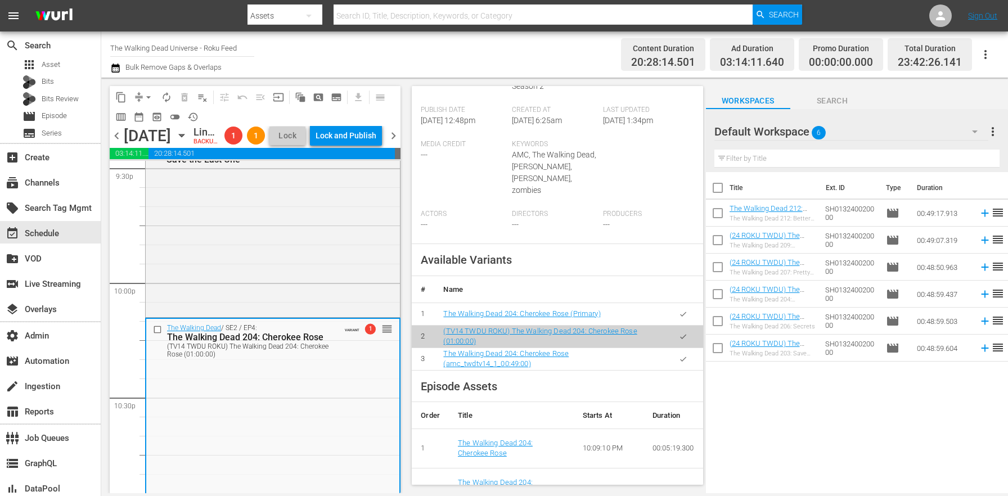
scroll to position [521, 0]
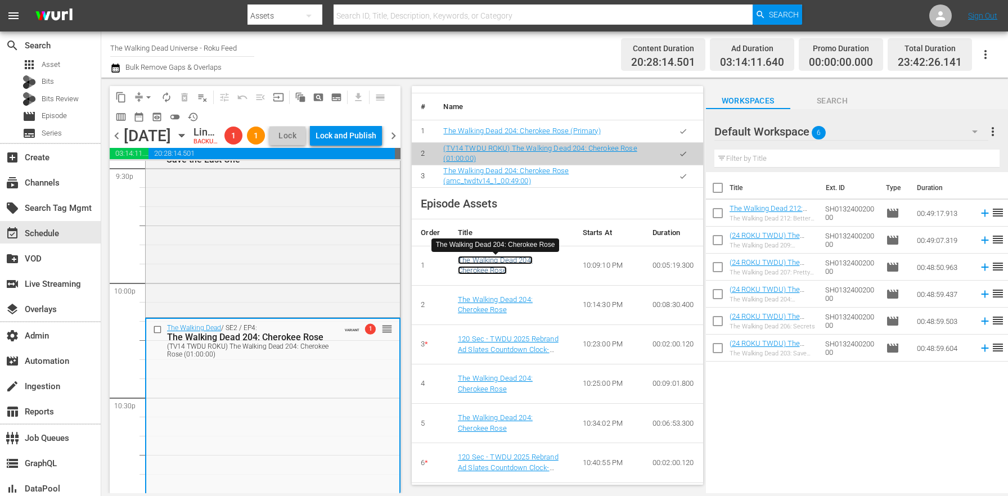
click at [480, 267] on link "The Walking Dead 204: Cherokee Rose" at bounding box center [495, 265] width 75 height 19
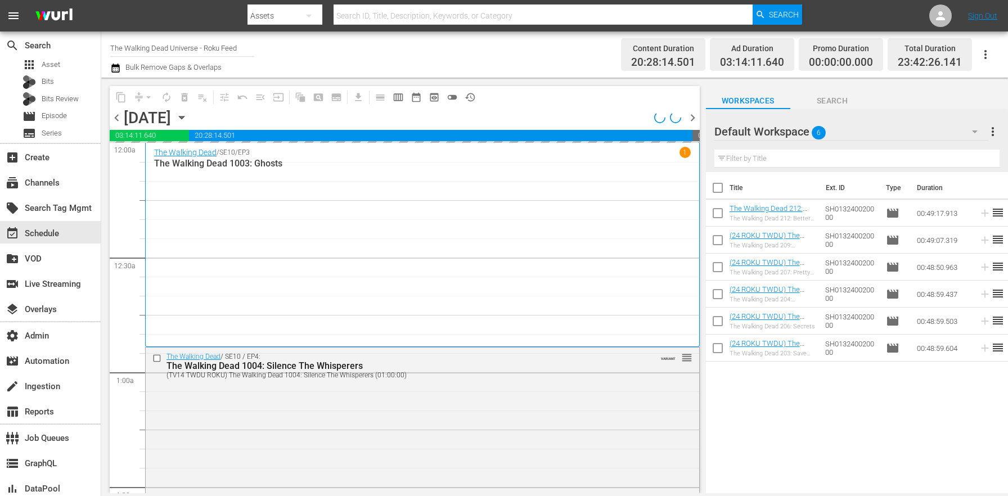
click at [691, 116] on span "chevron_right" at bounding box center [692, 118] width 14 height 14
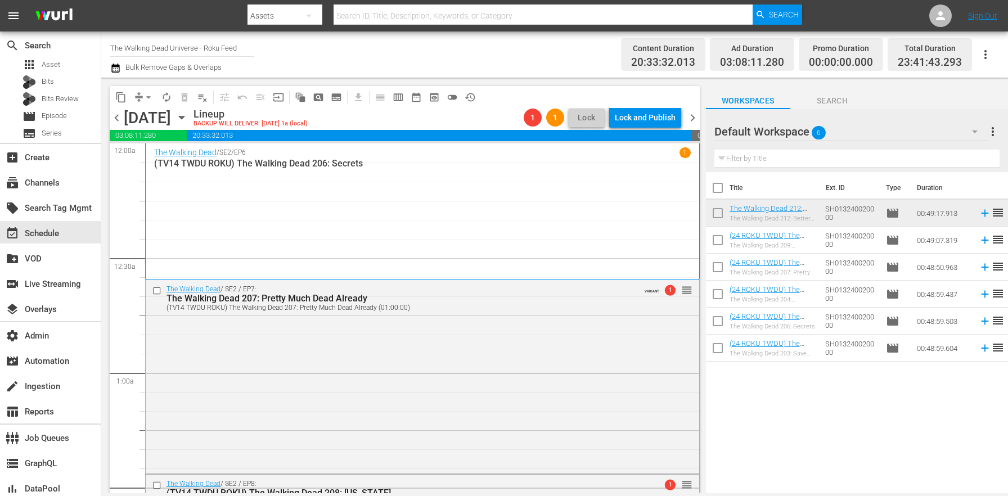
click at [361, 200] on div "The Walking Dead / SE2 / EP6 1 (TV14 TWDU ROKU) The Walking Dead 206: Secrets" at bounding box center [422, 211] width 536 height 128
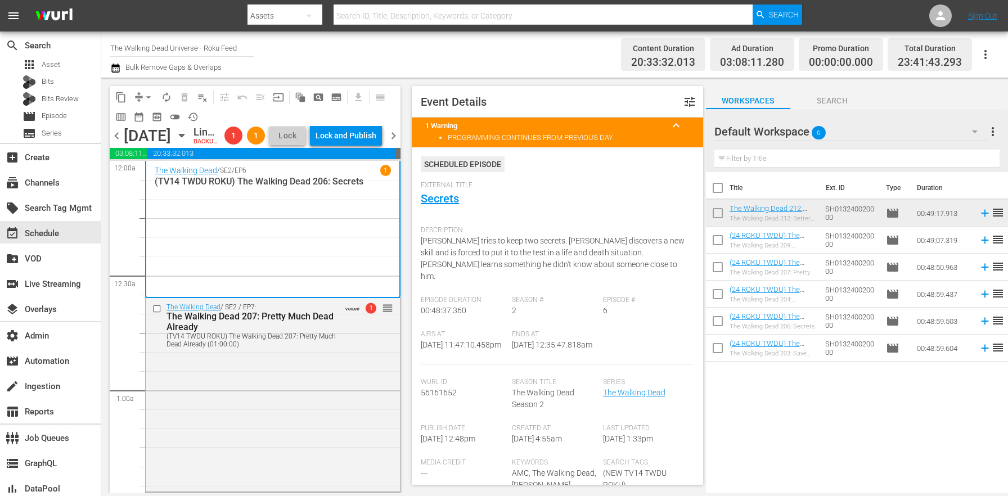
scroll to position [531, 0]
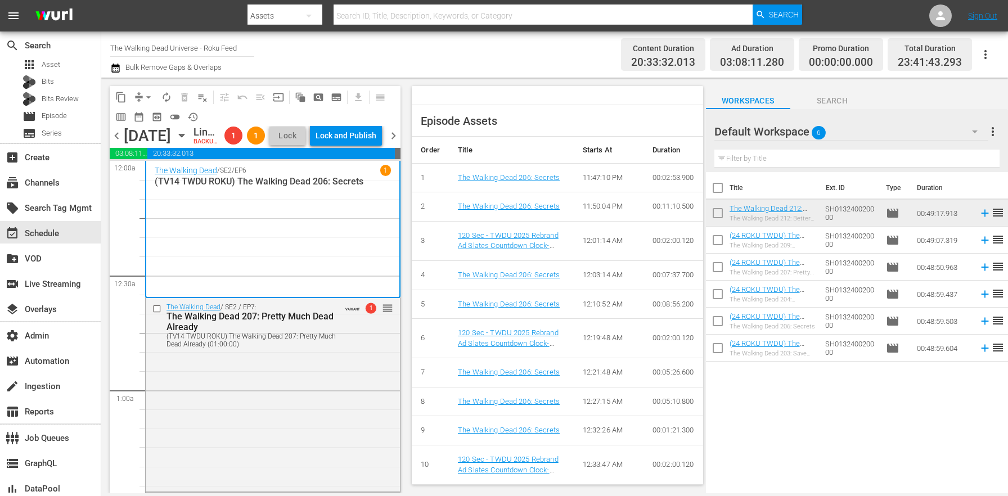
click at [503, 299] on div "The Walking Dead 206: Secrets" at bounding box center [511, 304] width 107 height 11
click at [502, 300] on link "The Walking Dead 206: Secrets" at bounding box center [509, 304] width 102 height 8
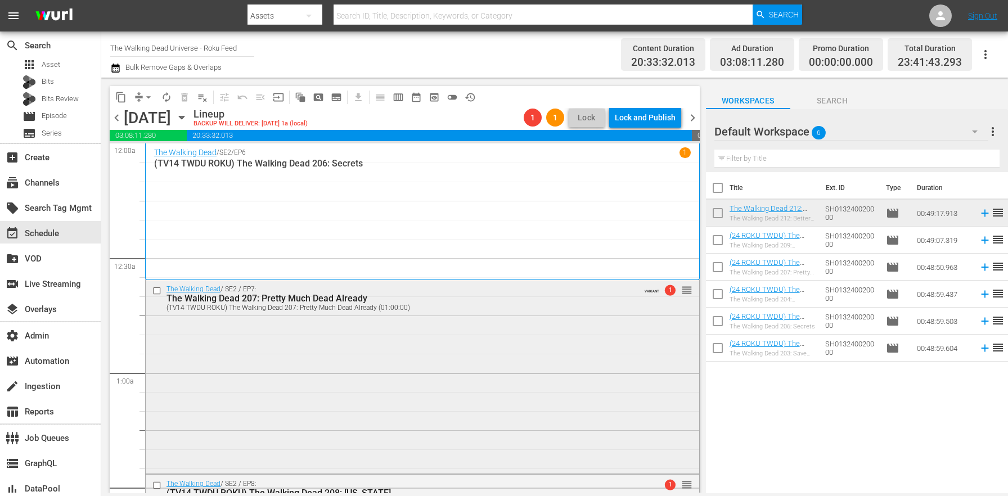
scroll to position [15, 0]
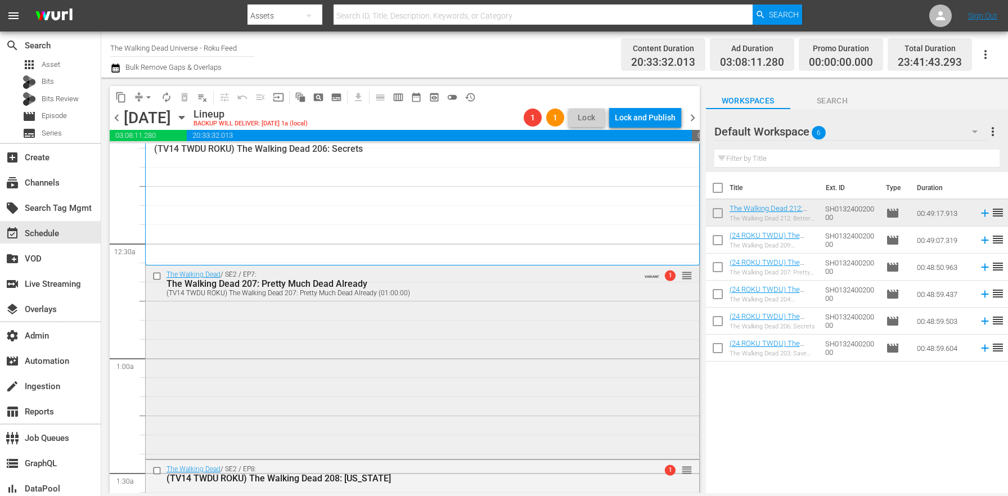
click at [506, 376] on div "The Walking Dead / SE2 / EP7: The Walking Dead 207: Pretty Much Dead Already (T…" at bounding box center [422, 360] width 553 height 191
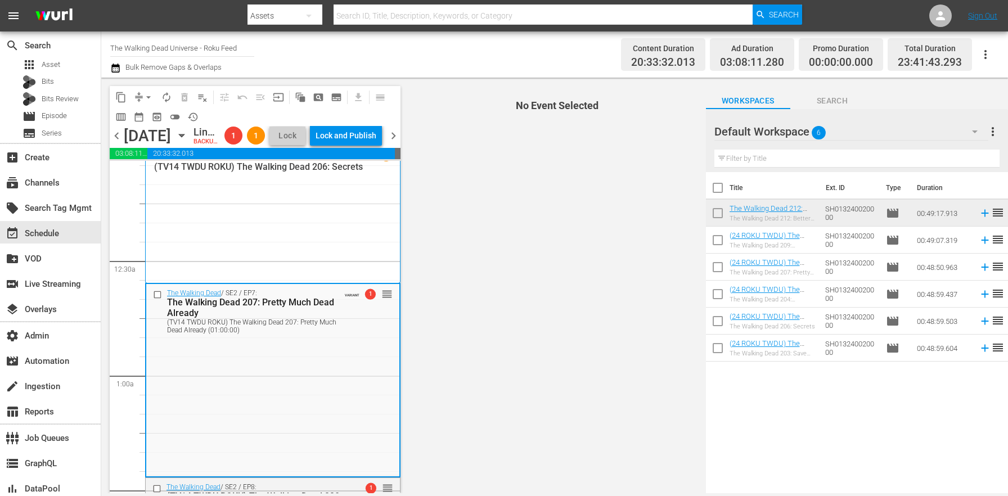
click at [363, 338] on div "The Walking Dead / SE2 / EP7: The Walking Dead 207: Pretty Much Dead Already (T…" at bounding box center [272, 311] width 253 height 54
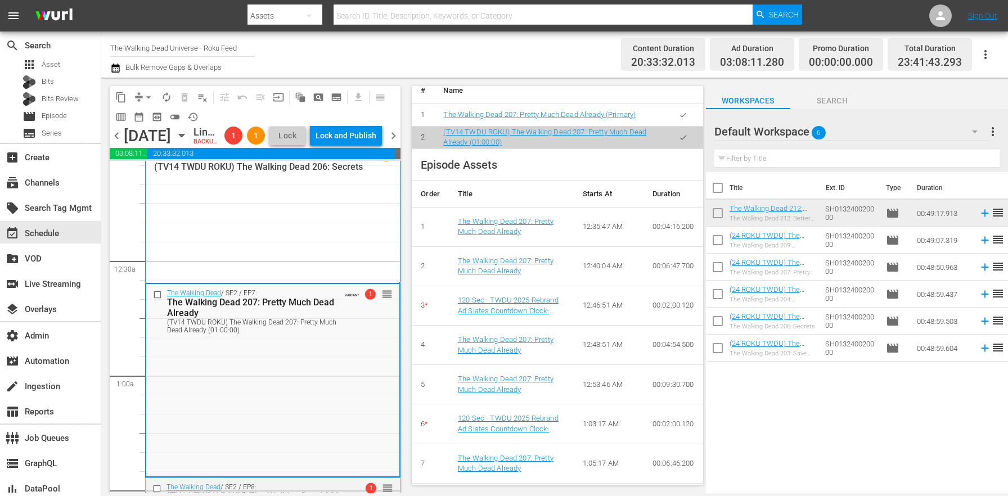
scroll to position [694, 0]
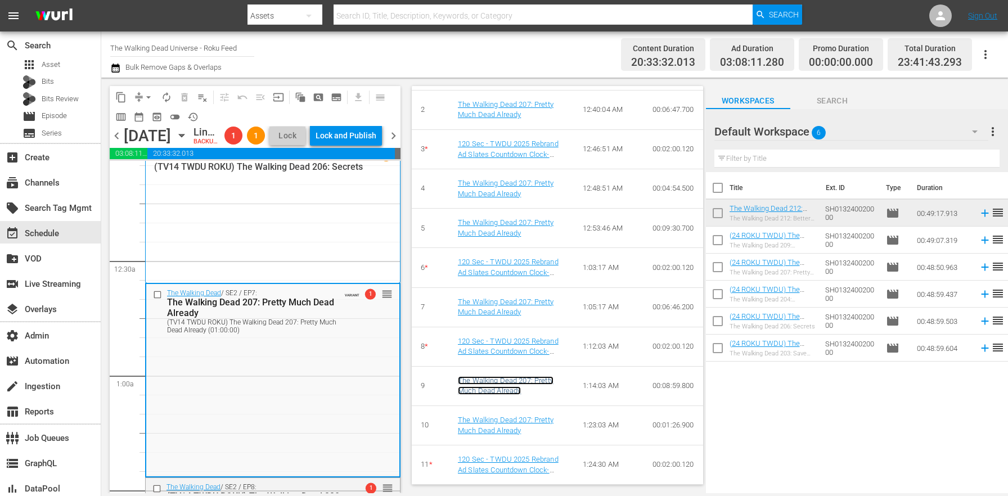
click at [516, 382] on link "The Walking Dead 207: Pretty Much Dead Already" at bounding box center [506, 385] width 96 height 19
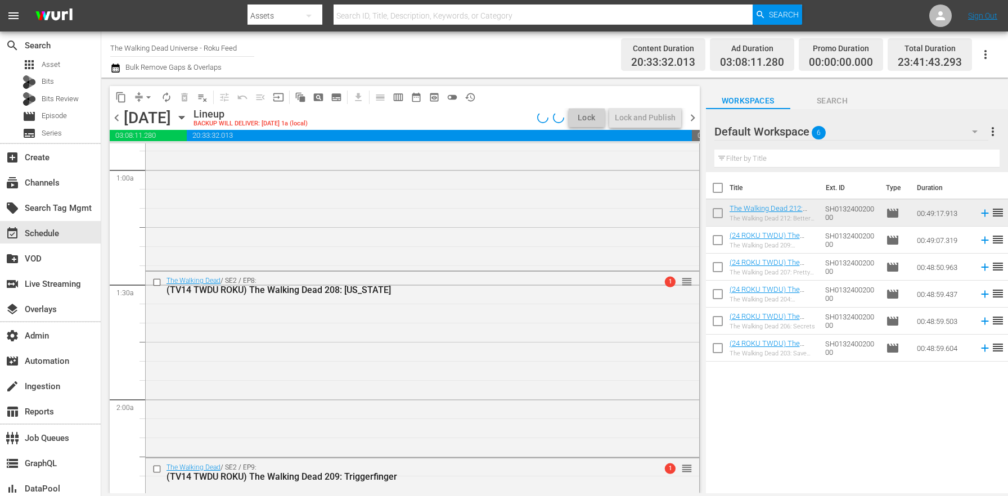
scroll to position [265, 0]
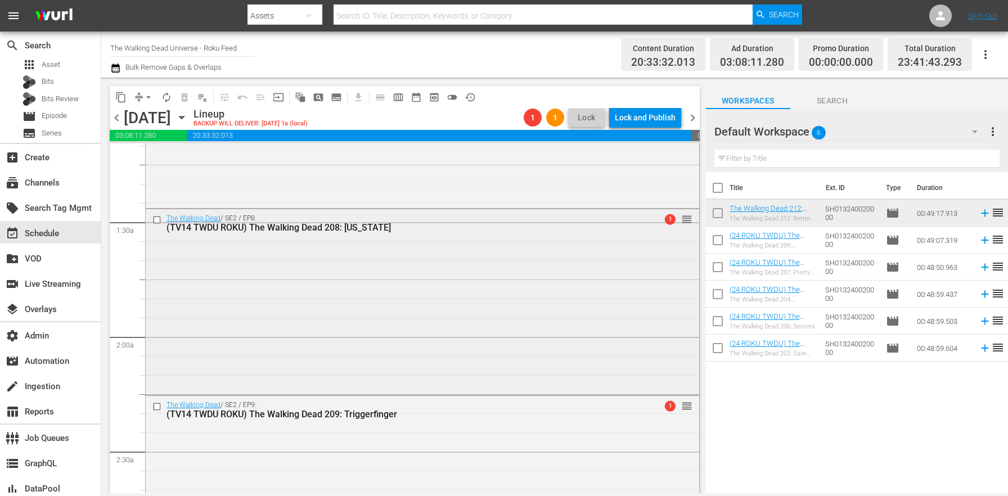
click at [333, 350] on div "The Walking Dead / SE2 / EP8: (TV14 TWDU ROKU) The Walking Dead 208: Nebraska 1…" at bounding box center [422, 300] width 553 height 183
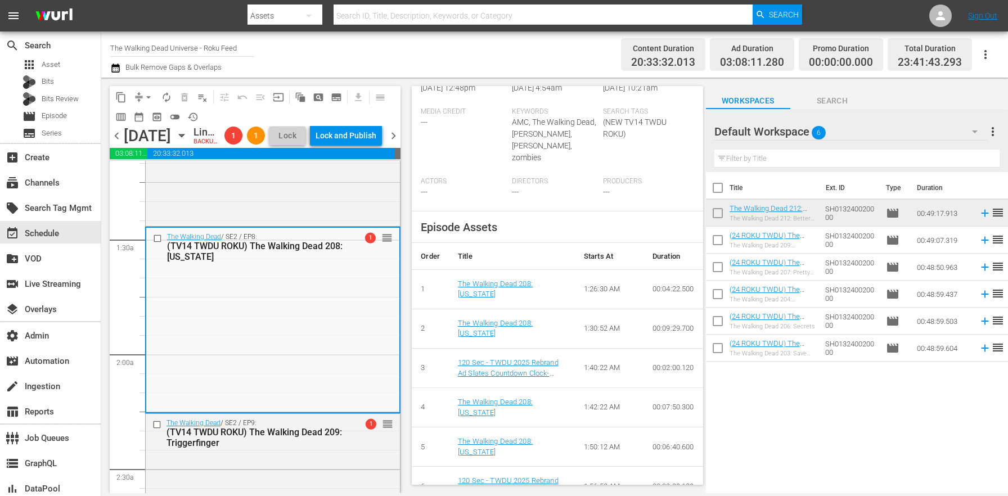
scroll to position [539, 0]
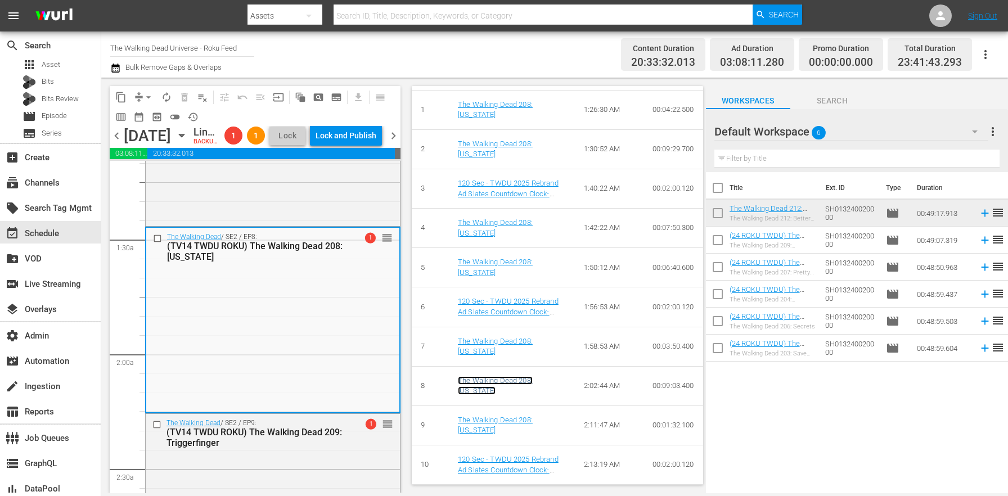
click at [499, 379] on link "The Walking Dead 208: [US_STATE]" at bounding box center [495, 385] width 75 height 19
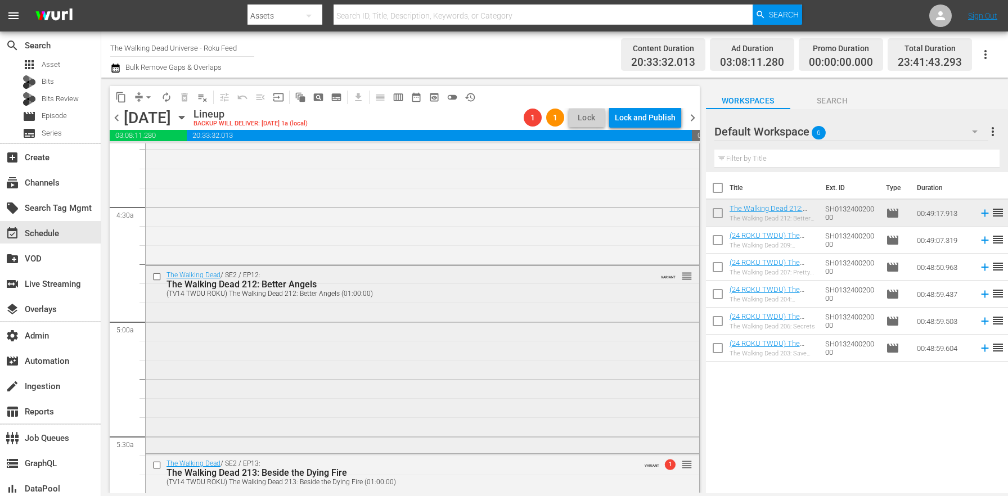
scroll to position [1031, 0]
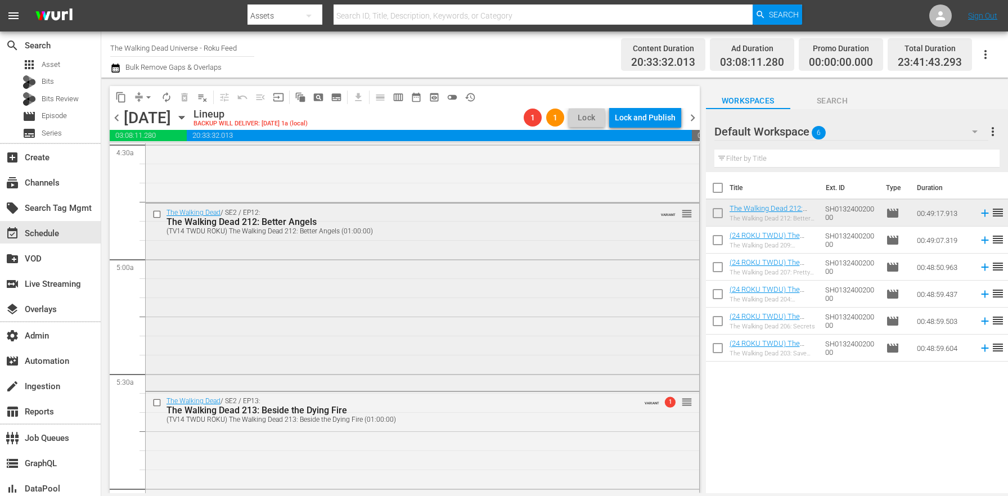
click at [387, 291] on div "The Walking Dead / SE2 / EP12: The Walking Dead 212: Better Angels (TV14 TWDU R…" at bounding box center [422, 296] width 553 height 185
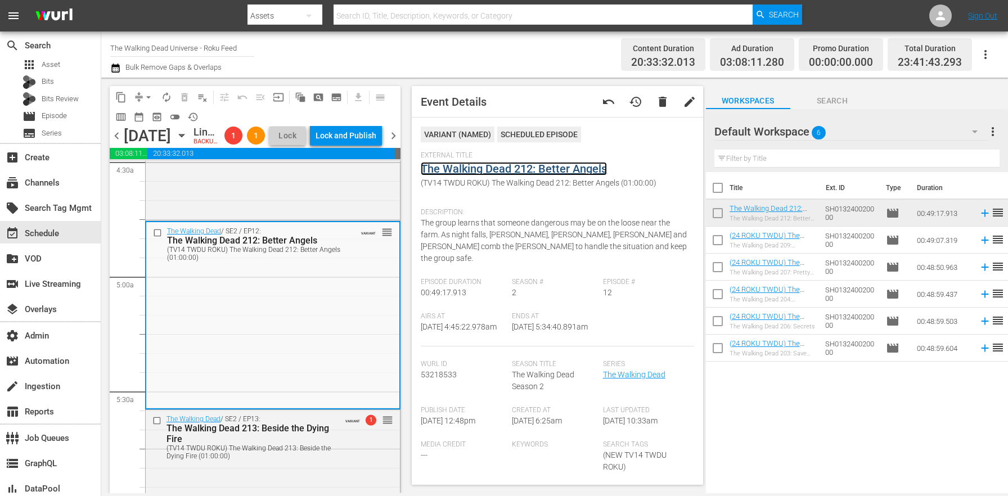
click at [461, 174] on link "The Walking Dead 212: Better Angels" at bounding box center [514, 168] width 186 height 13
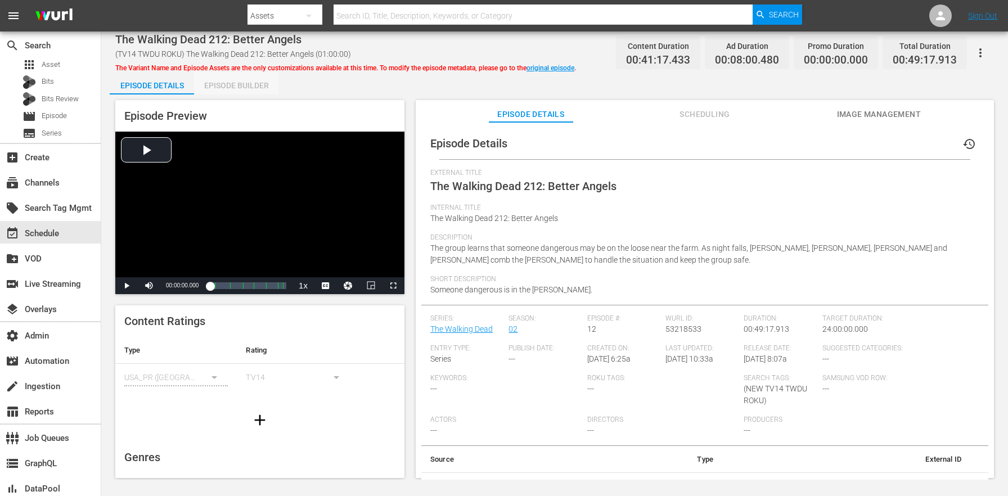
click at [256, 82] on div "Episode Builder" at bounding box center [236, 85] width 84 height 27
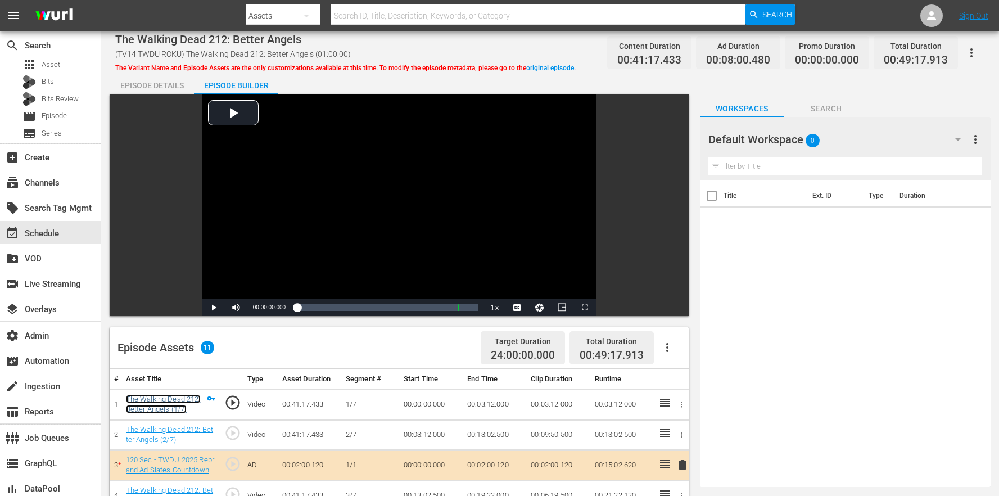
click at [175, 395] on link "The Walking Dead 212: Better Angels (1/7)" at bounding box center [163, 404] width 75 height 19
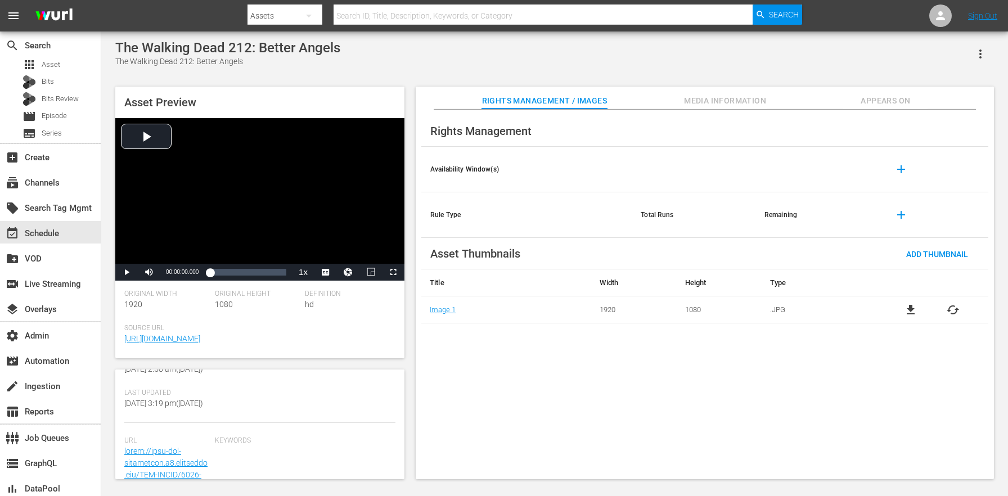
scroll to position [292, 0]
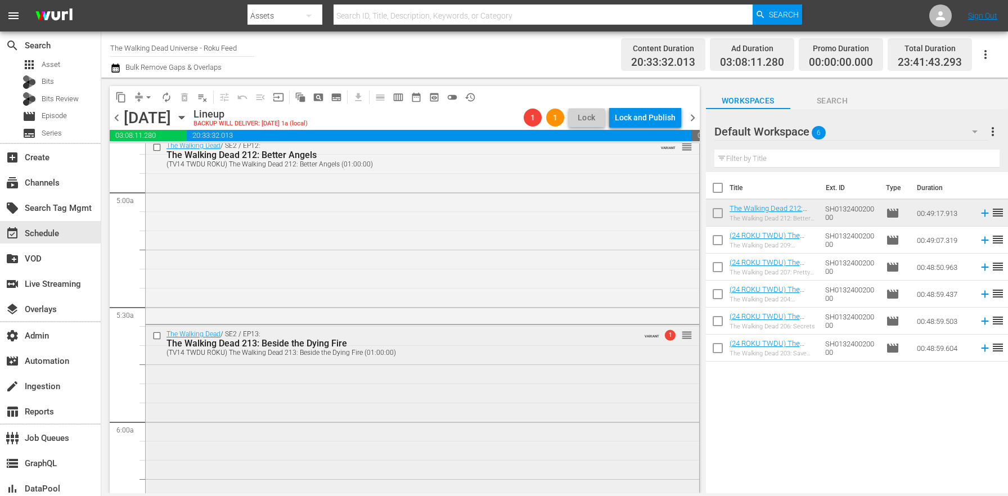
scroll to position [1113, 0]
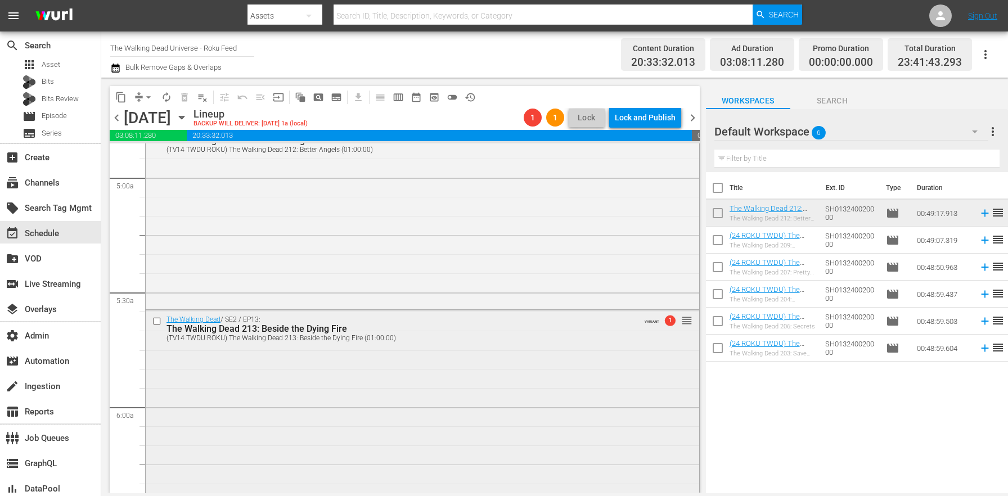
click at [287, 350] on div "The Walking Dead / SE2 / EP13: The Walking Dead 213: Beside the Dying Fire (TV1…" at bounding box center [422, 405] width 553 height 190
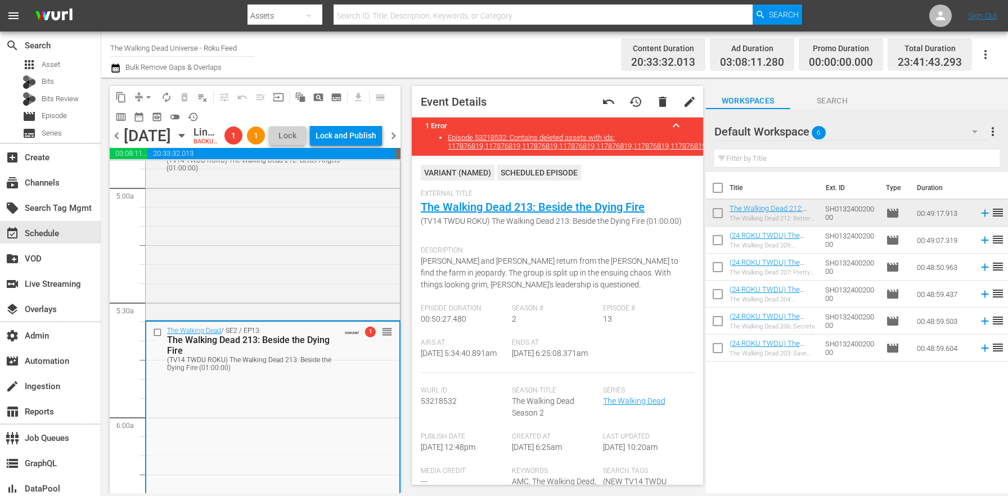
scroll to position [1183, 0]
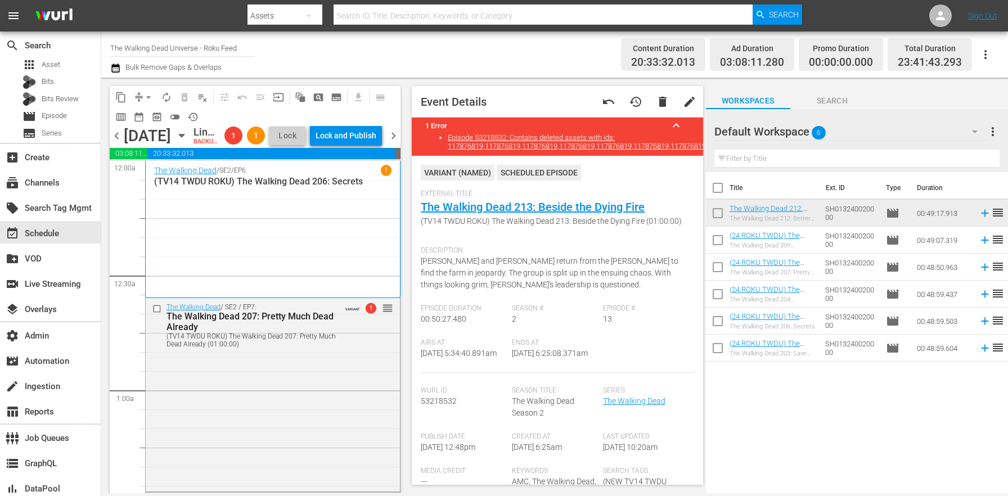
click at [121, 143] on span "chevron_left" at bounding box center [117, 136] width 14 height 14
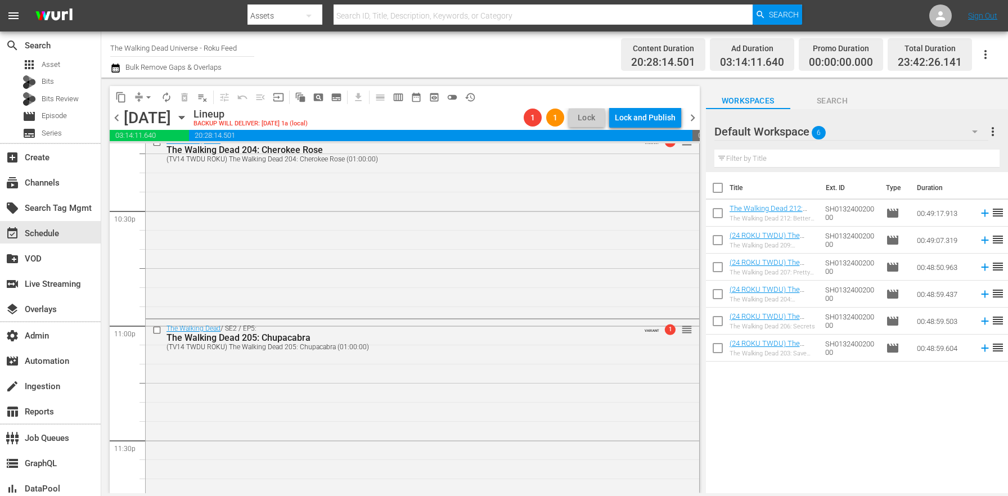
scroll to position [5293, 0]
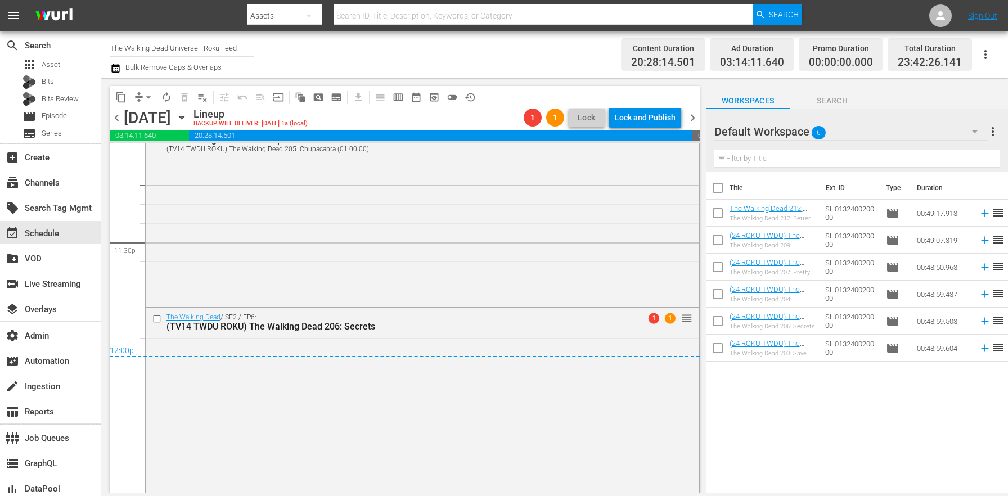
click at [694, 114] on span "chevron_right" at bounding box center [692, 118] width 14 height 14
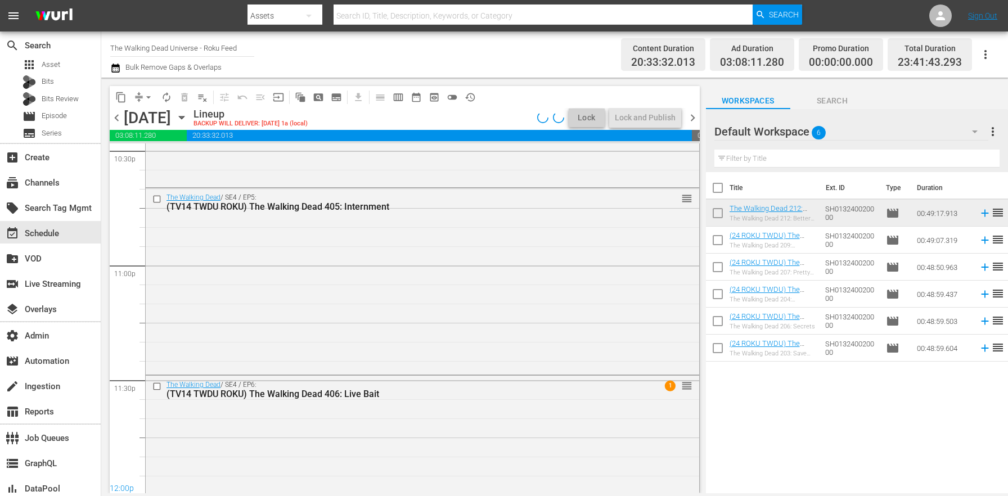
scroll to position [5224, 0]
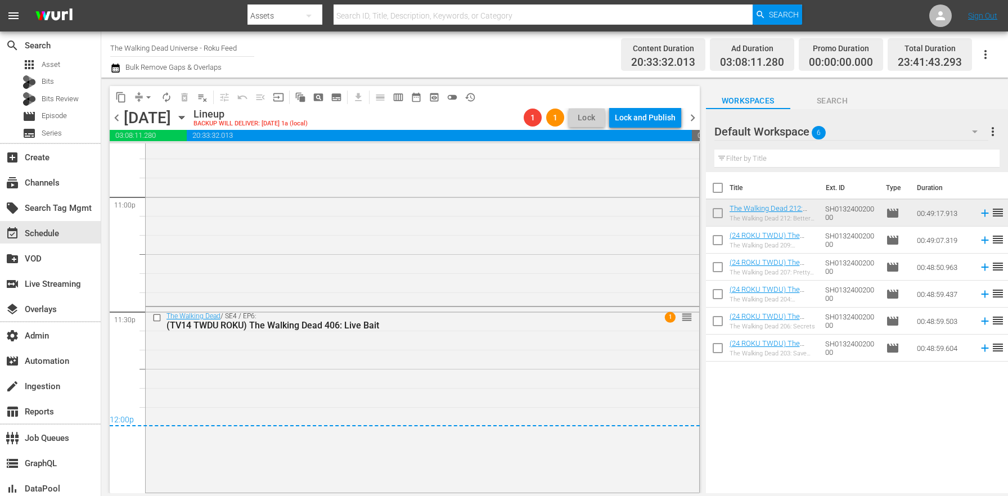
click at [694, 115] on span "chevron_right" at bounding box center [692, 118] width 14 height 14
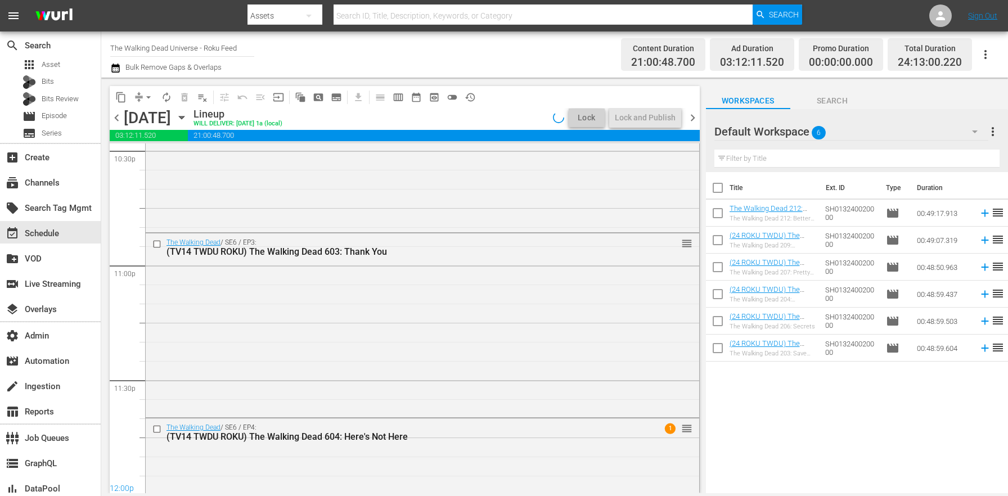
scroll to position [5273, 0]
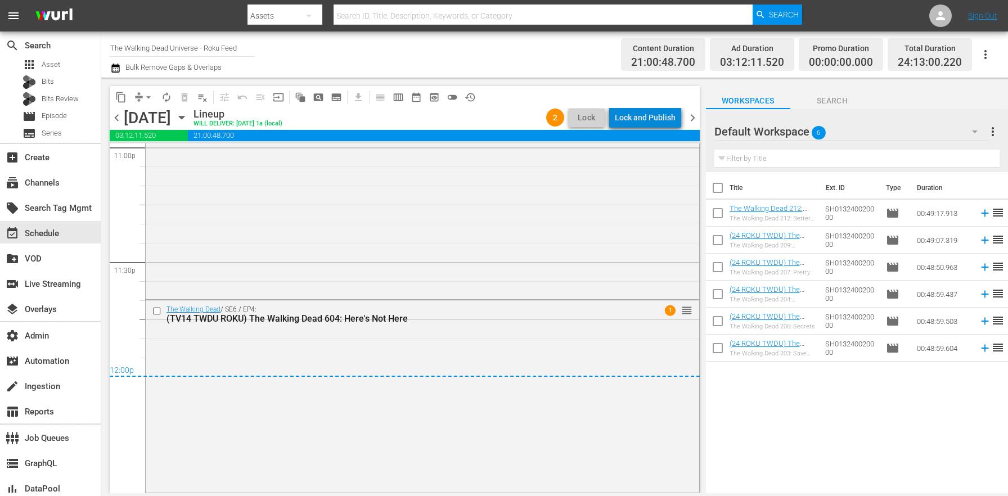
click at [669, 116] on div "Lock and Publish" at bounding box center [645, 117] width 61 height 20
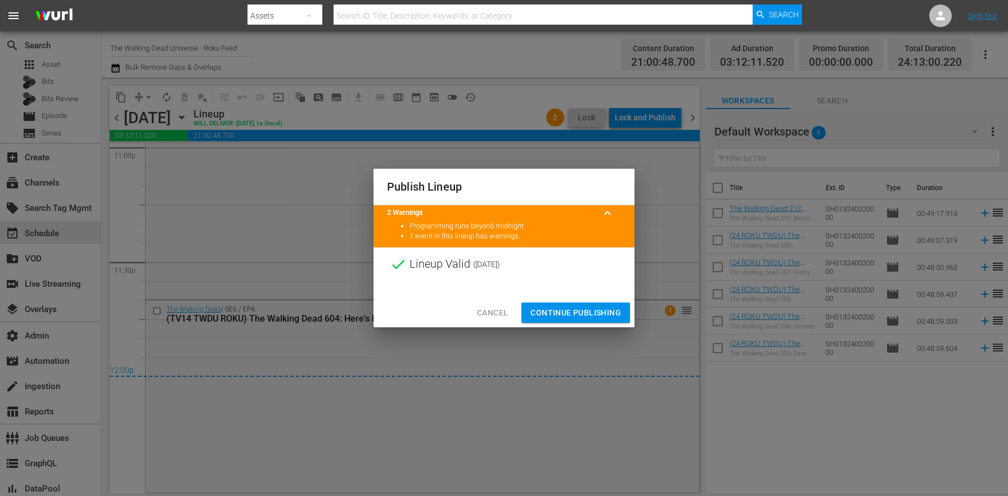
click at [562, 303] on button "Continue Publishing" at bounding box center [575, 313] width 109 height 21
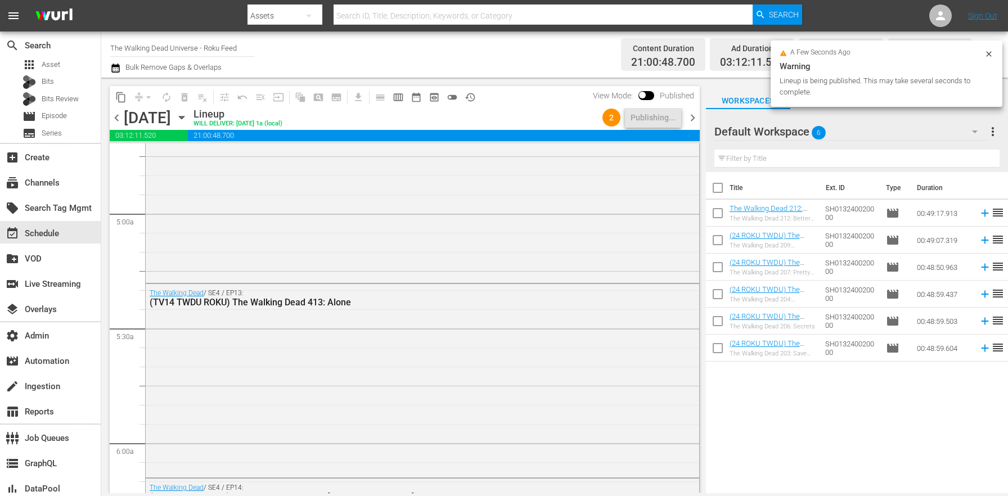
scroll to position [0, 0]
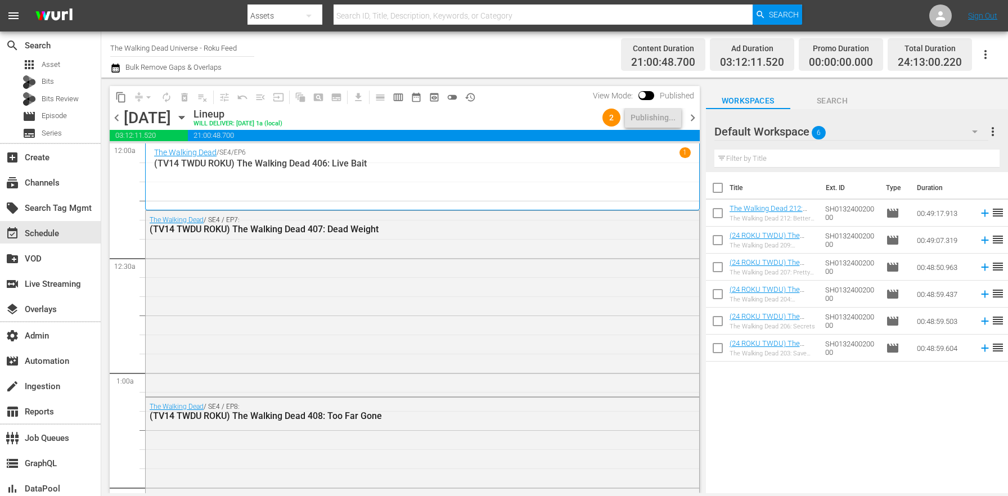
click at [778, 408] on div "Title Ext. ID Type Duration The Walking Dead 212: Better Angels ((TV14 TWDU ROK…" at bounding box center [857, 333] width 302 height 323
click at [690, 119] on span "chevron_right" at bounding box center [692, 118] width 14 height 14
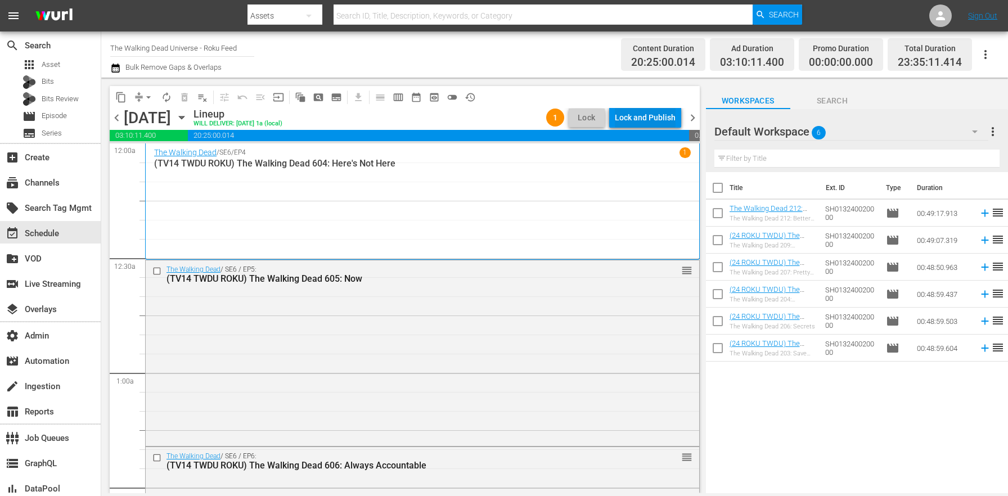
click at [679, 122] on button "Lock and Publish" at bounding box center [645, 117] width 72 height 20
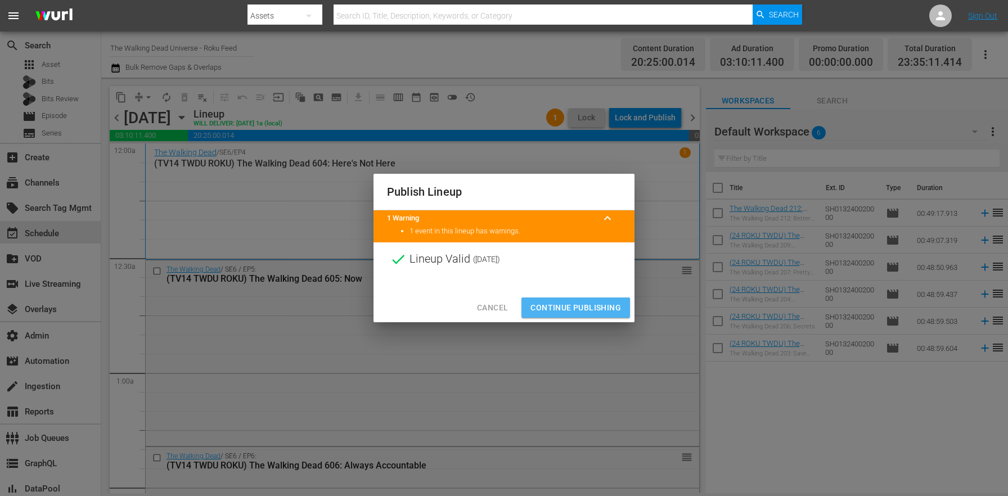
click at [588, 314] on span "Continue Publishing" at bounding box center [575, 308] width 91 height 14
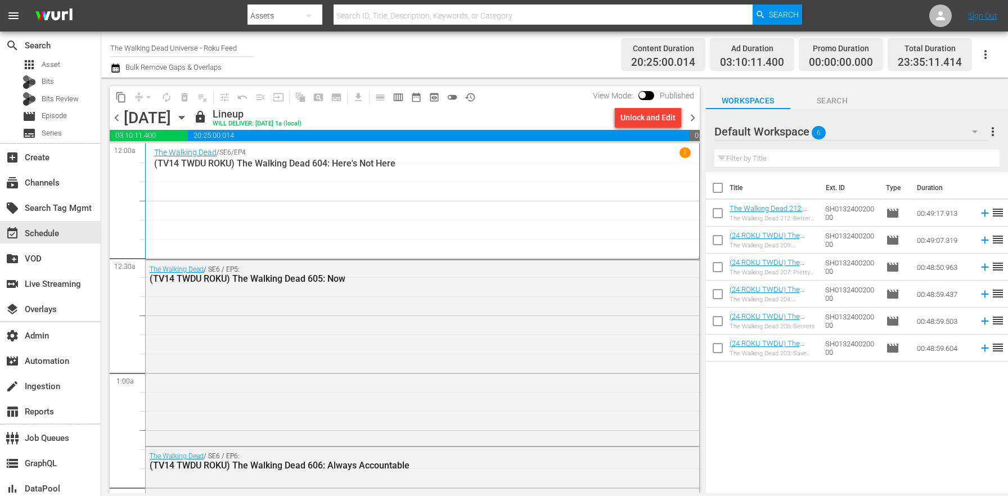
click at [691, 115] on span "chevron_right" at bounding box center [692, 118] width 14 height 14
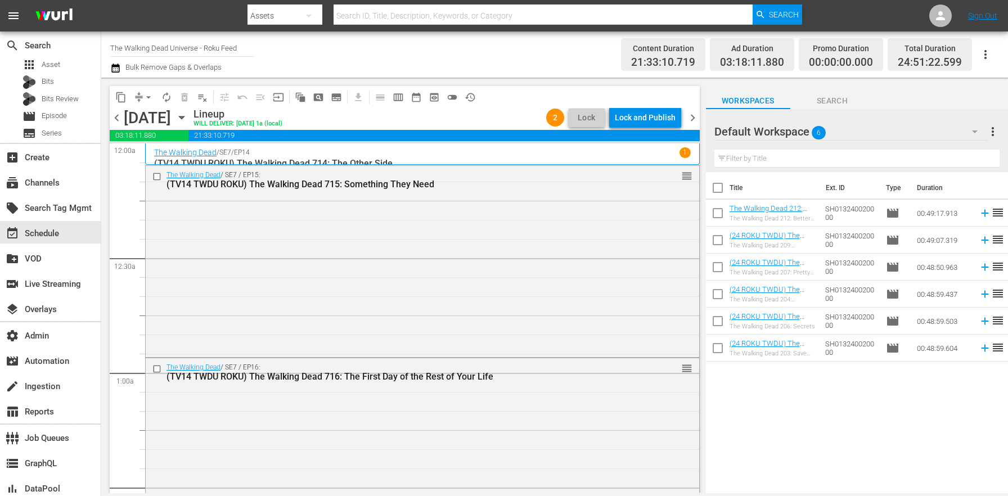
click at [679, 119] on button "Lock and Publish" at bounding box center [645, 117] width 72 height 20
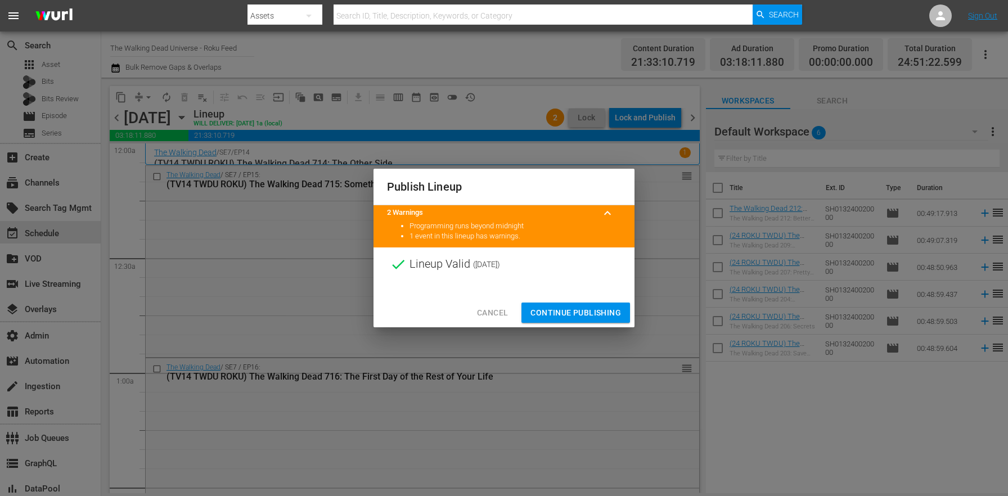
click at [588, 306] on span "Continue Publishing" at bounding box center [575, 313] width 91 height 14
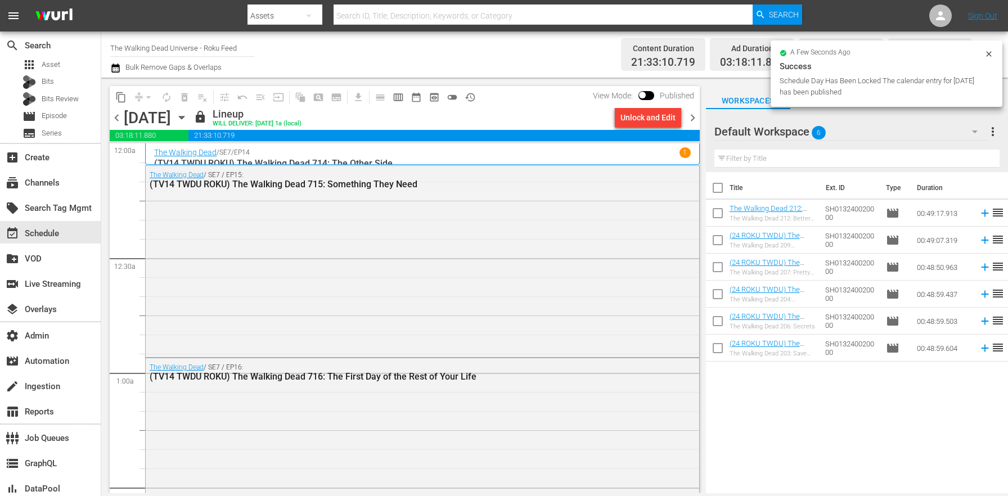
click at [687, 114] on span "chevron_right" at bounding box center [692, 118] width 14 height 14
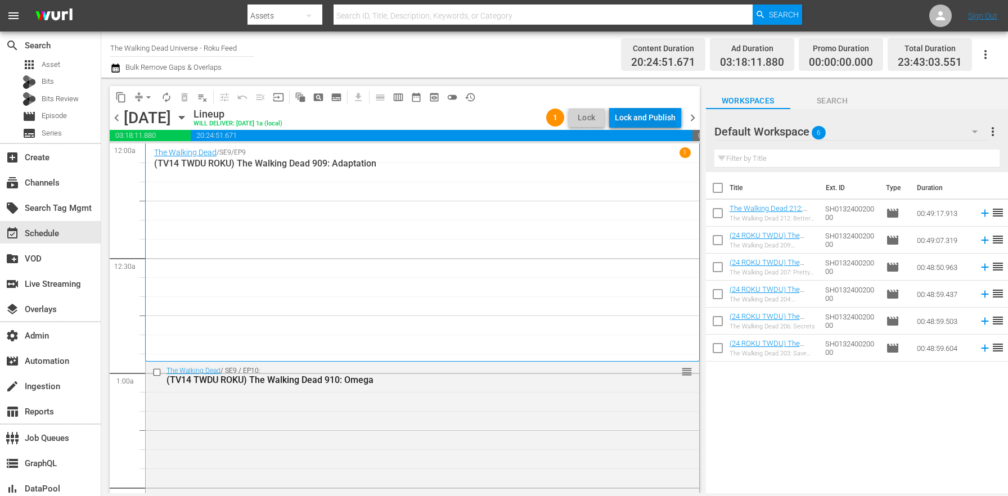
click at [676, 115] on button "Lock and Publish" at bounding box center [645, 117] width 72 height 20
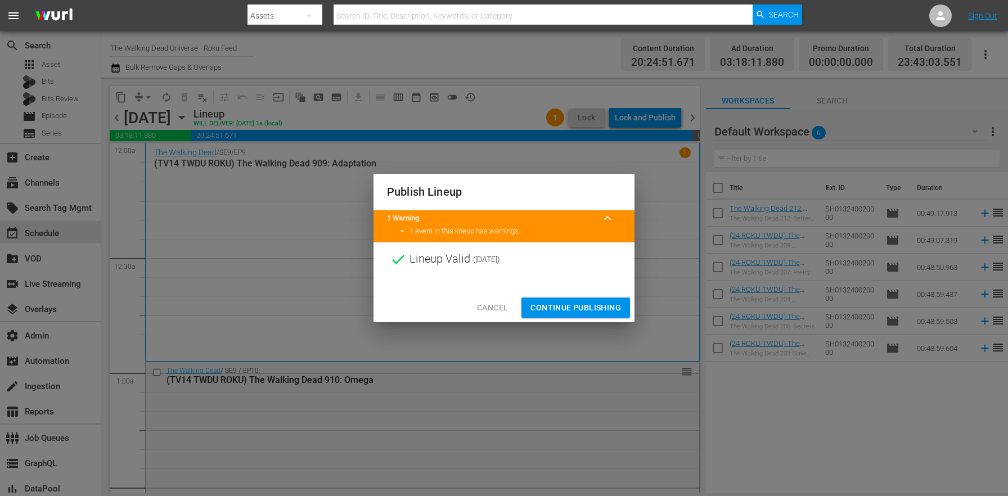
click at [591, 305] on span "Continue Publishing" at bounding box center [575, 308] width 91 height 14
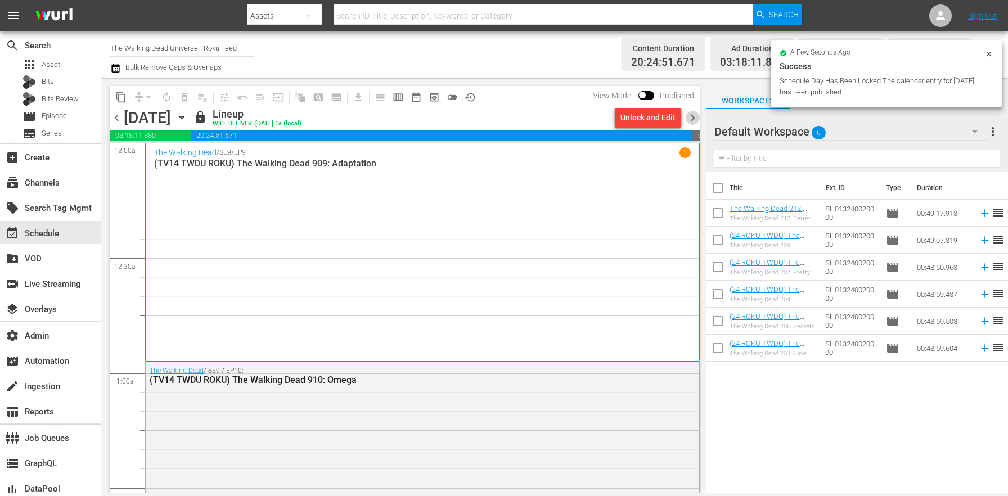
click at [688, 124] on span "chevron_right" at bounding box center [692, 118] width 14 height 14
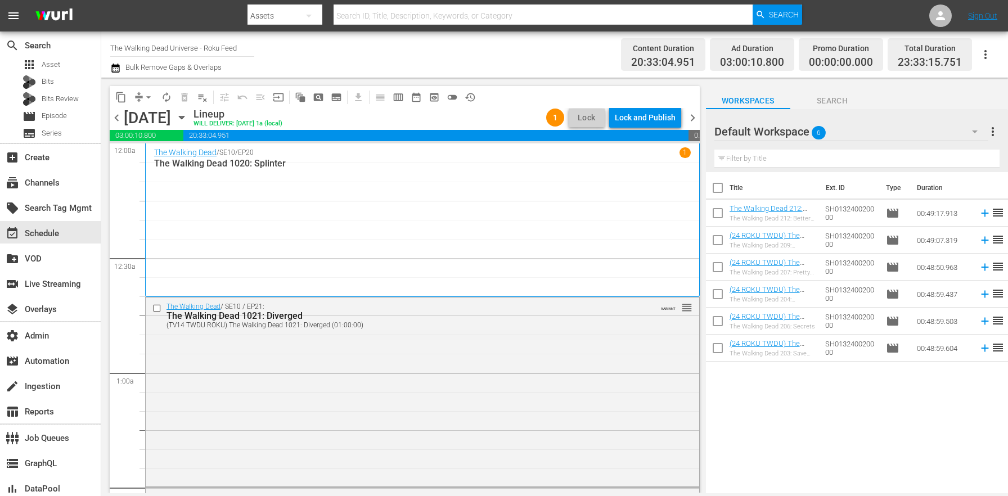
click at [651, 123] on div "Lock and Publish" at bounding box center [645, 117] width 61 height 20
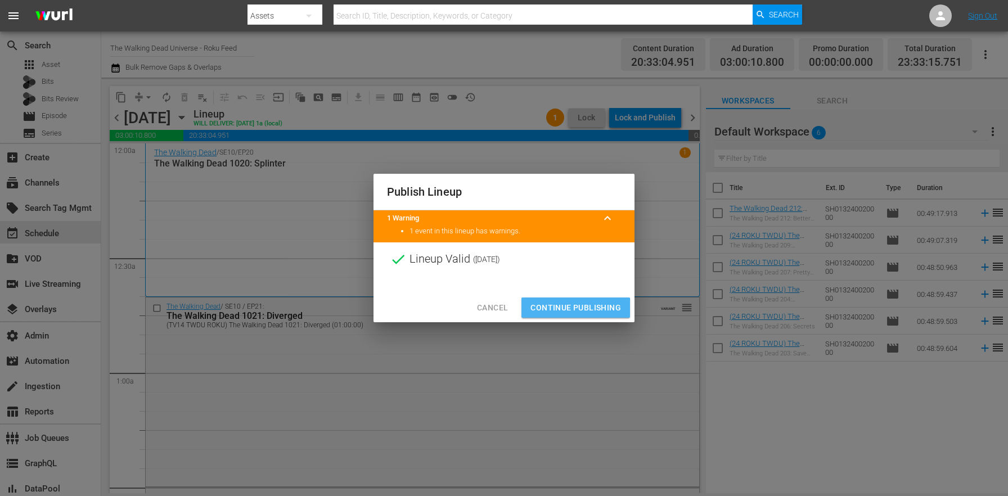
click at [562, 309] on span "Continue Publishing" at bounding box center [575, 308] width 91 height 14
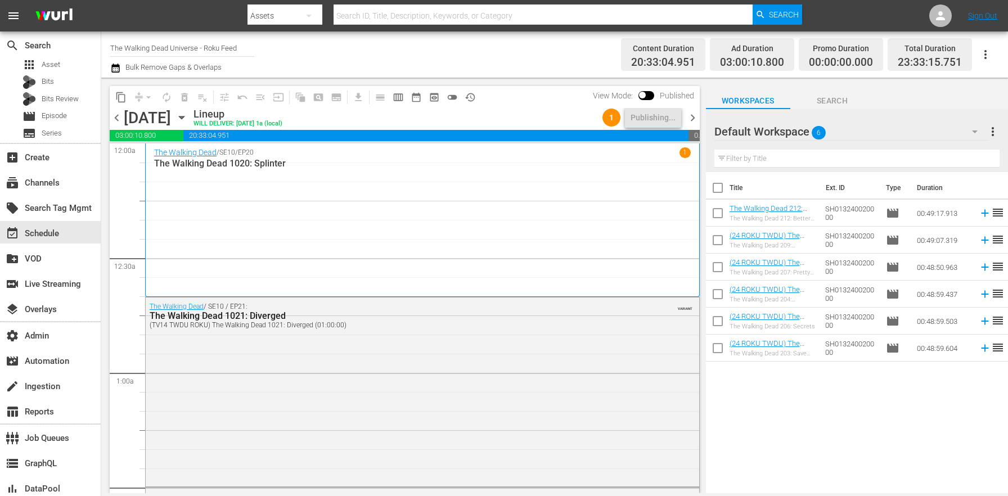
click at [689, 114] on span "chevron_right" at bounding box center [692, 118] width 14 height 14
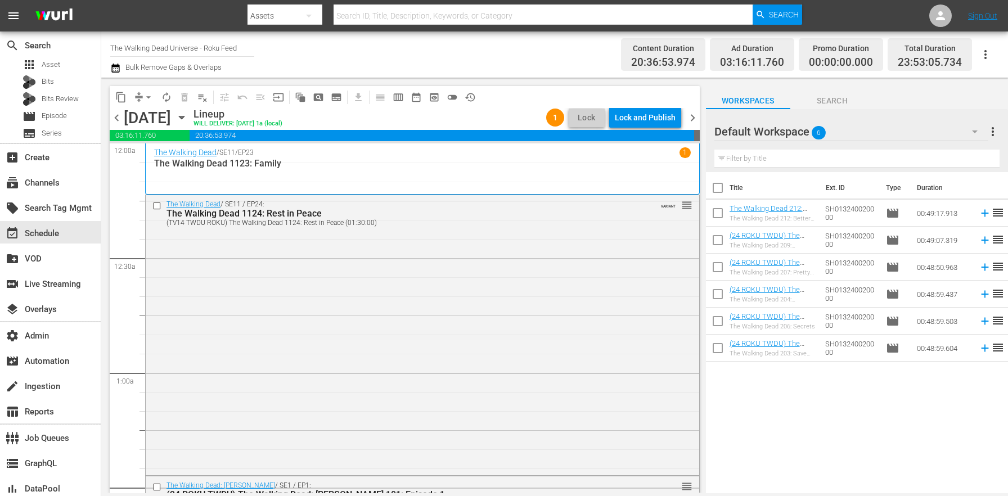
click at [114, 121] on span "chevron_left" at bounding box center [117, 118] width 14 height 14
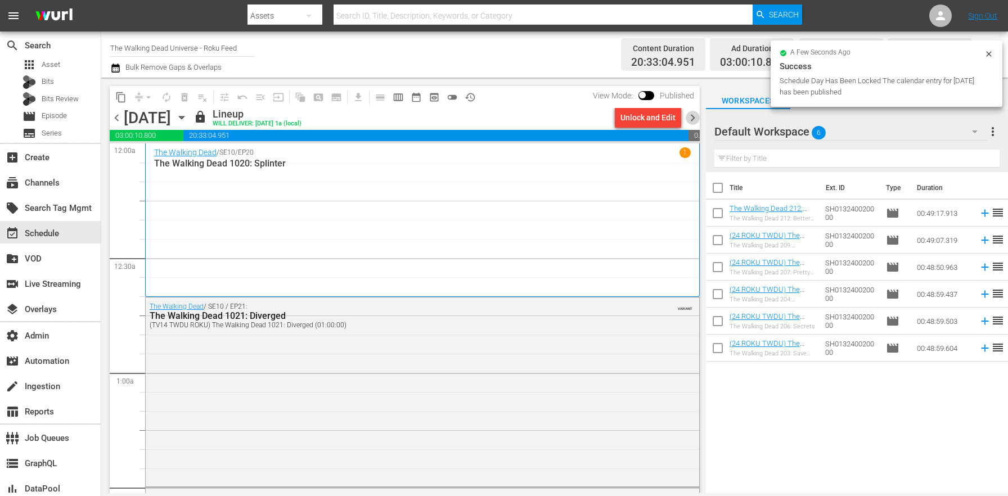
click at [693, 120] on span "chevron_right" at bounding box center [692, 118] width 14 height 14
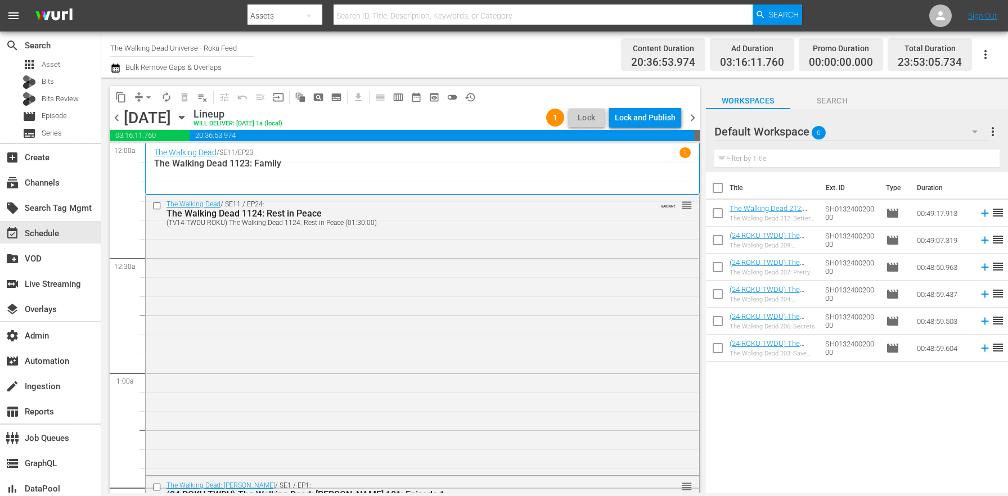
click at [658, 121] on div "Lock and Publish" at bounding box center [645, 117] width 61 height 20
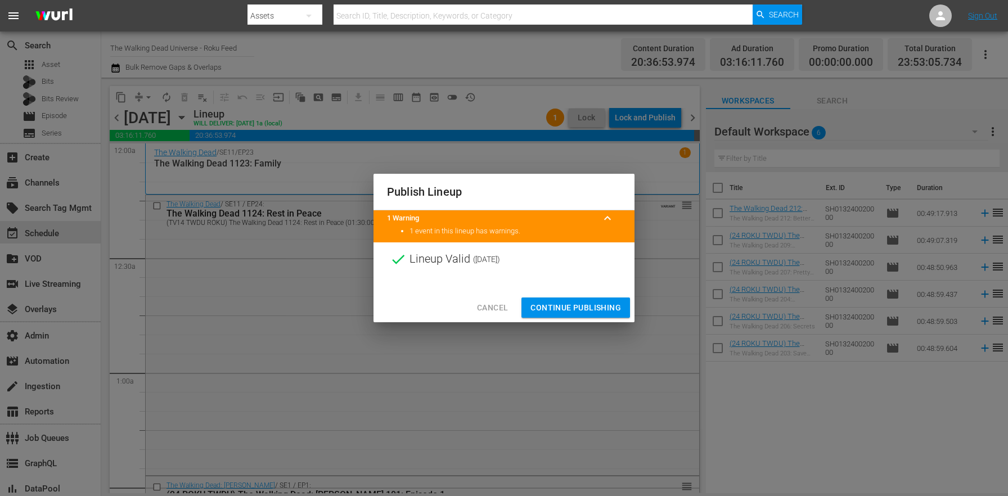
click at [557, 309] on span "Continue Publishing" at bounding box center [575, 308] width 91 height 14
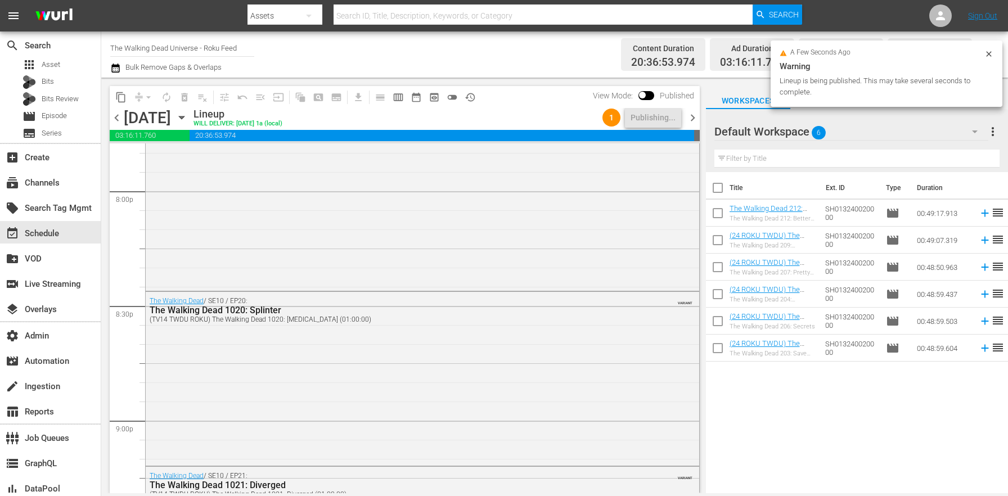
scroll to position [5181, 0]
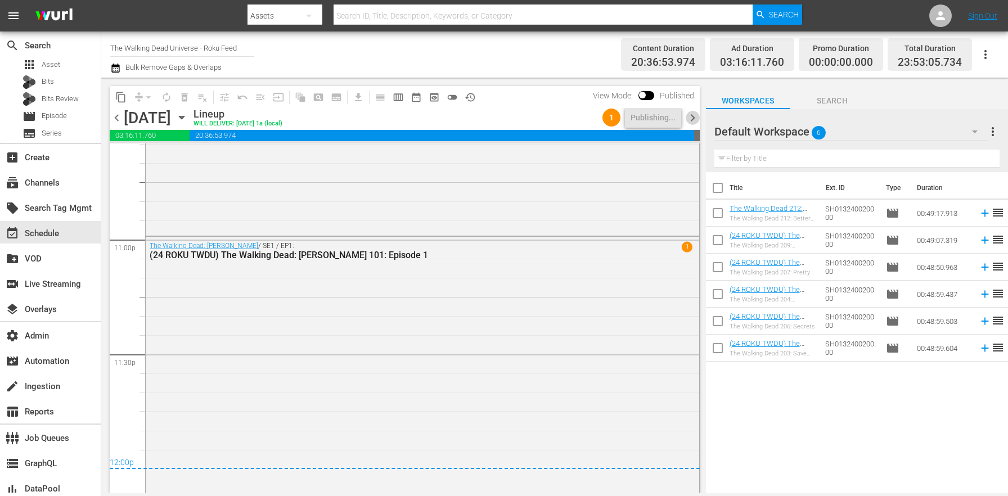
click at [697, 118] on span "chevron_right" at bounding box center [692, 118] width 14 height 14
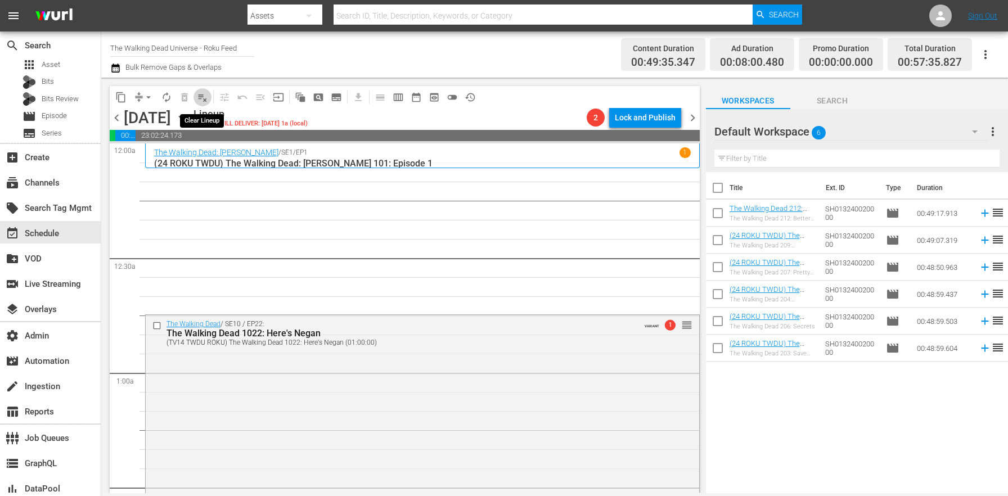
click at [202, 94] on span "playlist_remove_outlined" at bounding box center [202, 97] width 11 height 11
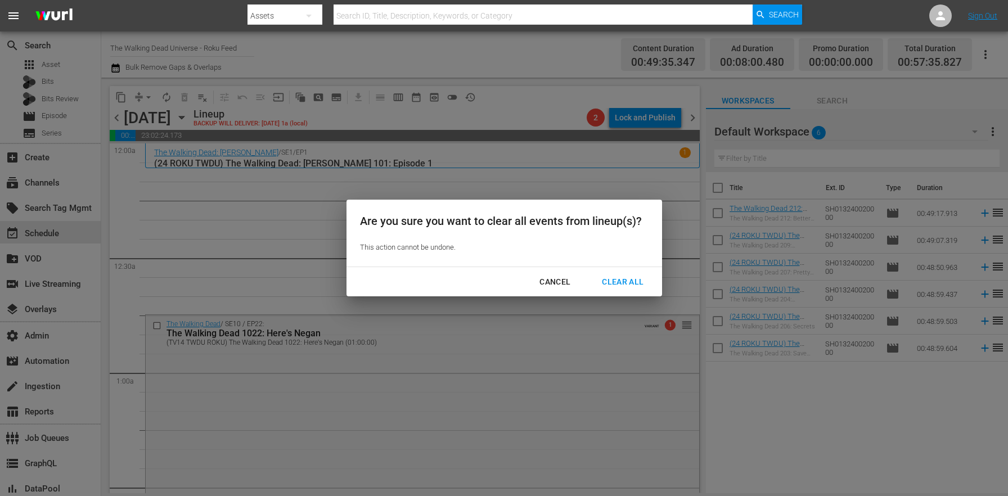
click at [603, 278] on div "Clear All" at bounding box center [623, 282] width 60 height 14
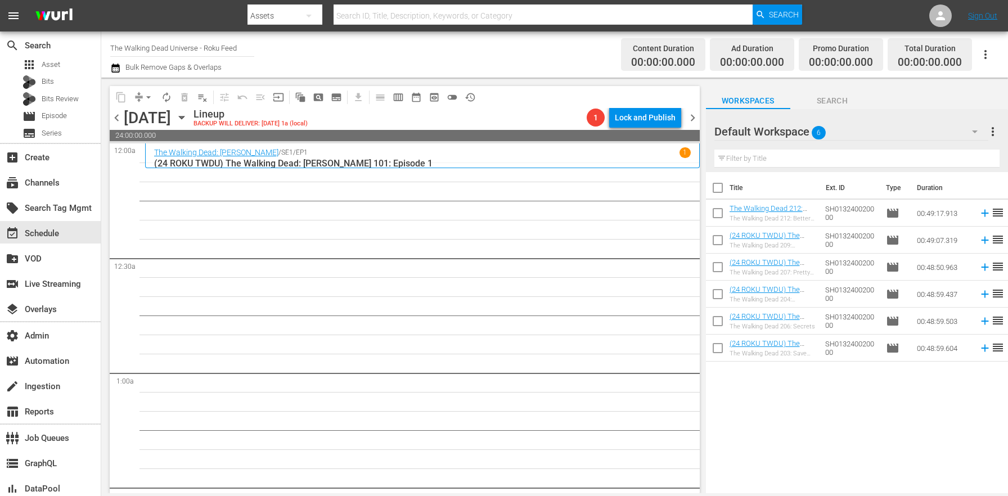
click at [119, 124] on div "chevron_left Monday, September 1st September 1st Lineup BACKUP WILL DELIVER: 8/…" at bounding box center [405, 119] width 590 height 22
click at [119, 122] on span "chevron_left" at bounding box center [117, 118] width 14 height 14
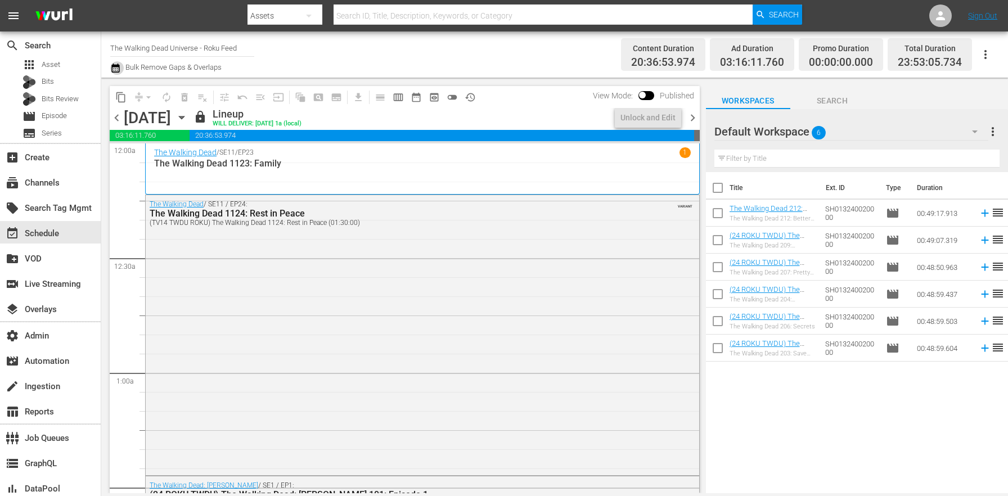
click at [115, 69] on icon "button" at bounding box center [115, 67] width 11 height 13
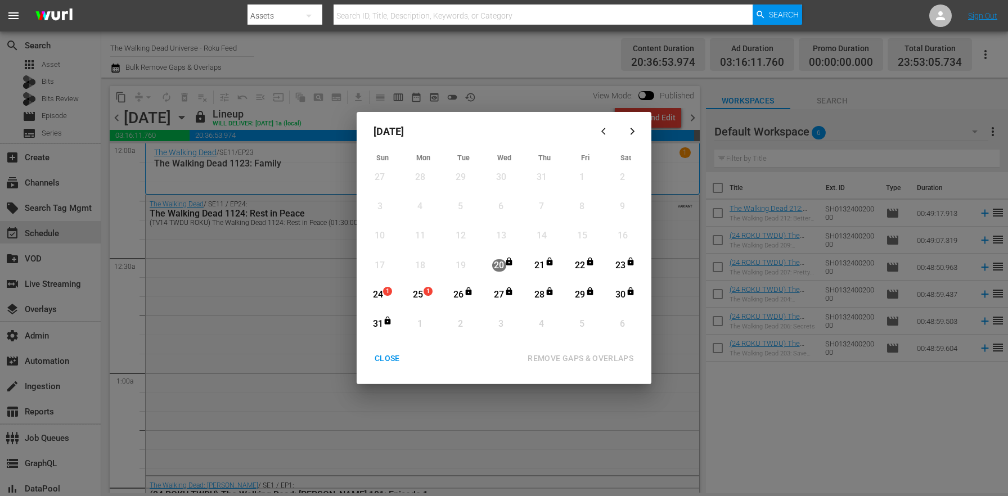
click at [399, 357] on div "CLOSE" at bounding box center [387, 358] width 43 height 14
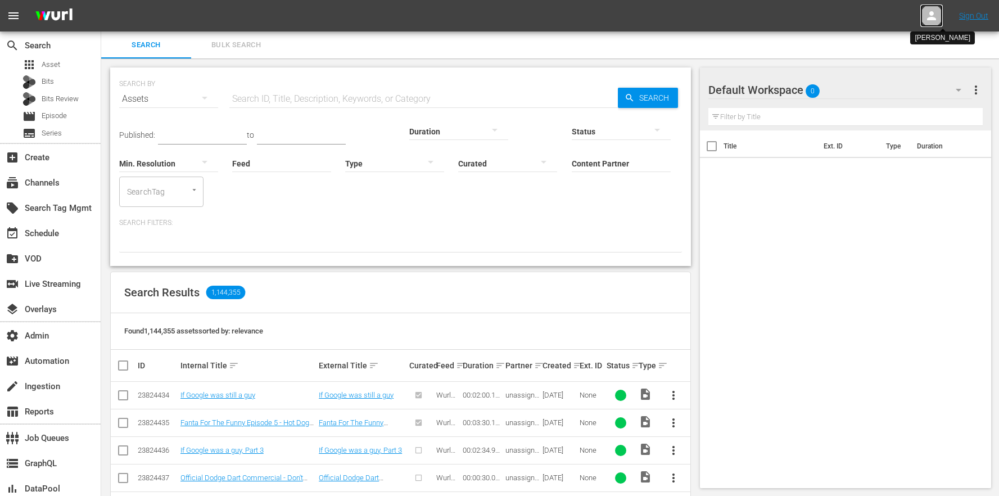
click at [939, 15] on div at bounding box center [932, 15] width 22 height 22
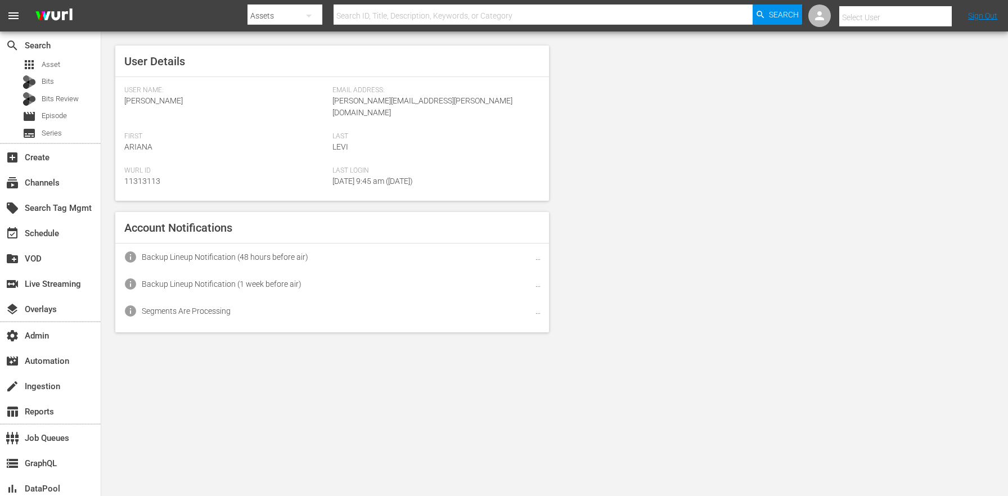
click at [908, 19] on input "text" at bounding box center [911, 17] width 144 height 27
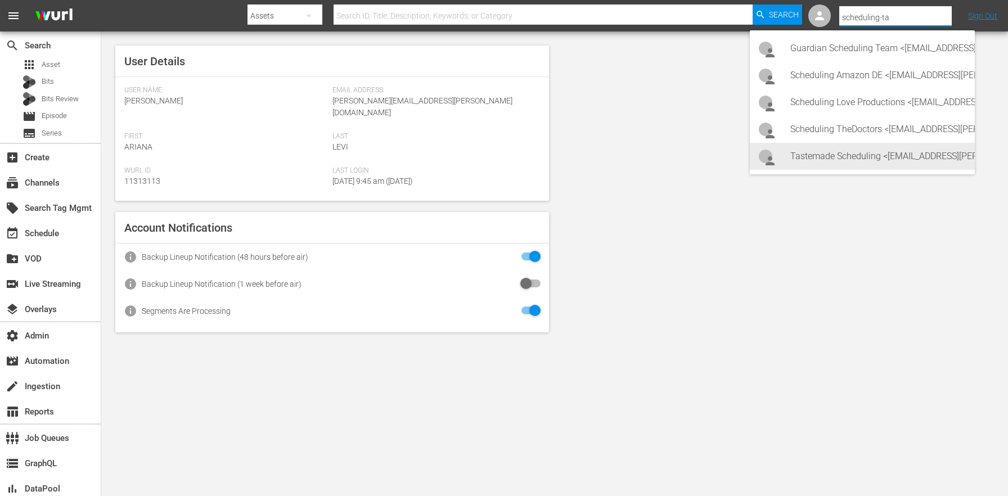
click at [925, 159] on div "Tastemade Scheduling <[EMAIL_ADDRESS][PERSON_NAME][DOMAIN_NAME]>" at bounding box center [877, 156] width 175 height 27
type input "Tastemade Scheduling (11314606)"
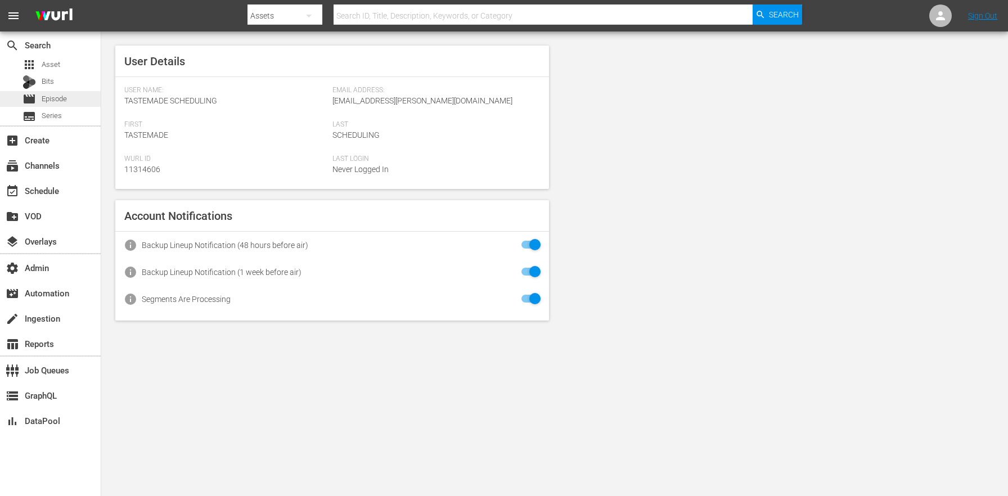
click at [88, 100] on div "movie Episode" at bounding box center [50, 99] width 101 height 16
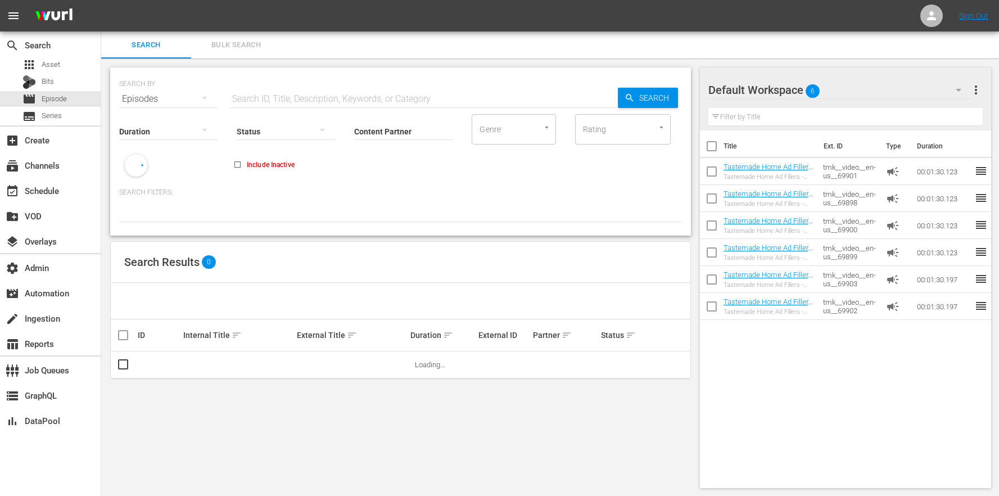
click at [878, 87] on div "Default Workspace 6" at bounding box center [841, 89] width 264 height 31
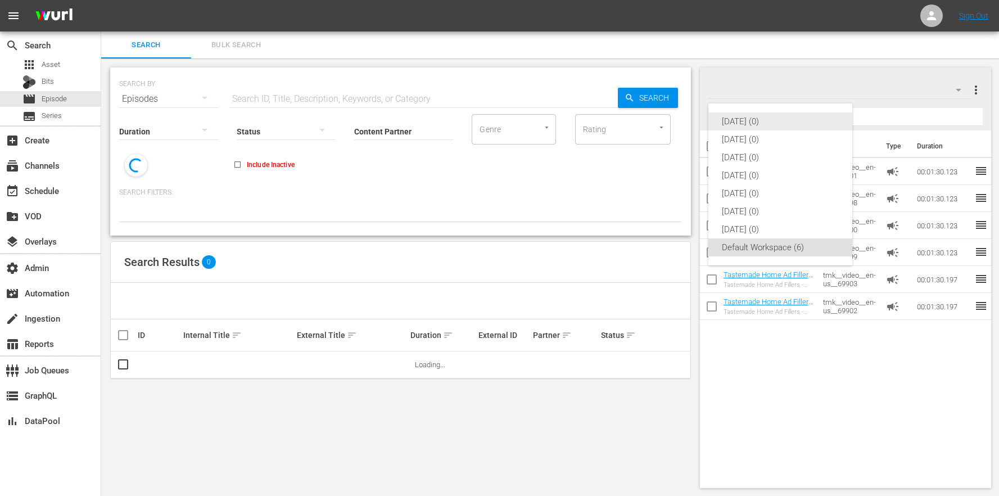
click at [825, 120] on div "[DATE] (0)" at bounding box center [780, 121] width 117 height 18
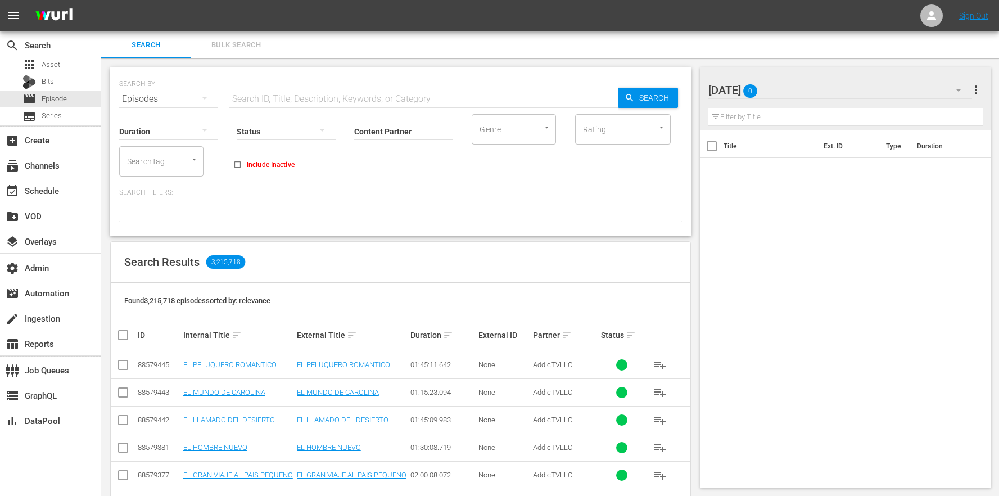
click at [222, 37] on button "Bulk Search" at bounding box center [236, 44] width 90 height 27
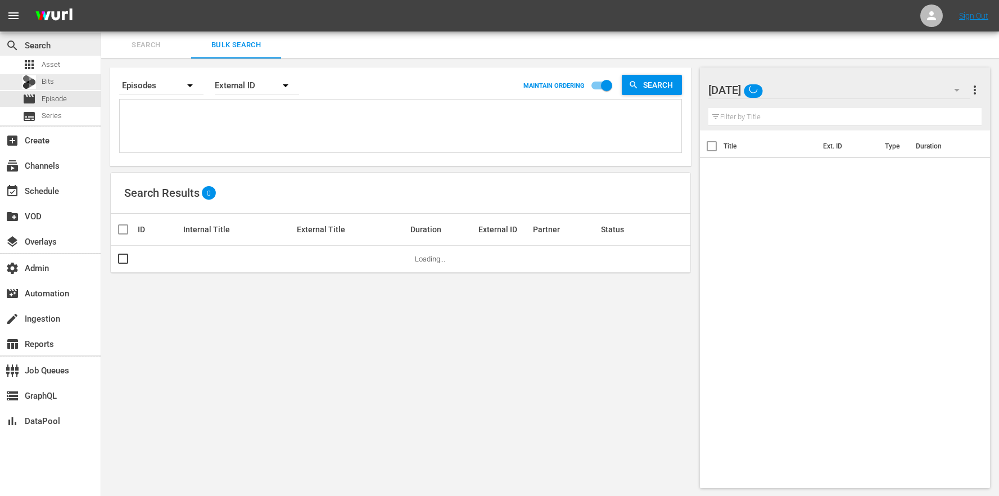
click at [54, 55] on div "search Search" at bounding box center [50, 44] width 101 height 22
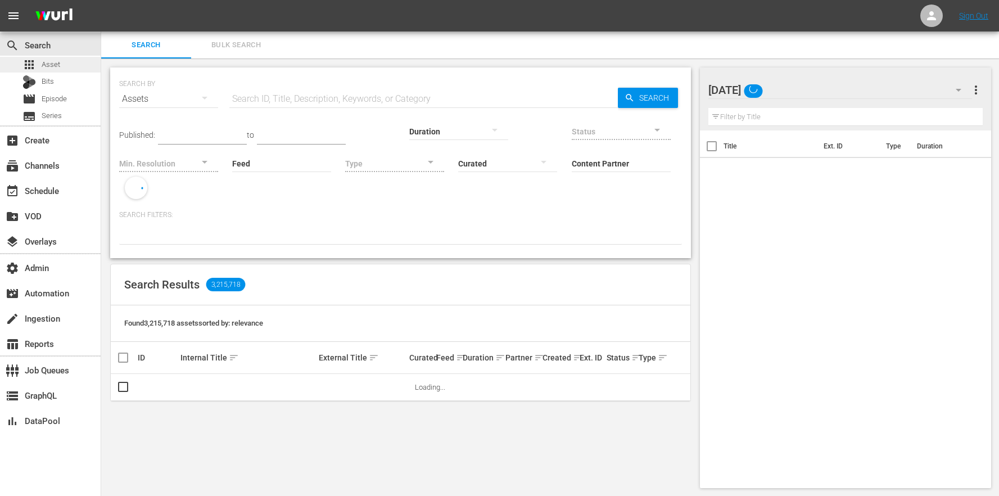
click at [55, 66] on span "Asset" at bounding box center [51, 64] width 19 height 11
click at [236, 41] on span "Bulk Search" at bounding box center [236, 45] width 76 height 13
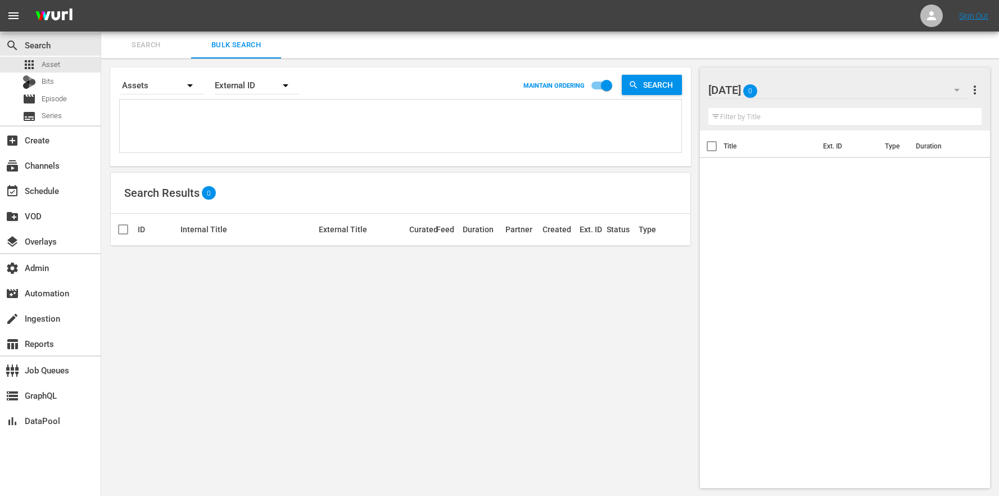
click at [245, 88] on div "External ID" at bounding box center [257, 85] width 84 height 31
click at [252, 128] on div "Wurl ID" at bounding box center [250, 135] width 45 height 18
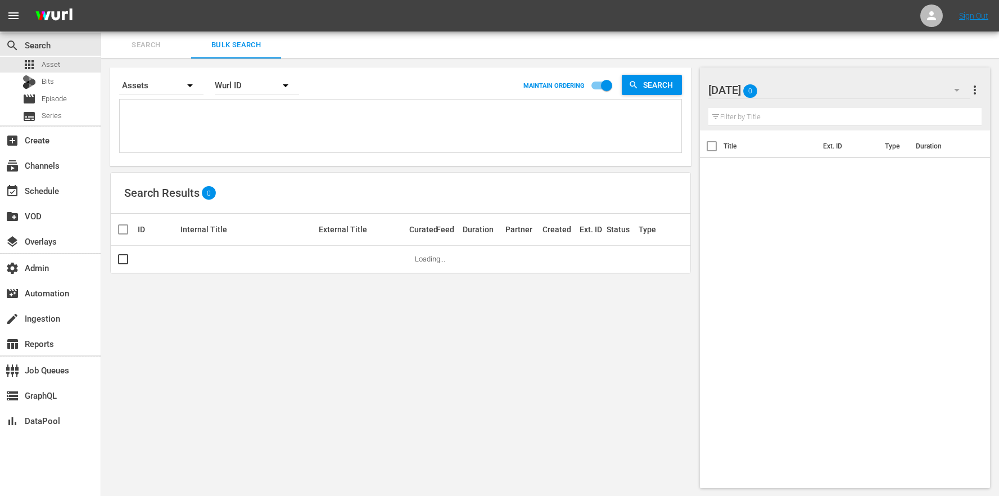
click at [210, 111] on div "External ID [PERSON_NAME] ID Title" at bounding box center [499, 248] width 999 height 496
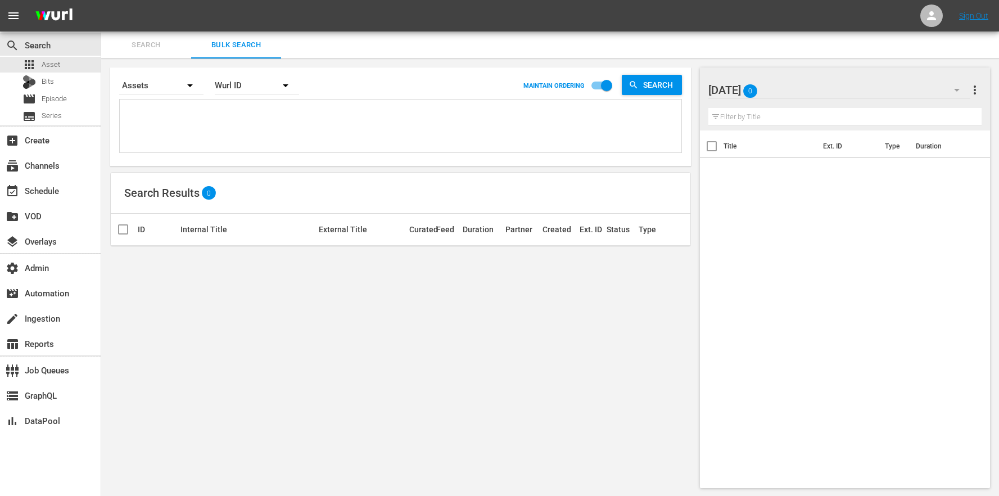
click at [173, 108] on textarea at bounding box center [402, 127] width 559 height 51
paste textarea "117876826 117876827 117876828 117876824 117876825 117876822 117876823 117876823…"
type textarea "117876826 117876827 117876828 117876824 117876825 117876822 117876823 117876823…"
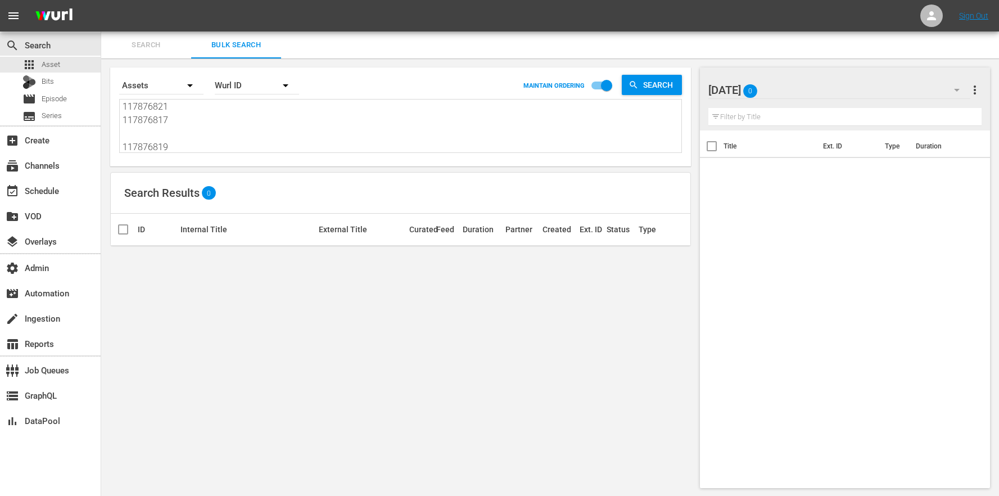
click at [178, 133] on textarea "117876826 117876827 117876828 117876824 117876825 117876822 117876823 117876823…" at bounding box center [402, 126] width 559 height 51
type textarea "117876826 117876827 117876828 117876824 117876825 117876822 117876823 117876823…"
click at [188, 140] on textarea "117876826 117876827 117876828 117876824 117876825 117876822 117876823 117876823…" at bounding box center [402, 126] width 559 height 51
click at [183, 148] on textarea "117876826 117876827 117876828 117876824 117876825 117876822 117876823 117876823…" at bounding box center [402, 126] width 559 height 51
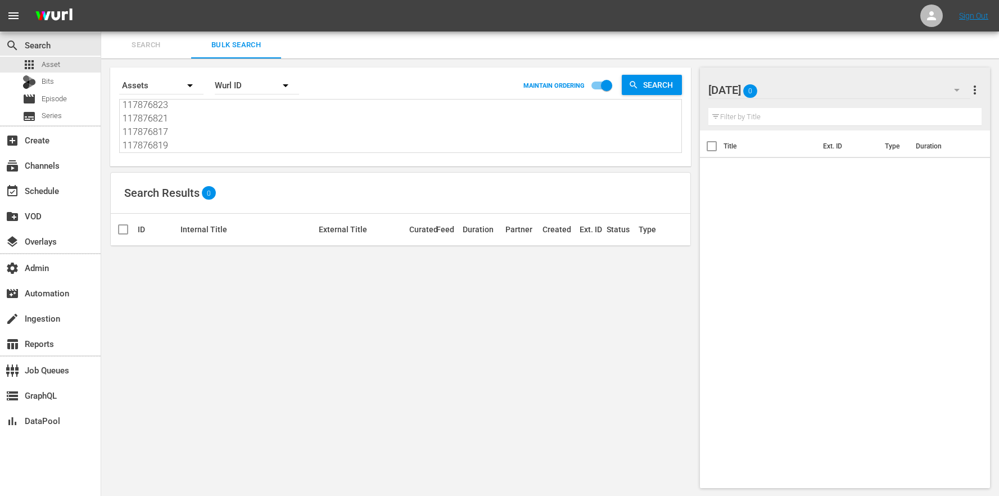
click at [183, 148] on textarea "117876826 117876827 117876828 117876824 117876825 117876822 117876823 117876823…" at bounding box center [402, 126] width 559 height 51
click at [208, 150] on textarea "117876826 117876827 117876828 117876824 117876825 117876822 117876823 117876823…" at bounding box center [402, 126] width 559 height 51
type textarea "117876826 117876827 117876828 117876824 117876825 117876822 117876823 117876823…"
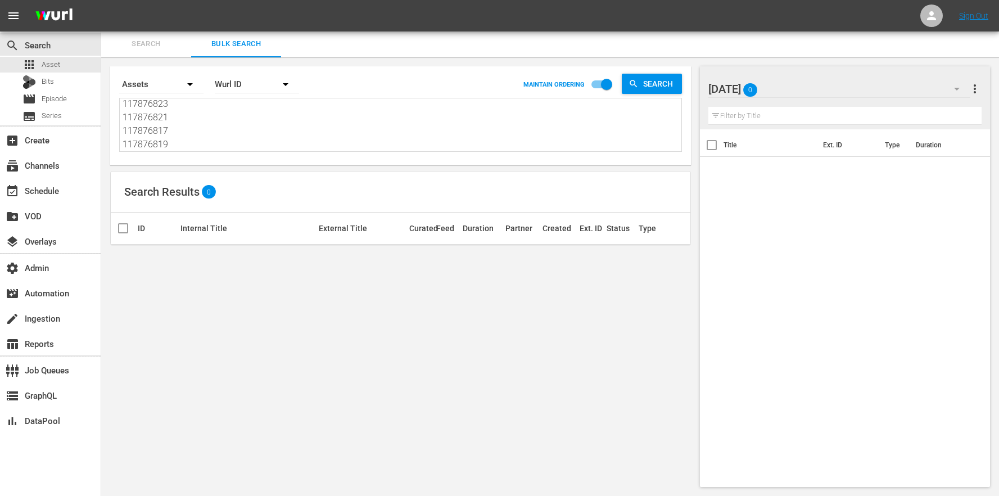
click at [602, 87] on input "checkbox" at bounding box center [607, 86] width 64 height 21
checkbox input "false"
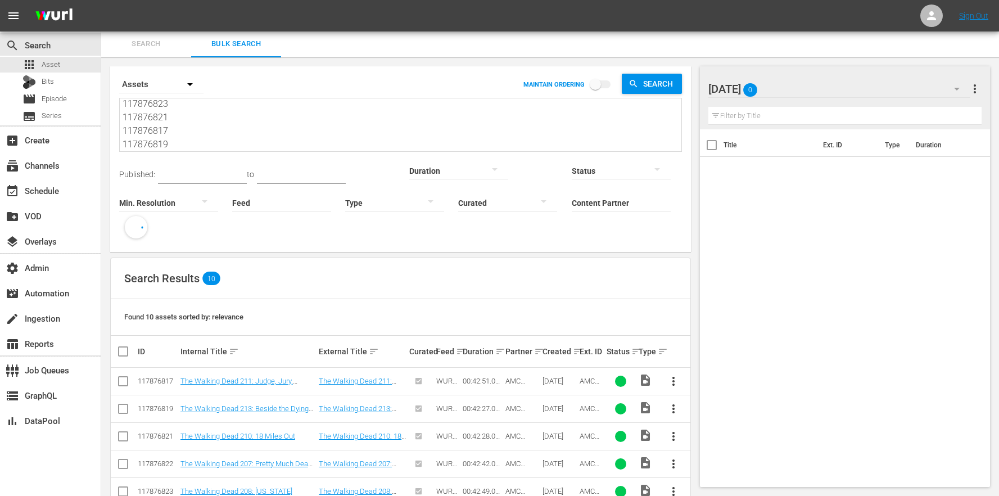
click at [209, 143] on textarea "117876826 117876827 117876828 117876824 117876825 117876822 117876823 117876823…" at bounding box center [402, 125] width 559 height 51
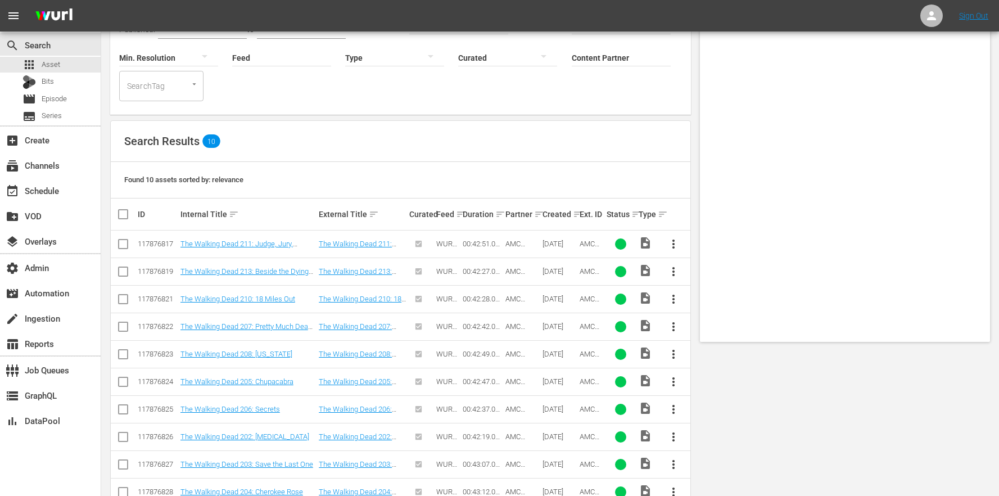
scroll to position [0, 0]
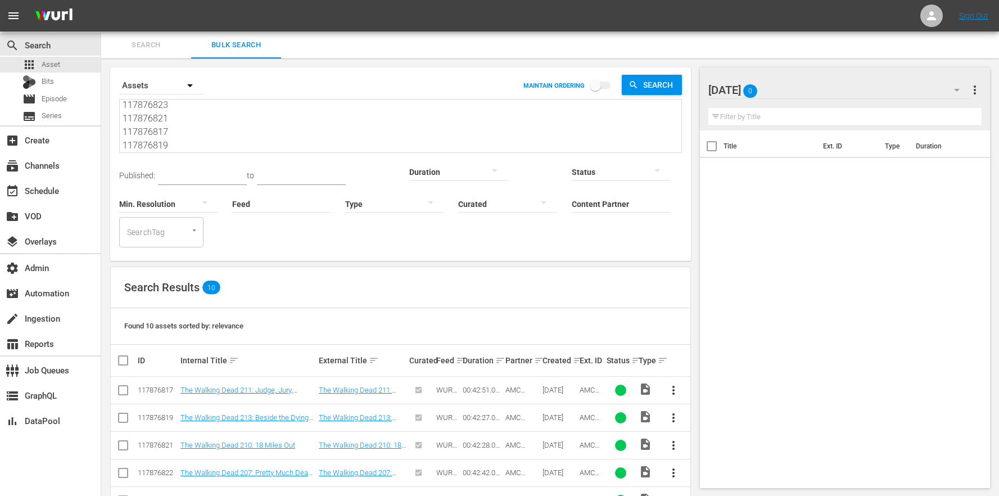
click at [196, 129] on textarea "117876826 117876827 117876828 117876824 117876825 117876822 117876823 117876823…" at bounding box center [402, 126] width 559 height 51
click at [170, 144] on textarea "117876826 117876827 117876828 117876824 117876825 117876822 117876823 117876823…" at bounding box center [402, 126] width 559 height 51
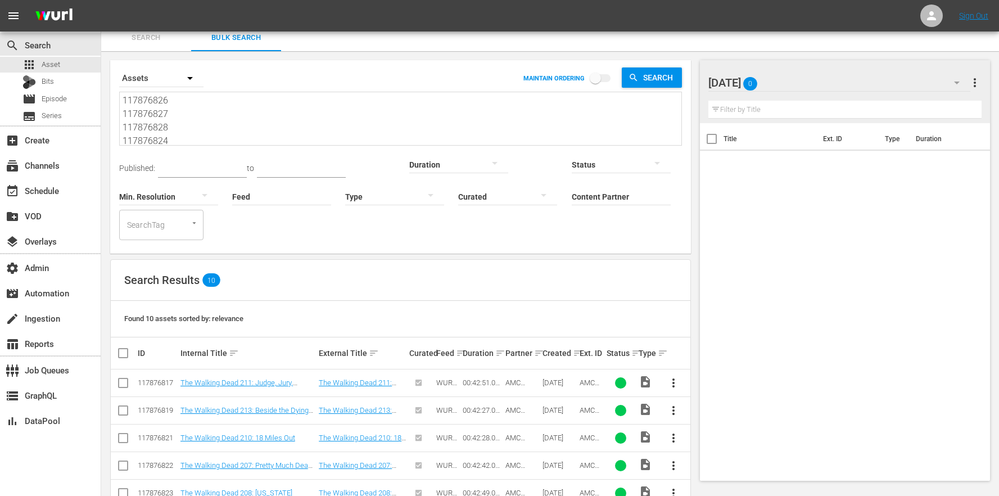
drag, startPoint x: 173, startPoint y: 137, endPoint x: 151, endPoint y: 33, distance: 106.3
click at [151, 33] on div "Search Bulk Search Search By Assets MAINTAIN ORDERING Search 117876826 11787682…" at bounding box center [550, 345] width 898 height 642
